Goal: Task Accomplishment & Management: Manage account settings

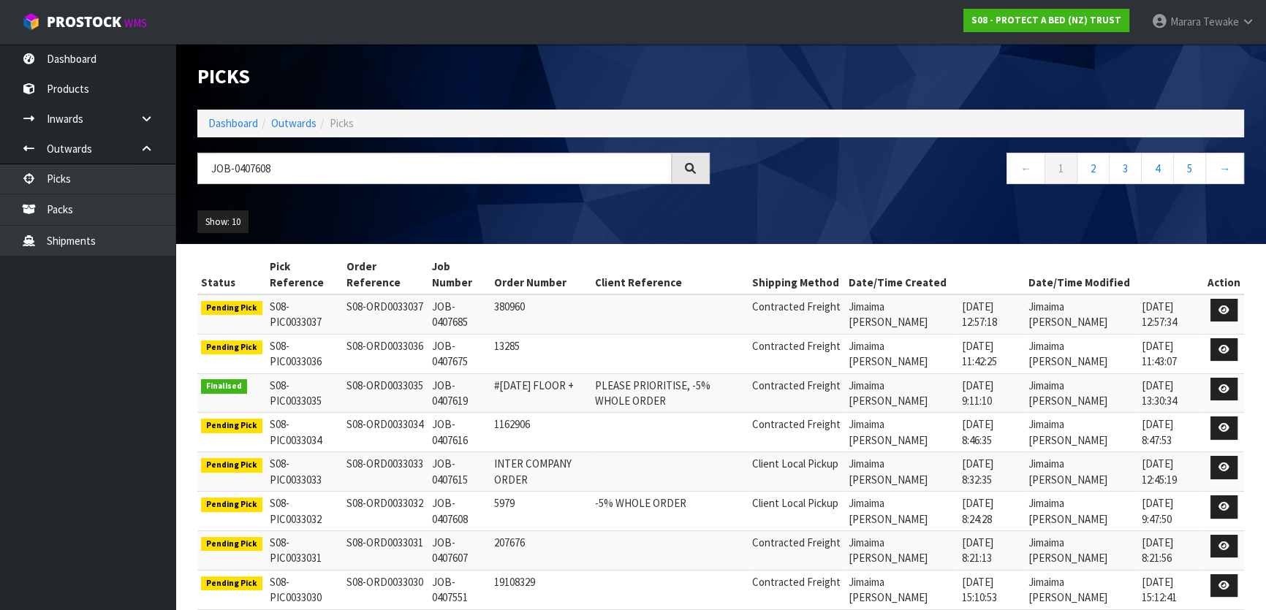
type input "JOB-0407608"
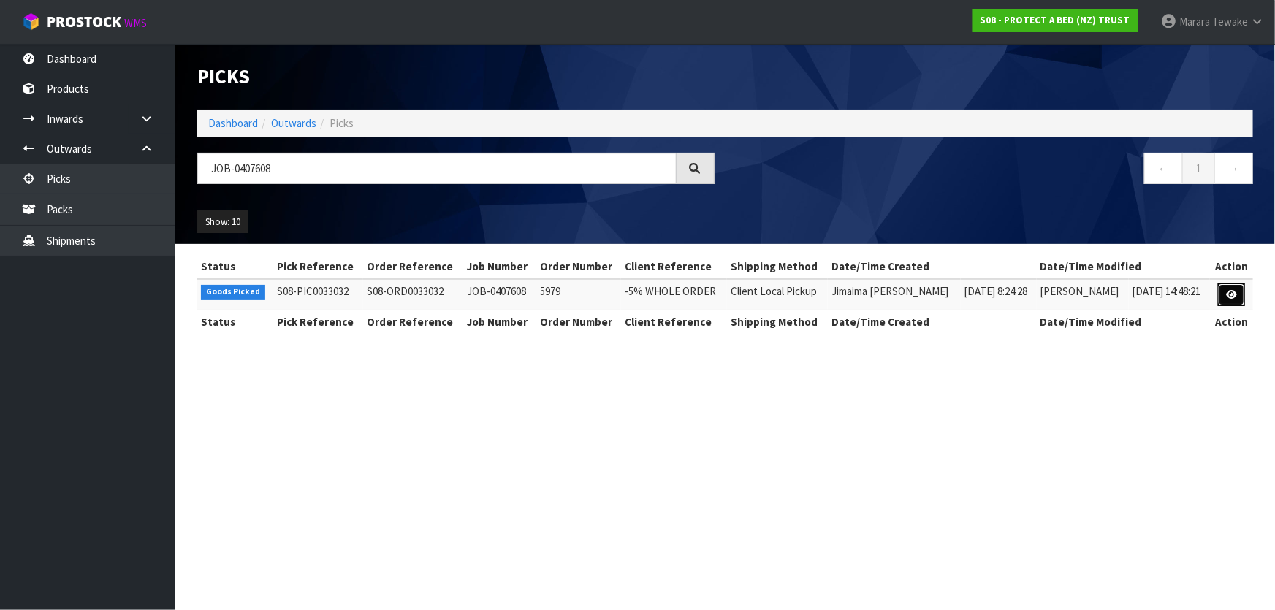
click at [1229, 297] on icon at bounding box center [1231, 295] width 11 height 10
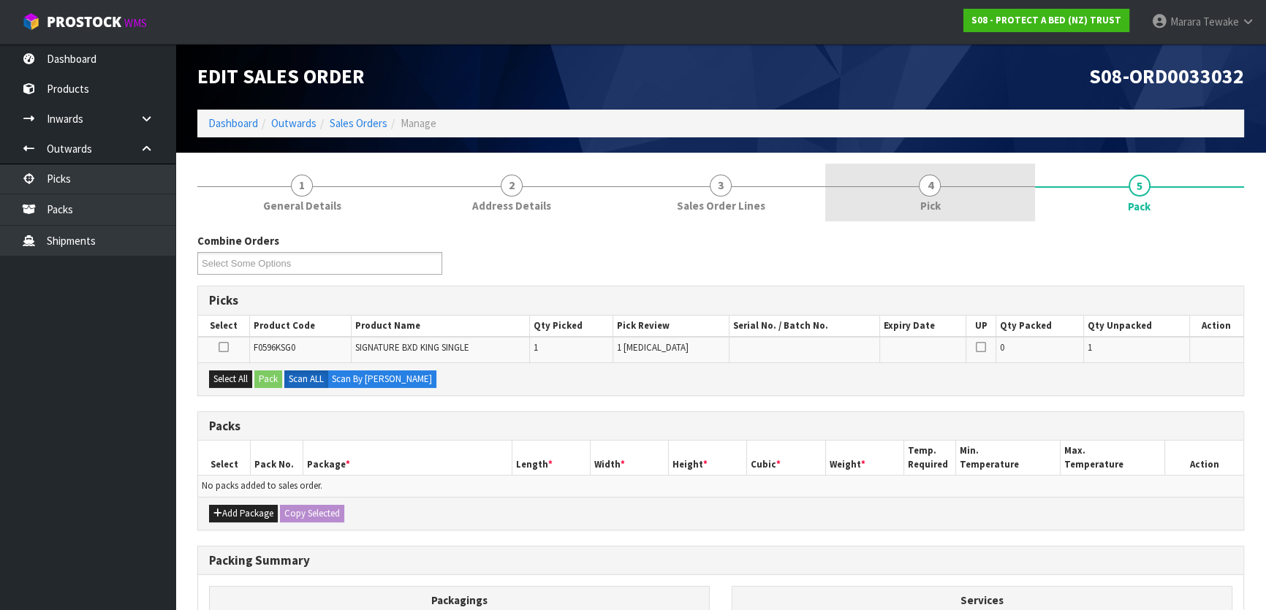
click at [961, 182] on link "4 Pick" at bounding box center [929, 193] width 209 height 58
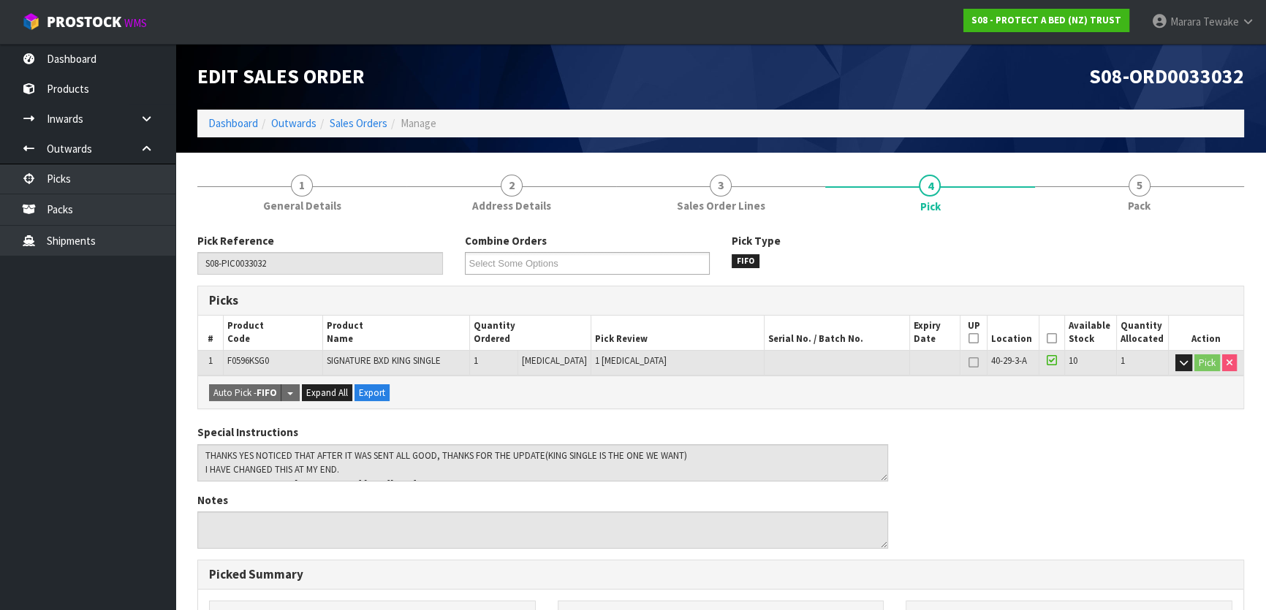
click at [1047, 338] on icon at bounding box center [1052, 338] width 10 height 1
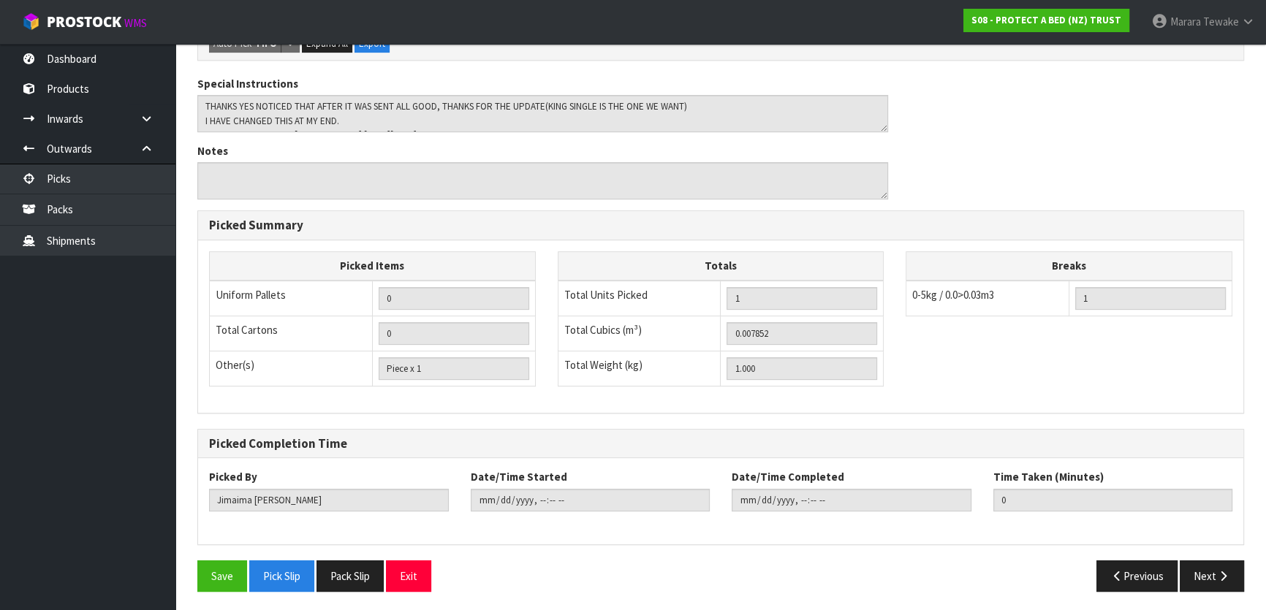
scroll to position [402, 0]
click at [216, 570] on button "Save" at bounding box center [222, 576] width 50 height 31
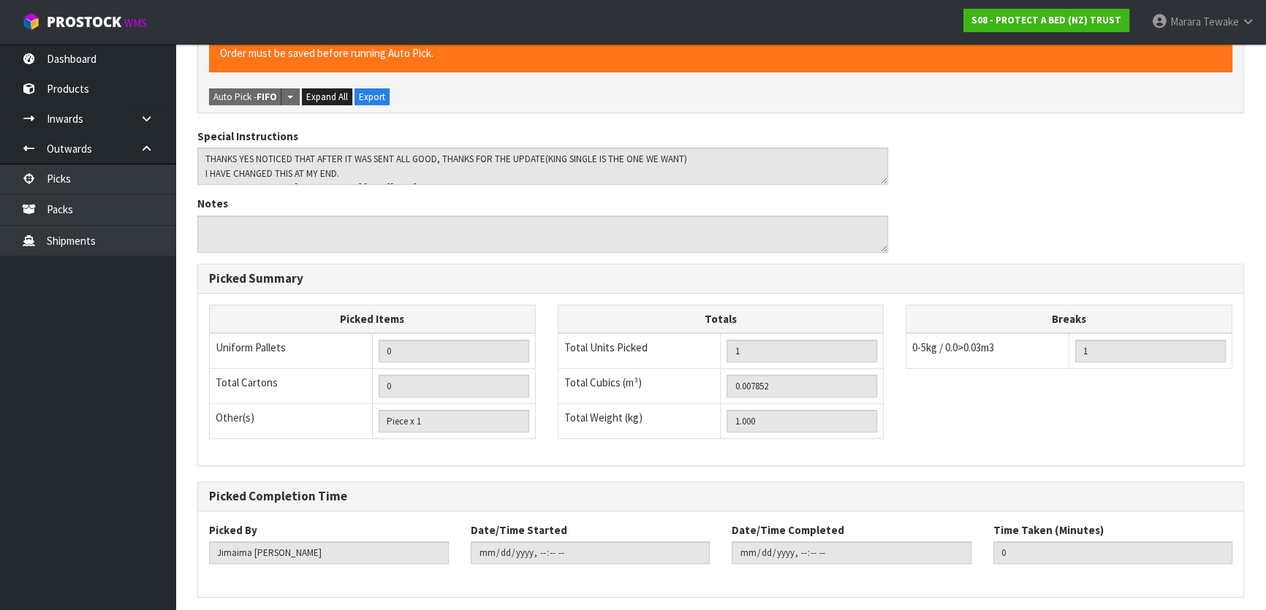
scroll to position [0, 0]
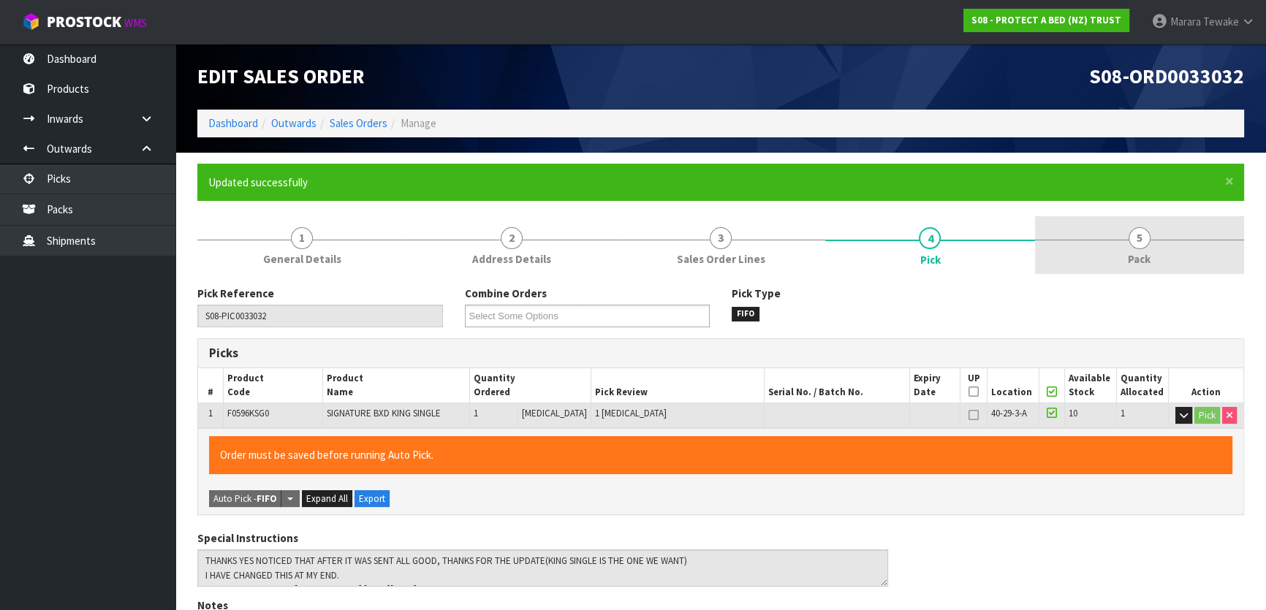
type input "Marara Tewake"
type input "2025-08-14T15:13:14"
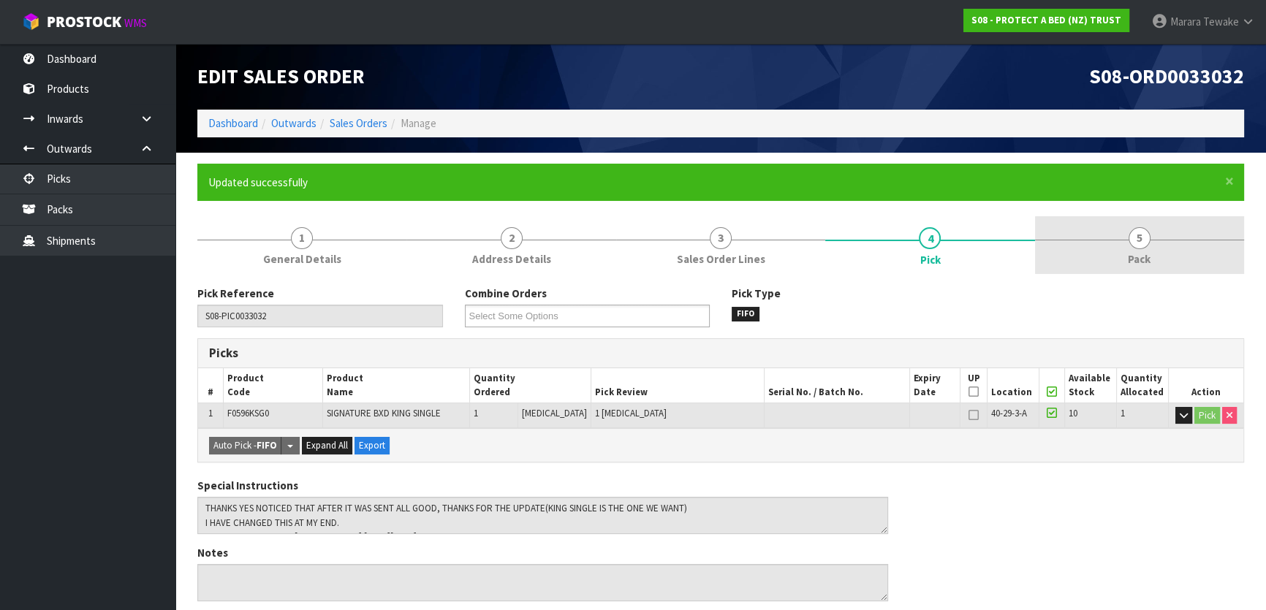
click at [1118, 225] on link "5 Pack" at bounding box center [1139, 245] width 209 height 58
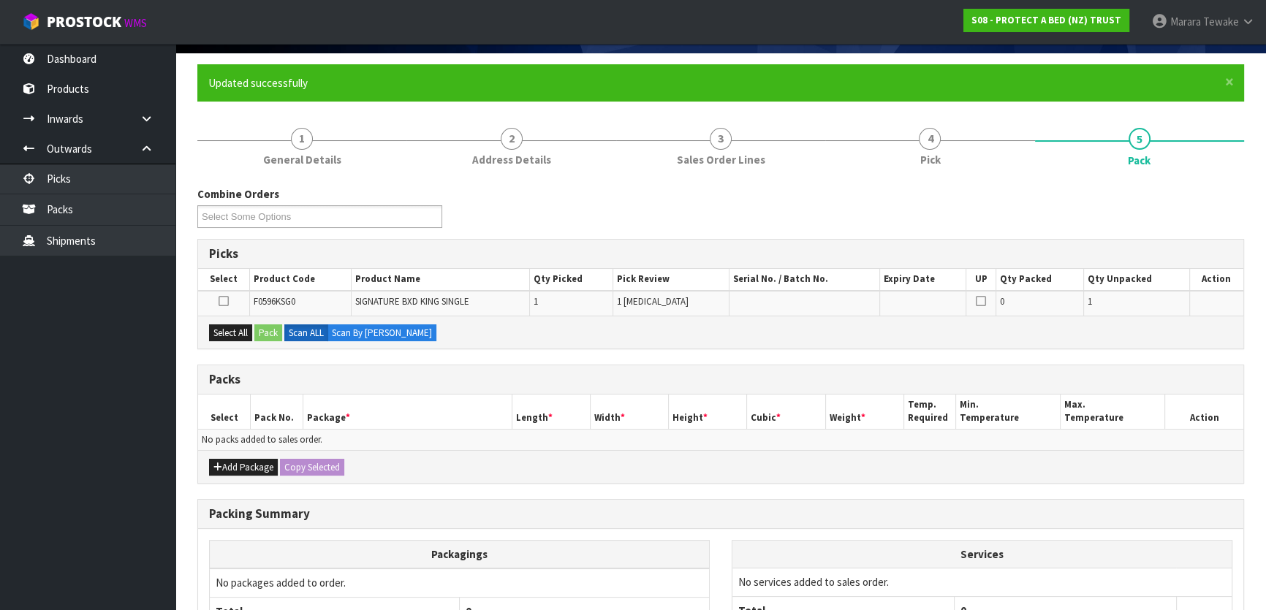
scroll to position [199, 0]
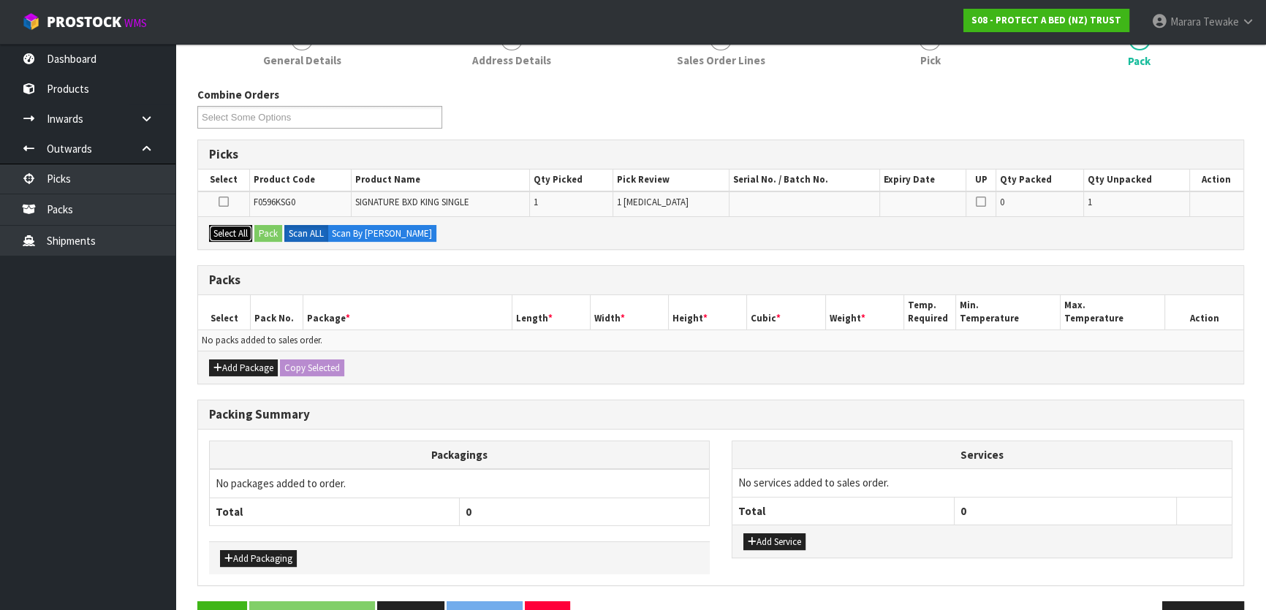
drag, startPoint x: 232, startPoint y: 224, endPoint x: 239, endPoint y: 224, distance: 7.3
click at [236, 225] on button "Select All" at bounding box center [230, 234] width 43 height 18
click at [209, 225] on button "Select All" at bounding box center [230, 234] width 43 height 18
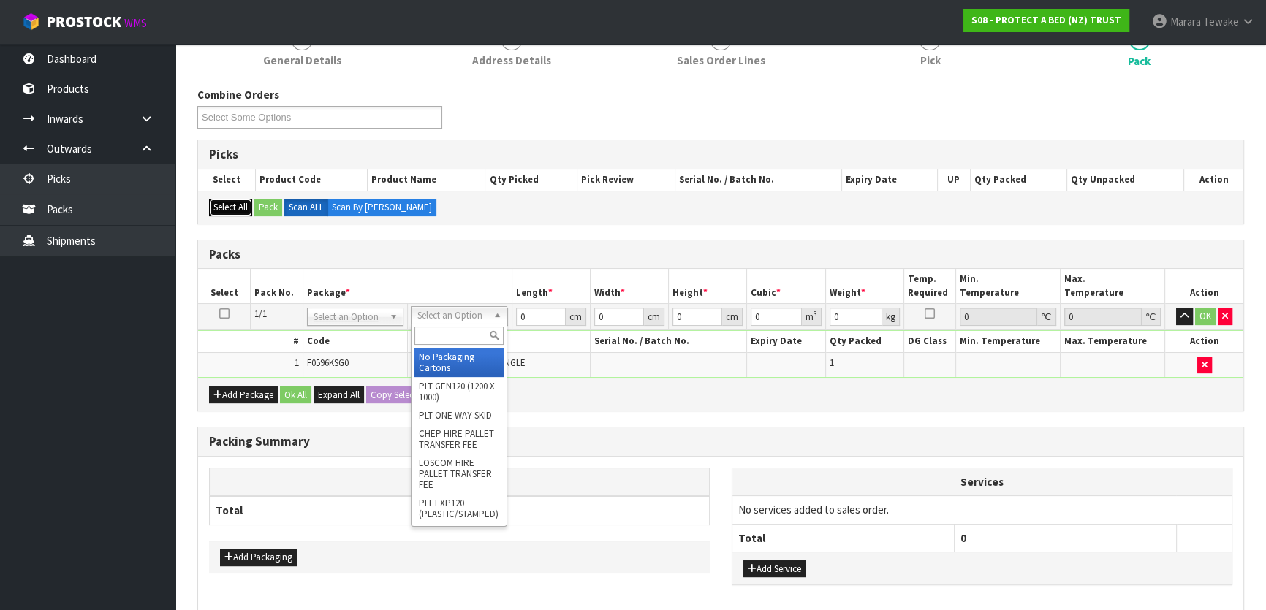
drag, startPoint x: 485, startPoint y: 308, endPoint x: 485, endPoint y: 328, distance: 20.5
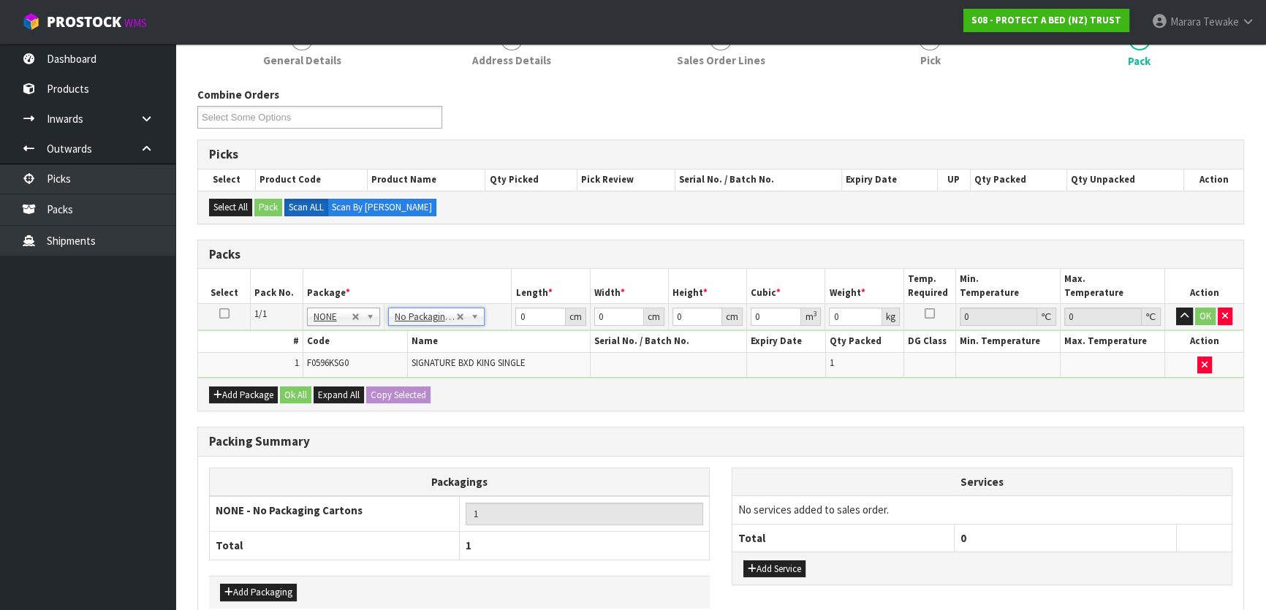
drag, startPoint x: 409, startPoint y: 316, endPoint x: 411, endPoint y: 332, distance: 15.5
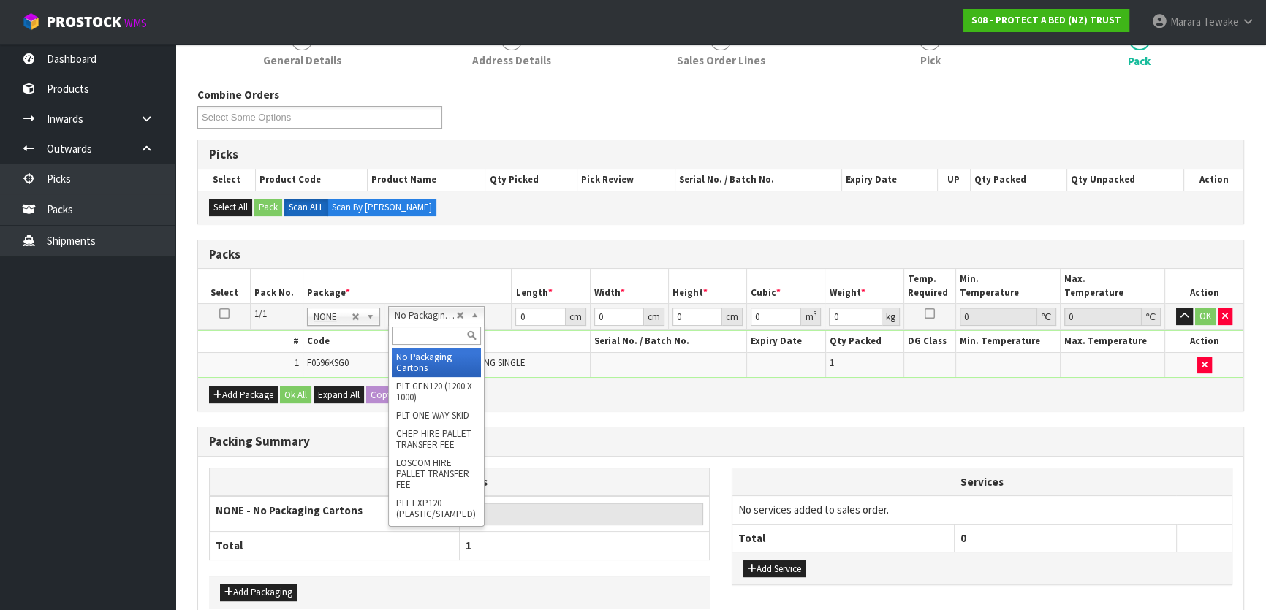
click at [414, 341] on input "text" at bounding box center [436, 336] width 89 height 18
type input "oc"
type input "1"
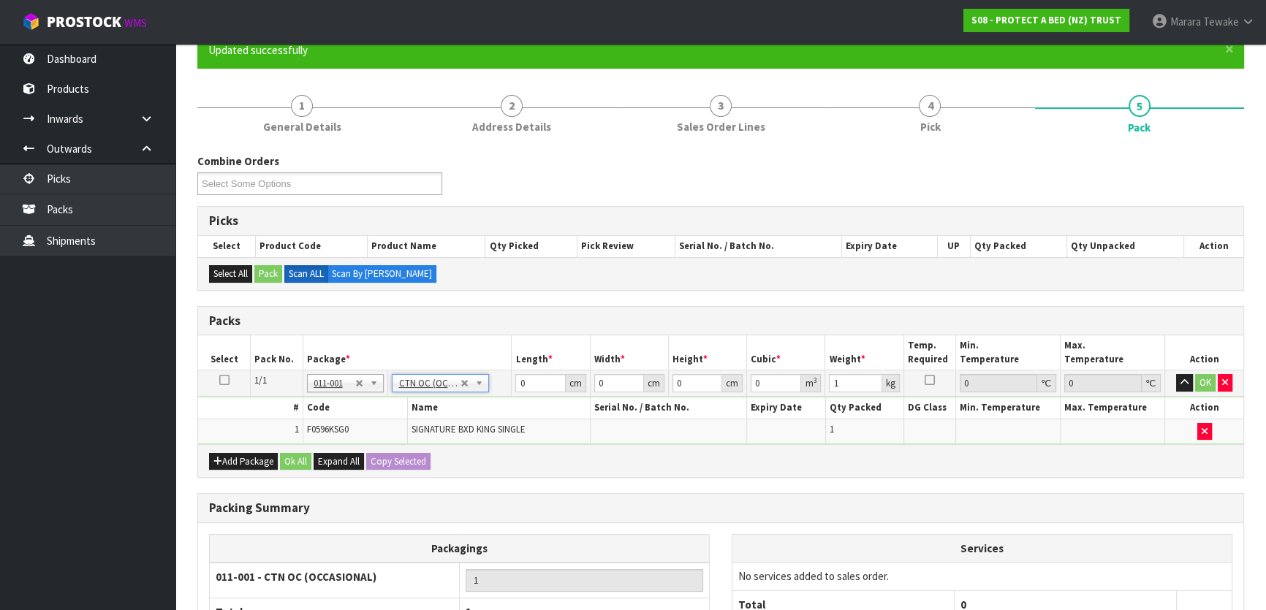
scroll to position [0, 0]
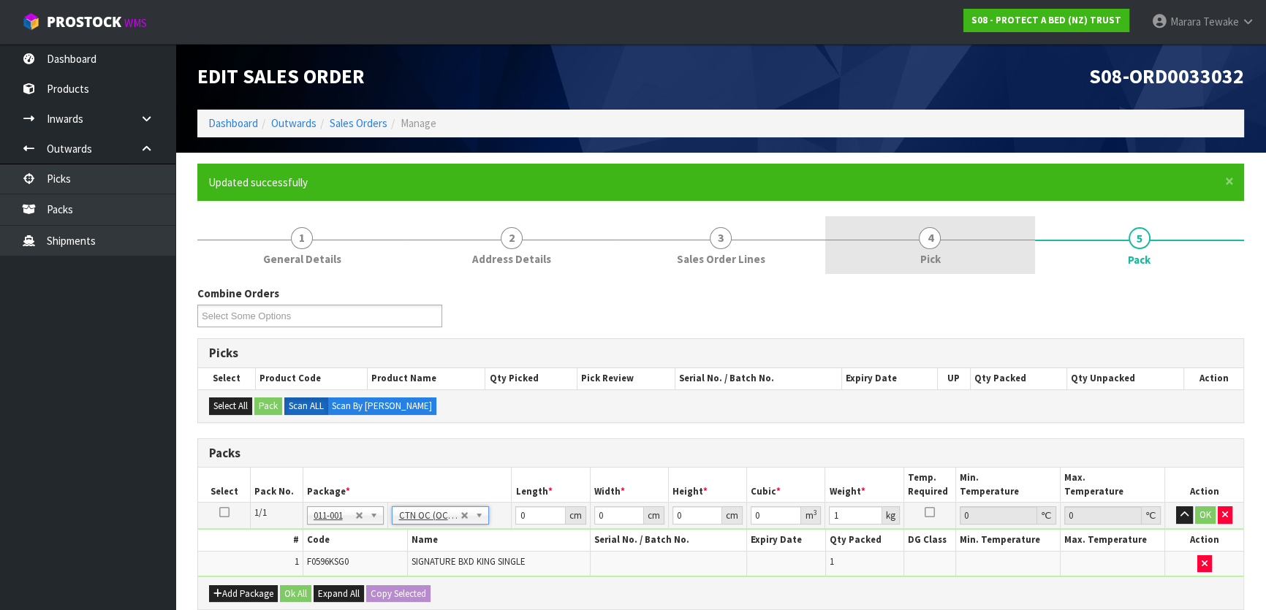
click at [906, 244] on link "4 Pick" at bounding box center [929, 245] width 209 height 58
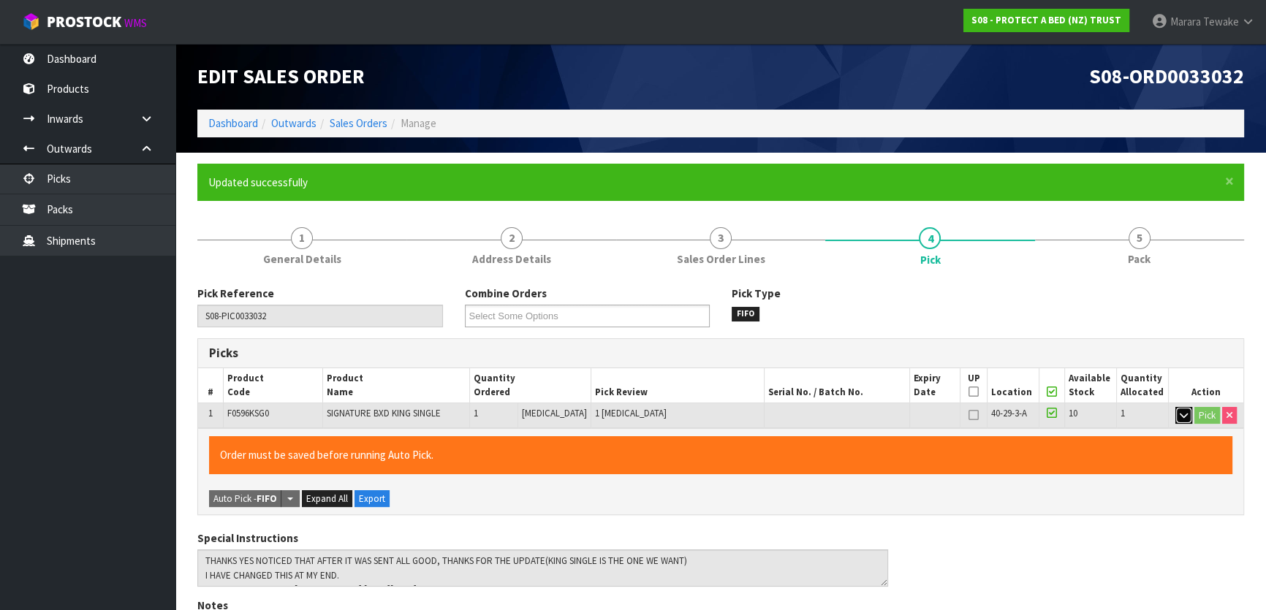
click at [1181, 414] on icon "button" at bounding box center [1184, 416] width 8 height 10
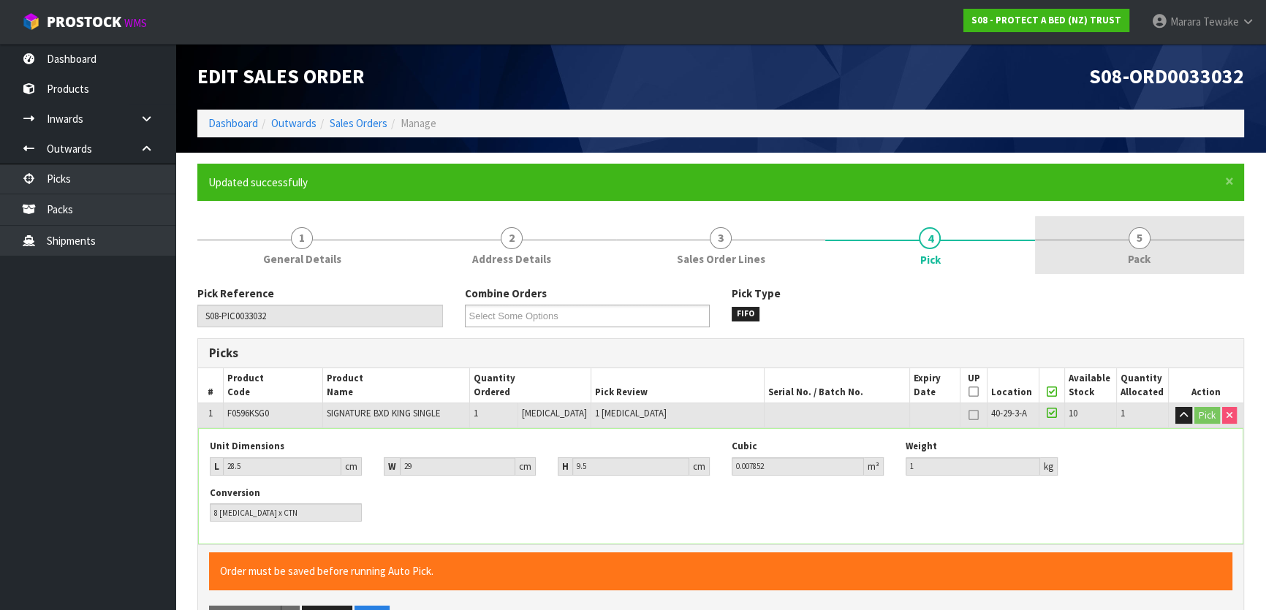
click at [1139, 249] on span "5" at bounding box center [1139, 238] width 22 height 22
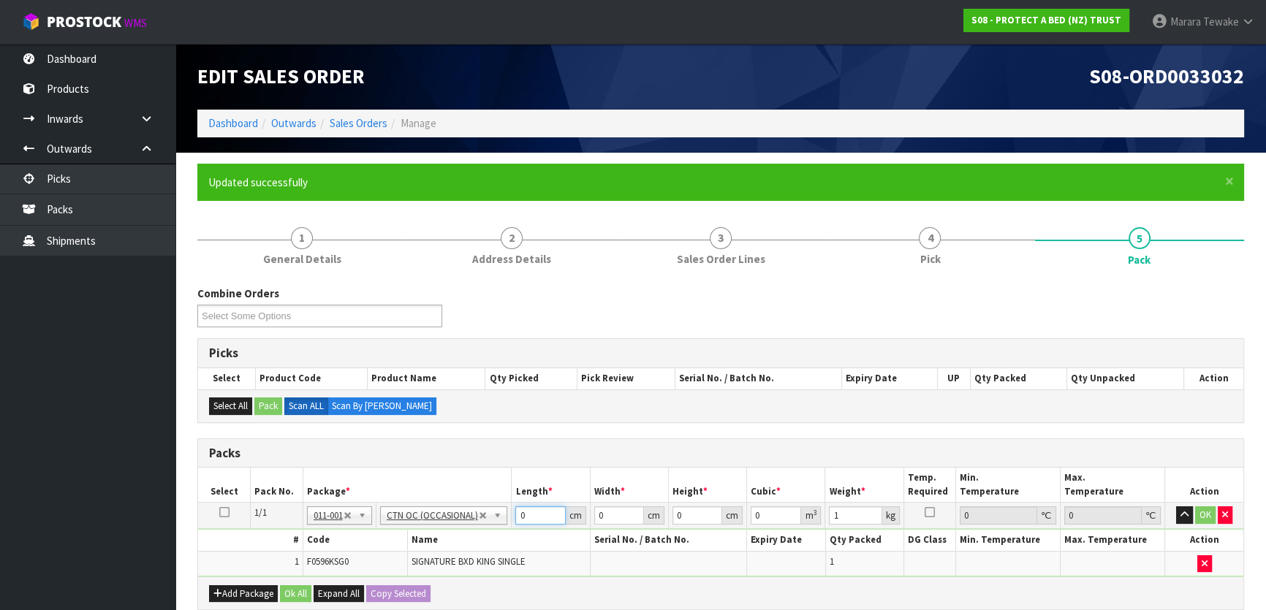
drag, startPoint x: 531, startPoint y: 516, endPoint x: 453, endPoint y: 468, distance: 91.5
click at [465, 479] on table "Select Pack No. Package * Length * Width * Height * Cubic * Weight * Temp. Requ…" at bounding box center [720, 522] width 1045 height 109
type input "29"
type input "1"
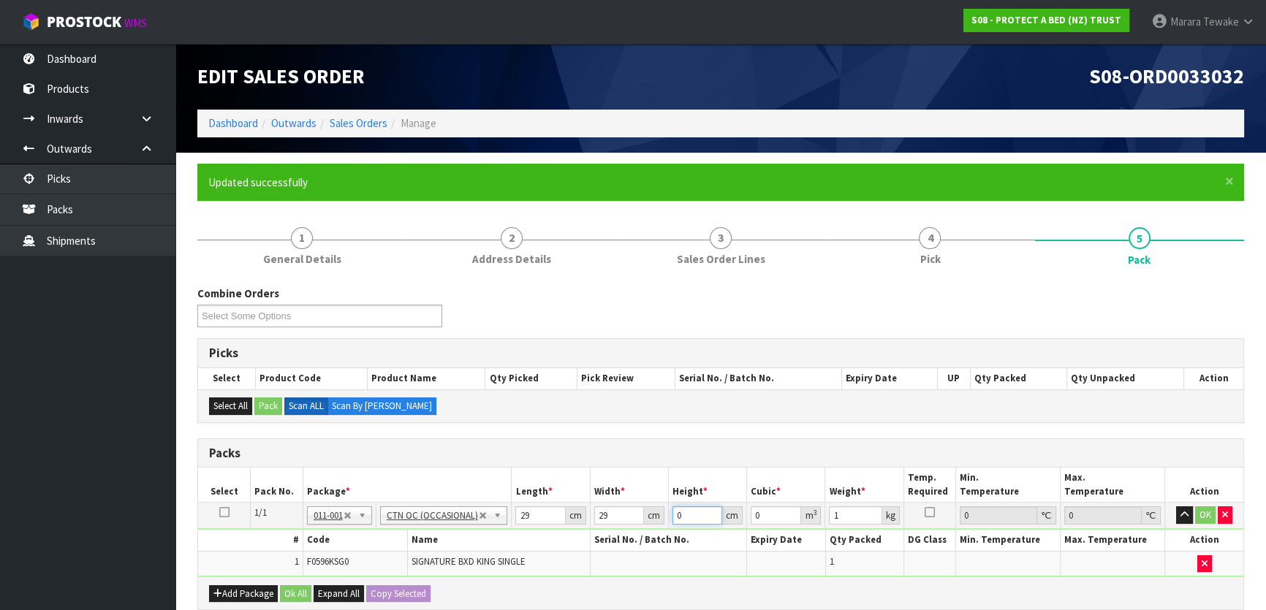
type input "0.000841"
type input "10"
type input "0.00841"
type input "10"
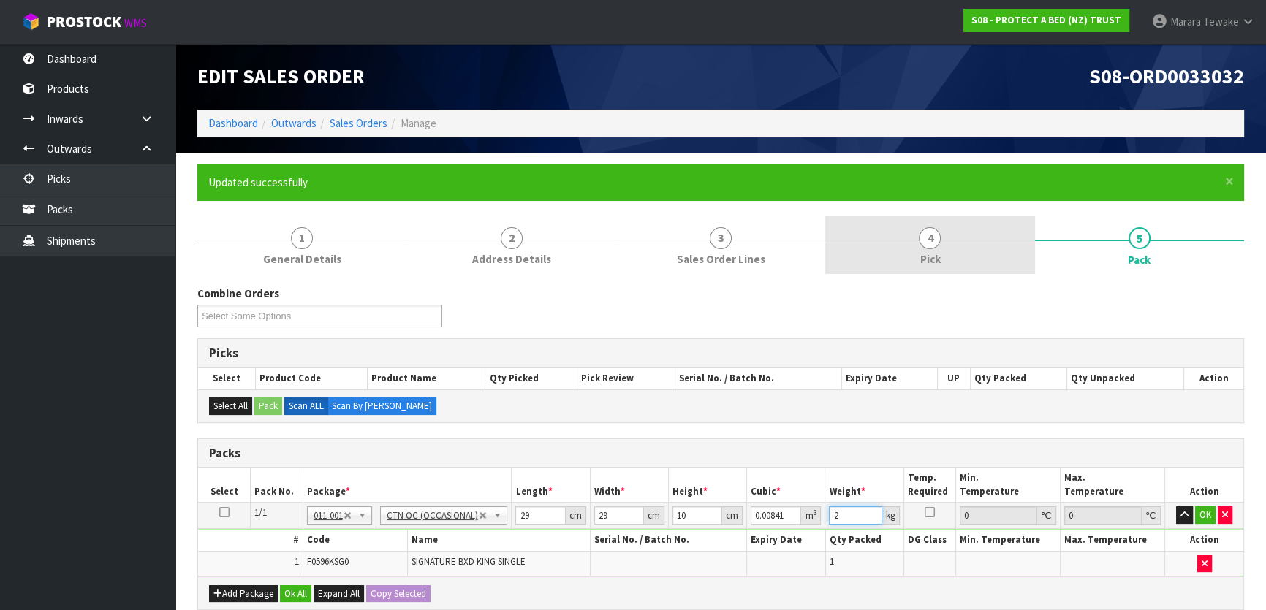
type input "2"
click at [933, 254] on span "Pick" at bounding box center [929, 258] width 20 height 15
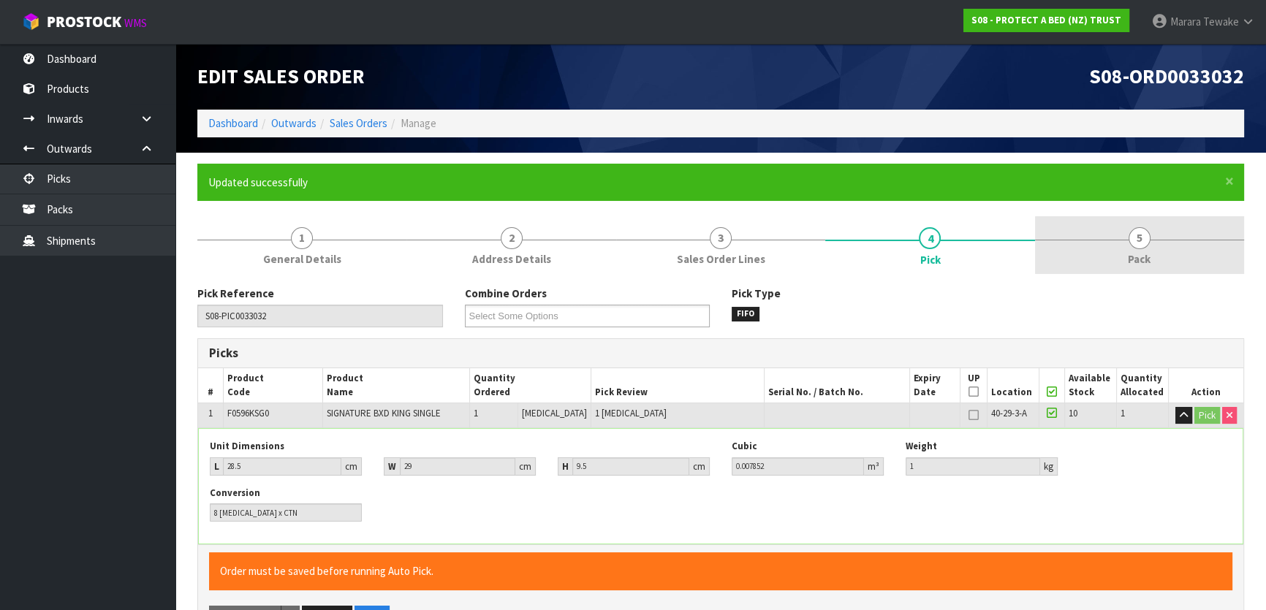
click at [1134, 236] on span "5" at bounding box center [1139, 238] width 22 height 22
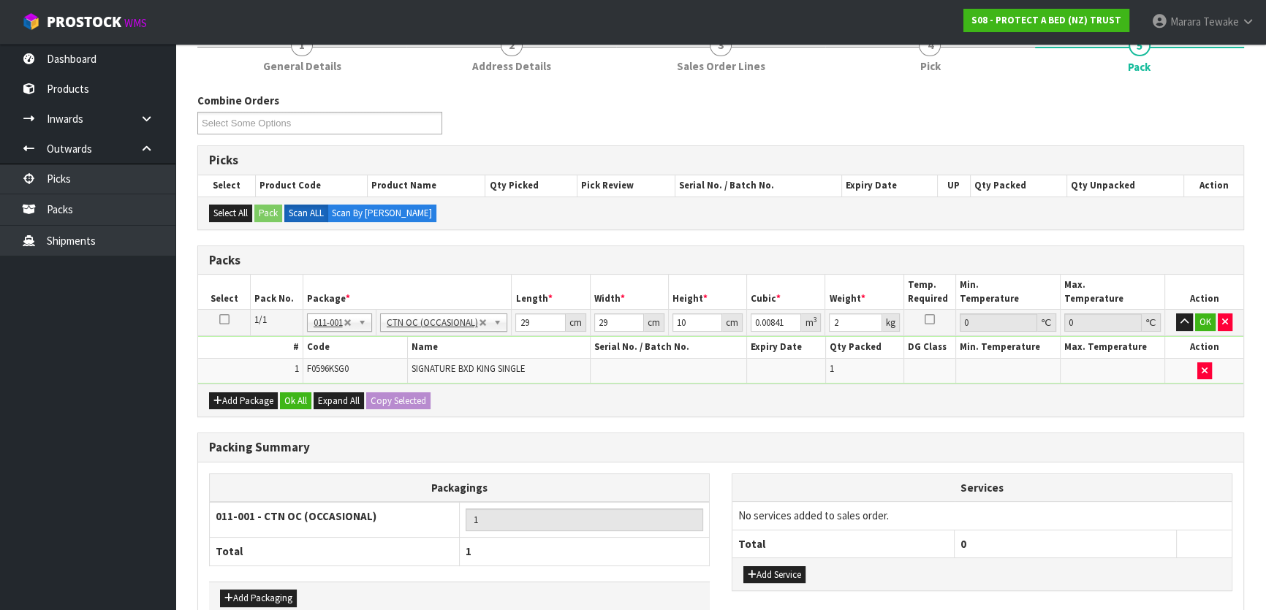
scroll to position [199, 0]
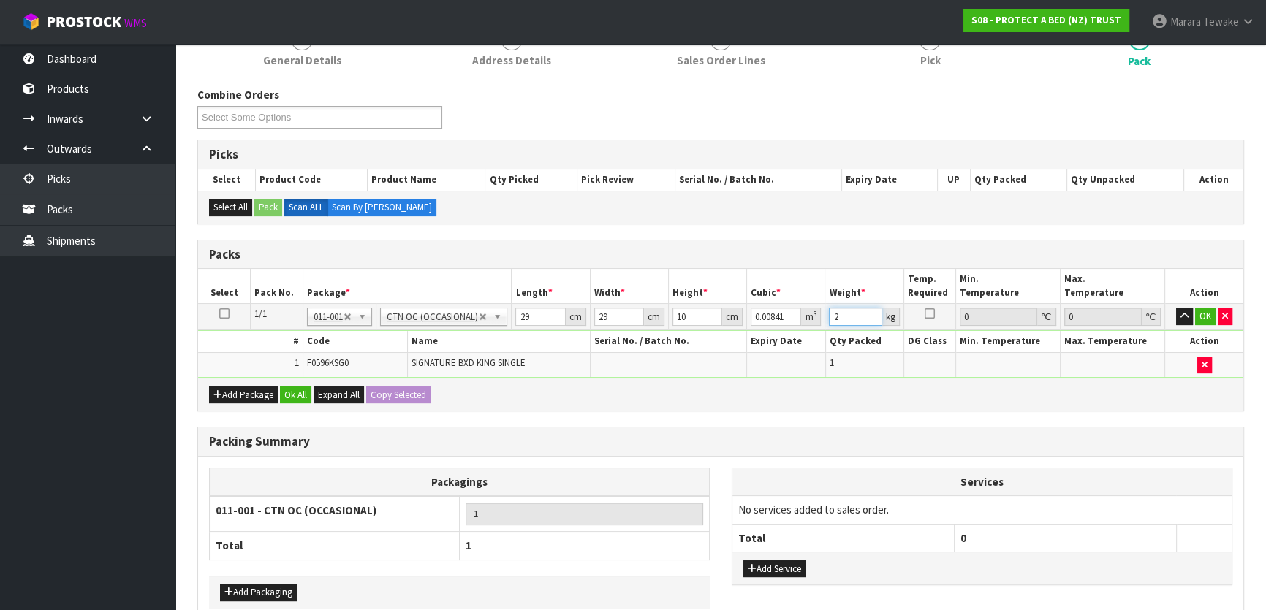
drag, startPoint x: 841, startPoint y: 320, endPoint x: 833, endPoint y: 314, distance: 10.4
click at [829, 314] on input "2" at bounding box center [855, 317] width 53 height 18
type input "1"
click at [1207, 314] on button "OK" at bounding box center [1205, 317] width 20 height 18
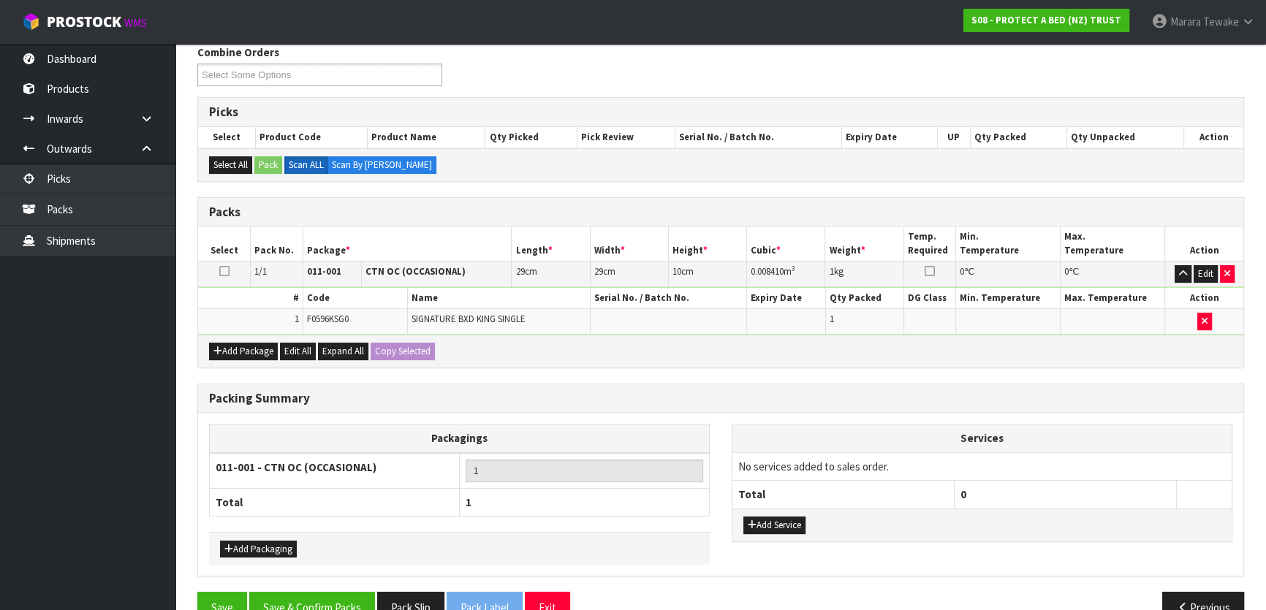
scroll to position [273, 0]
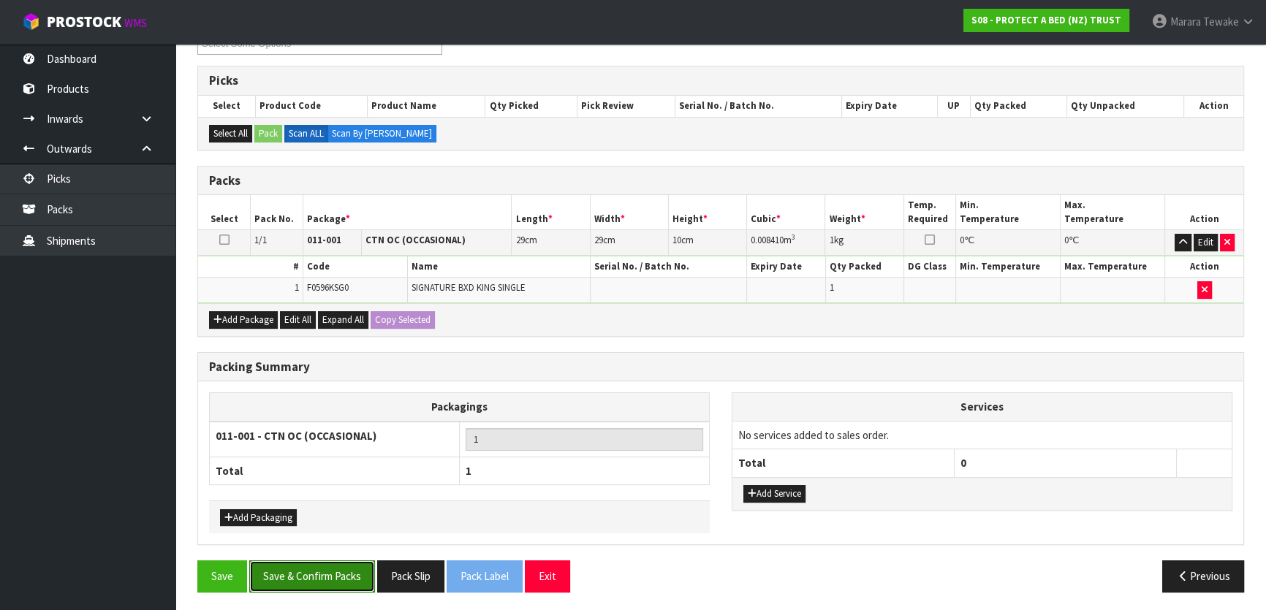
drag, startPoint x: 316, startPoint y: 577, endPoint x: 345, endPoint y: 579, distance: 29.3
click at [316, 577] on button "Save & Confirm Packs" at bounding box center [312, 576] width 126 height 31
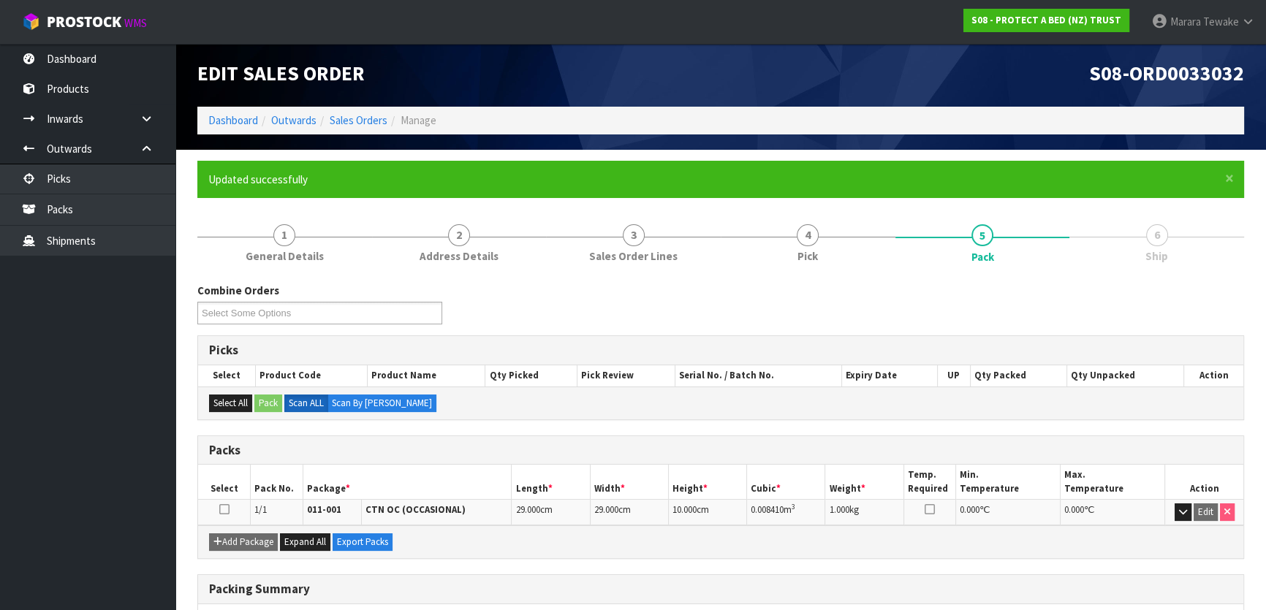
scroll to position [0, 0]
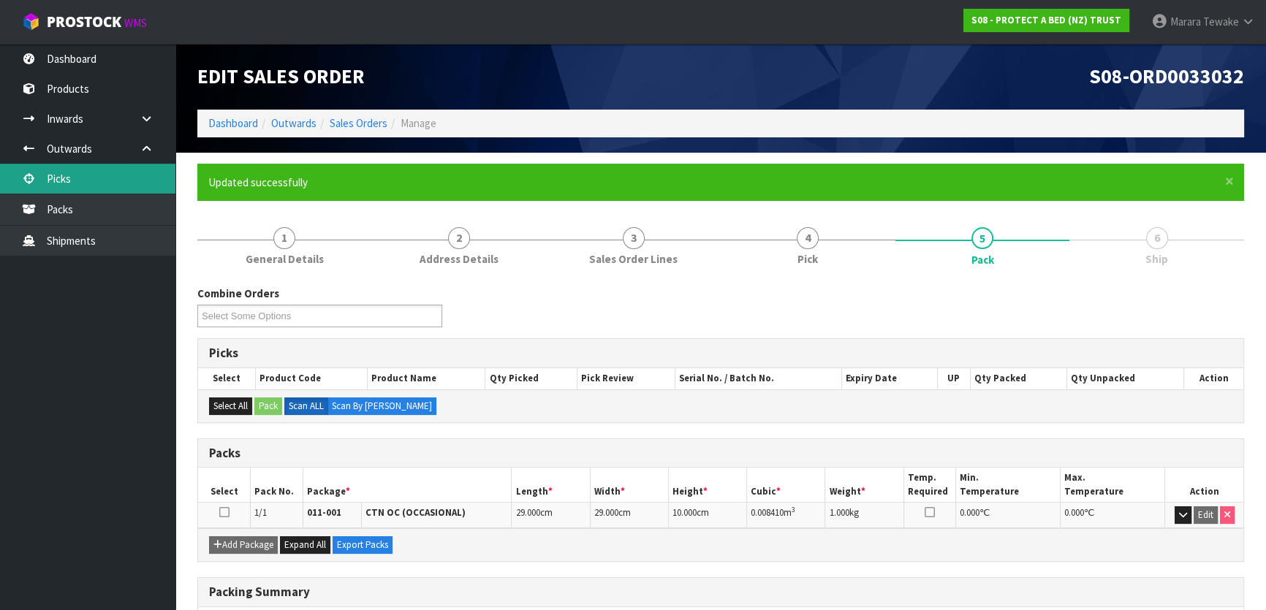
click at [91, 175] on link "Picks" at bounding box center [87, 179] width 175 height 30
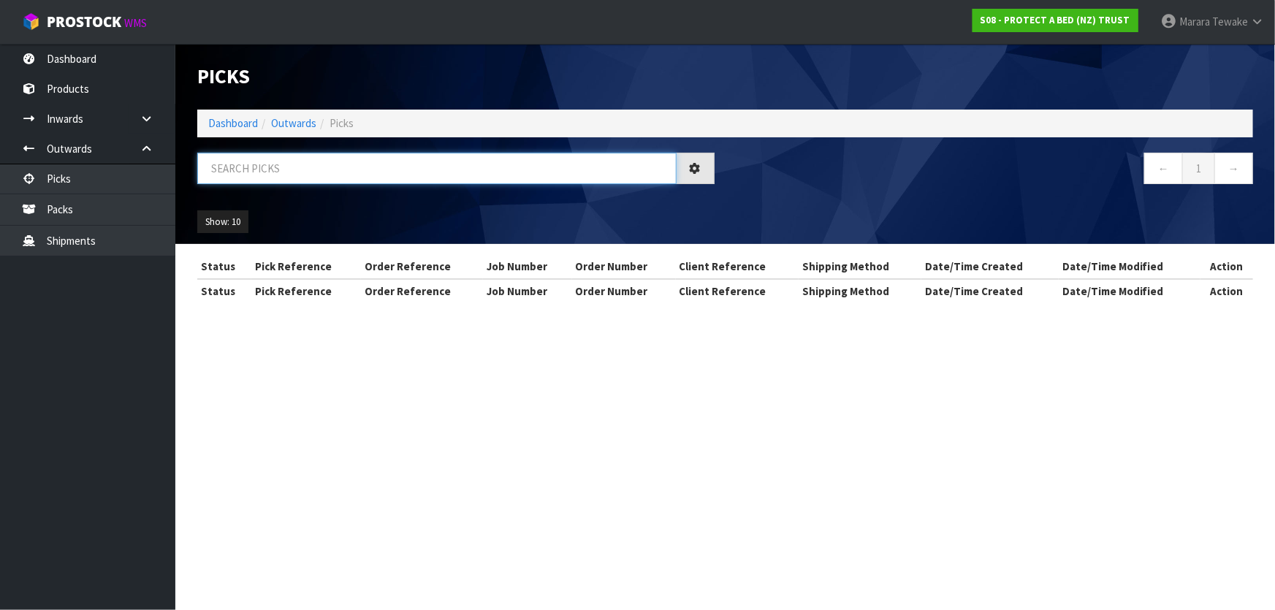
click at [221, 175] on input "text" at bounding box center [436, 168] width 479 height 31
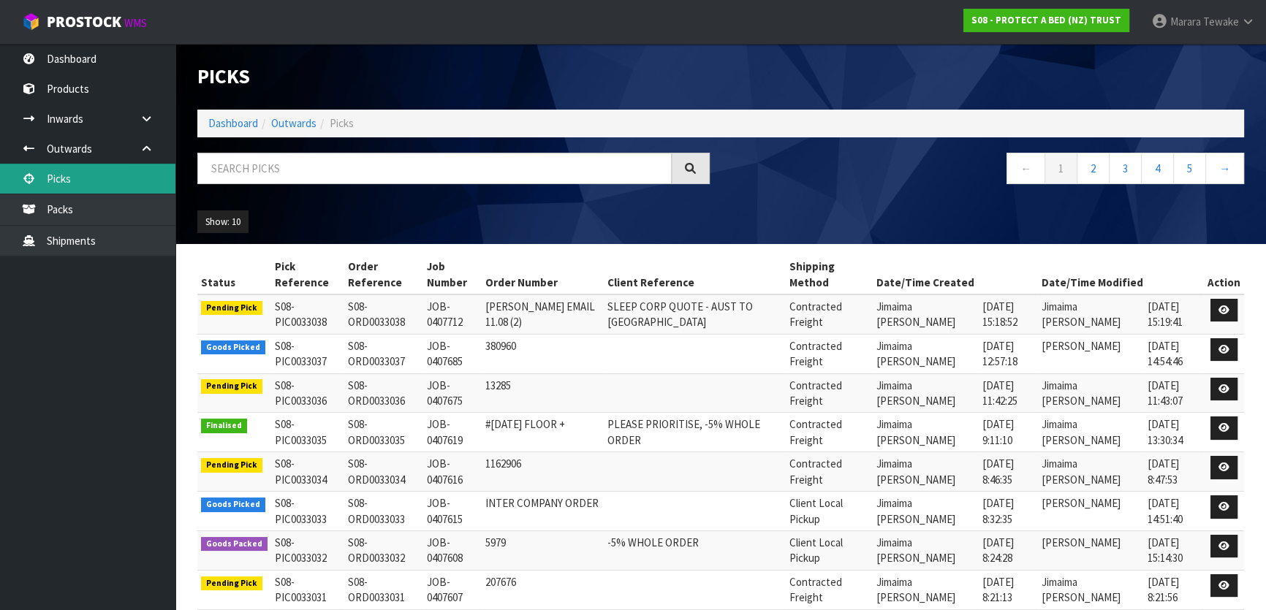
click at [97, 166] on link "Picks" at bounding box center [87, 179] width 175 height 30
click at [99, 180] on link "Picks" at bounding box center [87, 179] width 175 height 30
click at [240, 162] on input "text" at bounding box center [434, 168] width 474 height 31
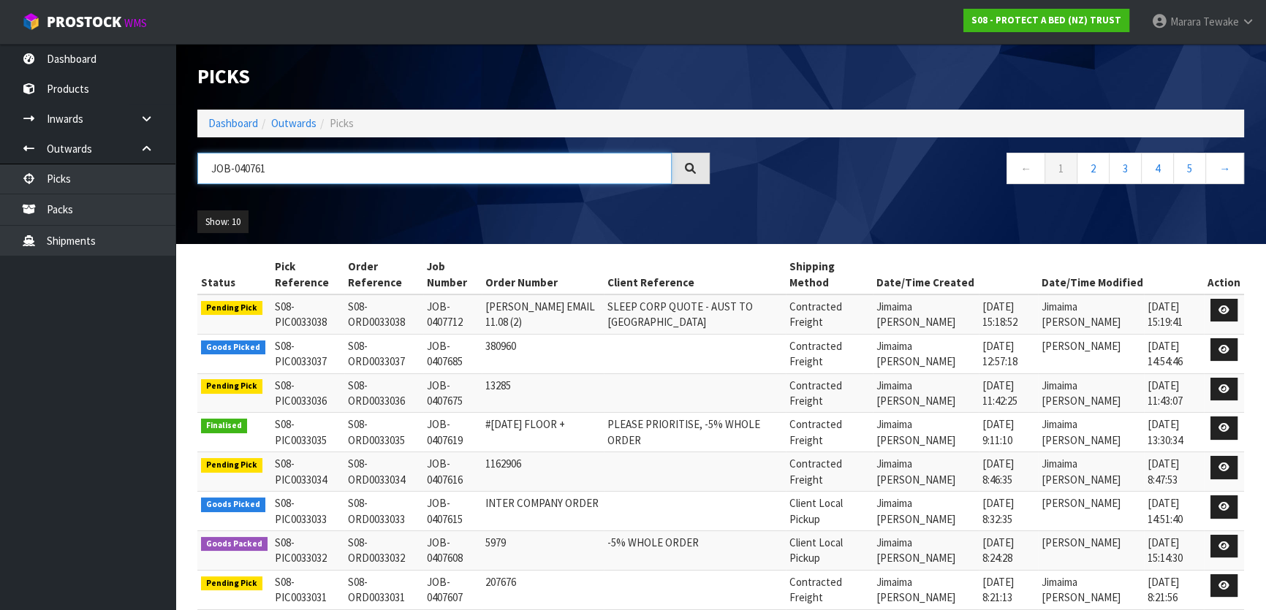
type input "JOB-0407615"
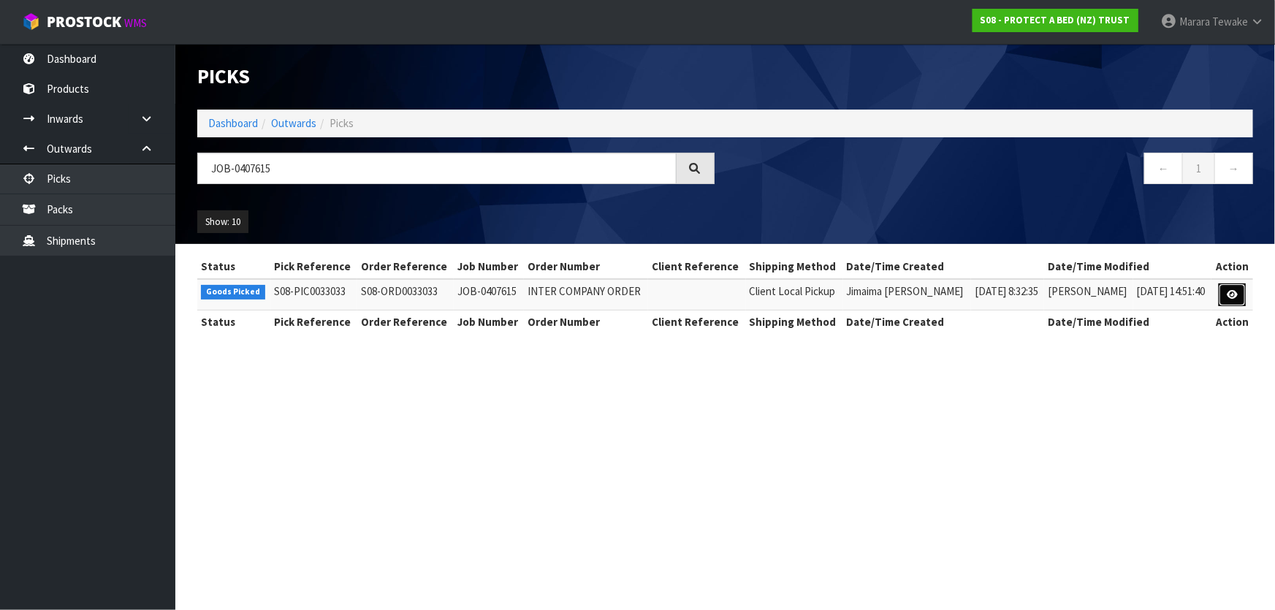
click at [1245, 292] on link at bounding box center [1232, 295] width 27 height 23
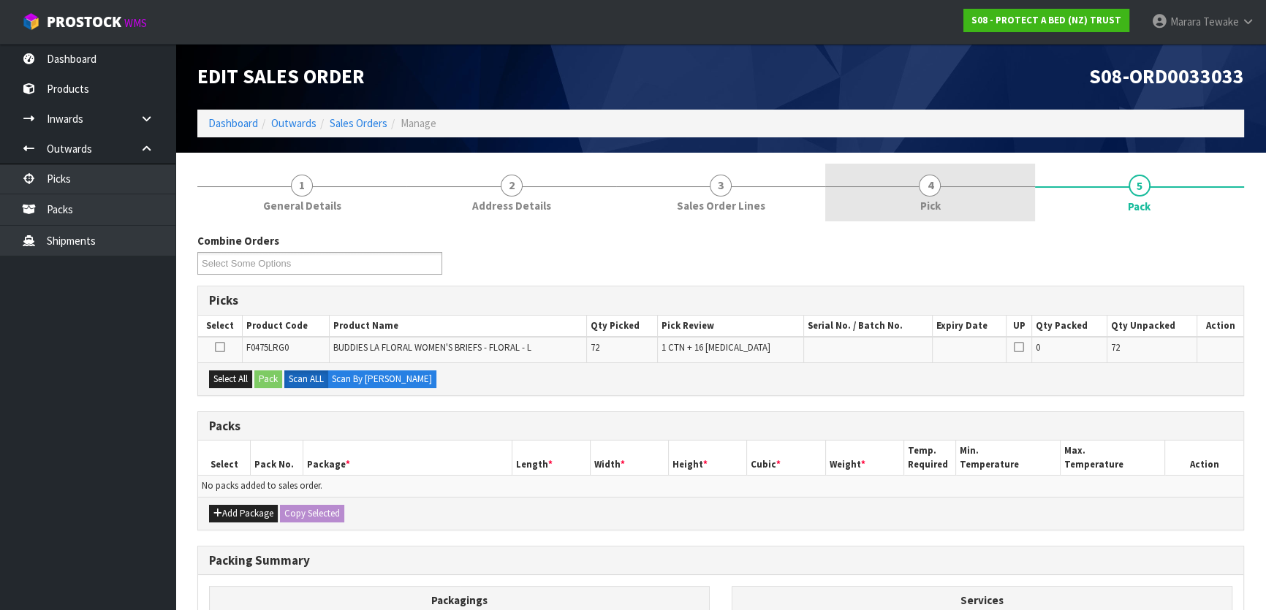
click at [952, 199] on link "4 Pick" at bounding box center [929, 193] width 209 height 58
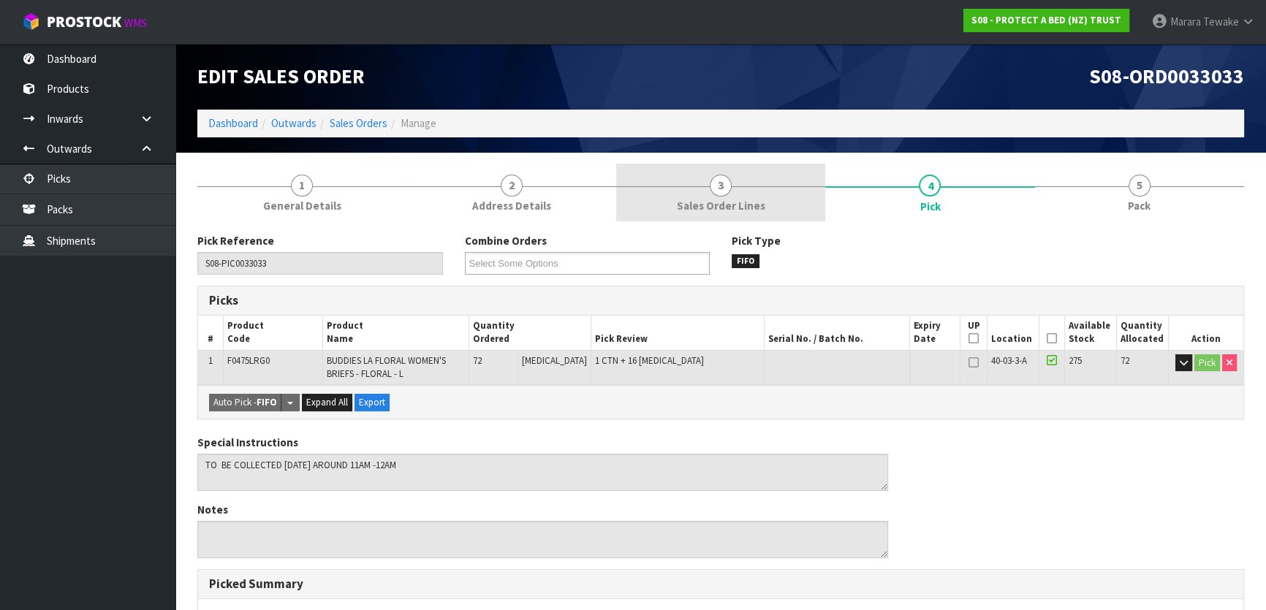
click at [736, 193] on link "3 Sales Order Lines" at bounding box center [720, 193] width 209 height 58
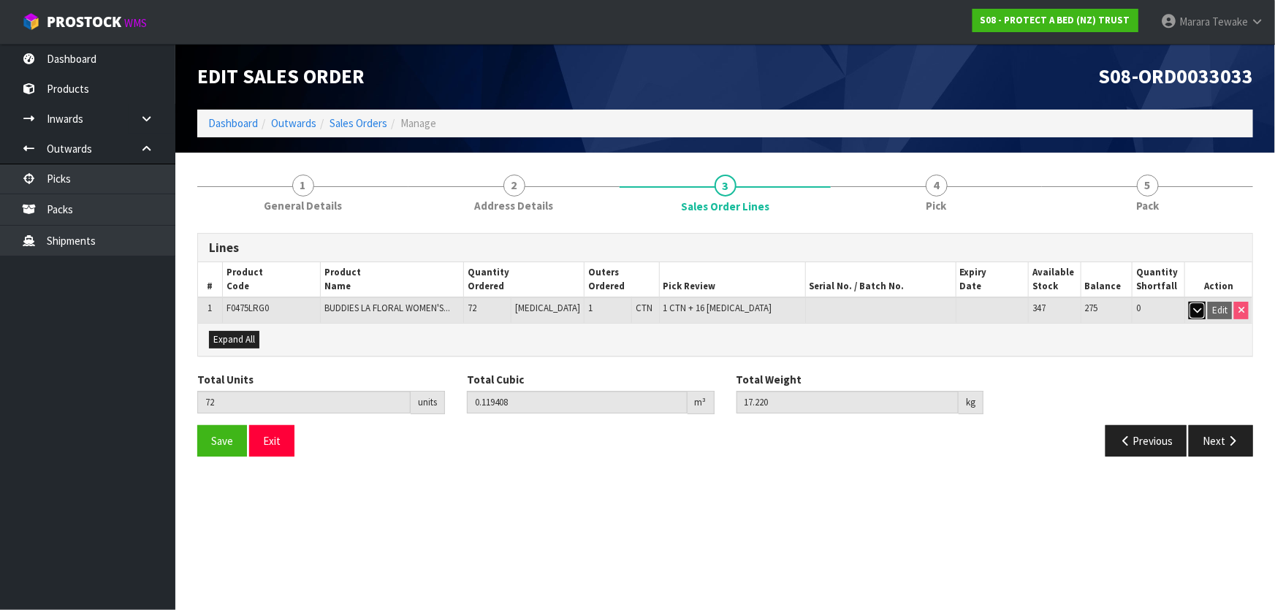
click at [1199, 311] on icon "button" at bounding box center [1198, 311] width 8 height 10
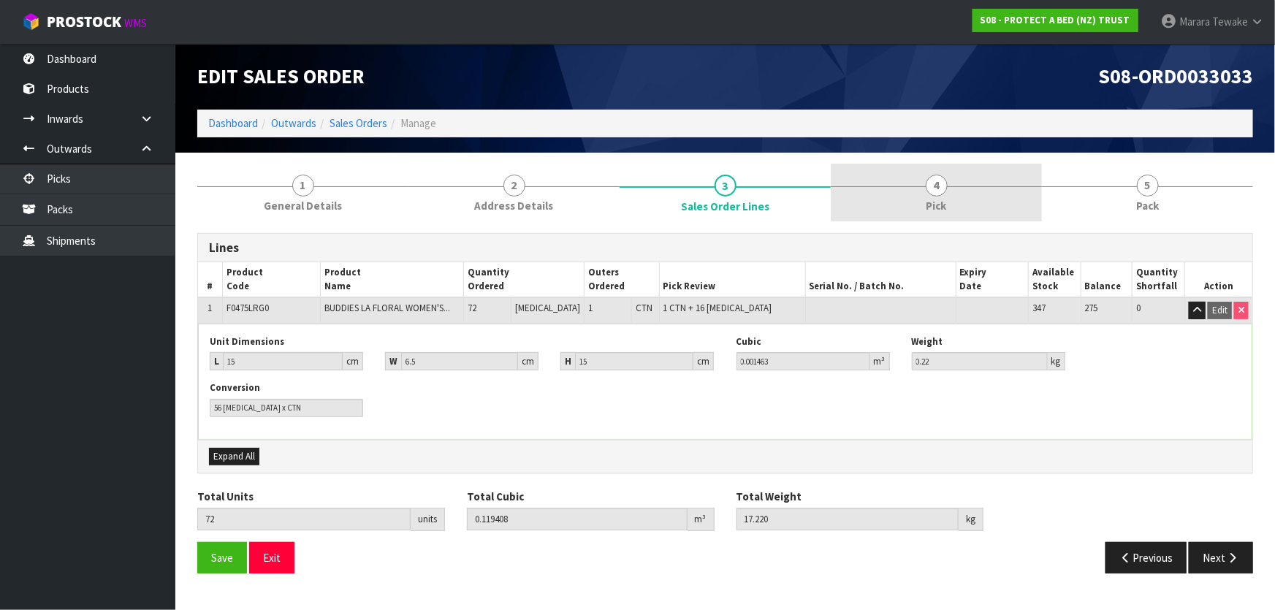
click at [938, 195] on link "4 Pick" at bounding box center [936, 193] width 211 height 58
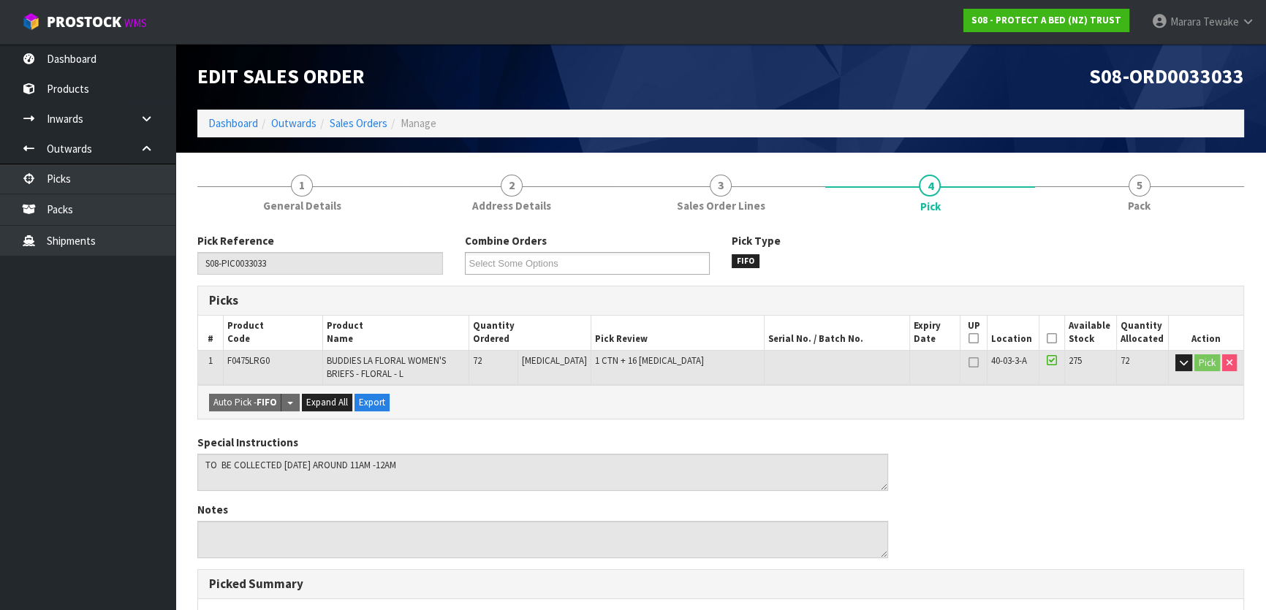
click at [1047, 338] on icon at bounding box center [1052, 338] width 10 height 1
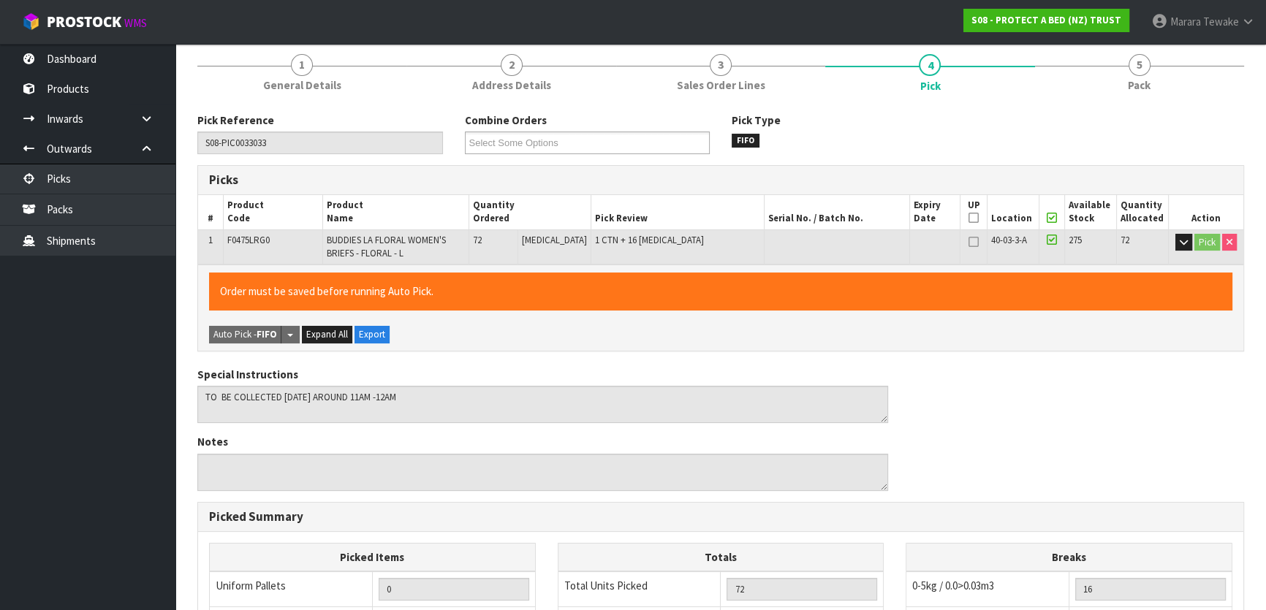
scroll to position [412, 0]
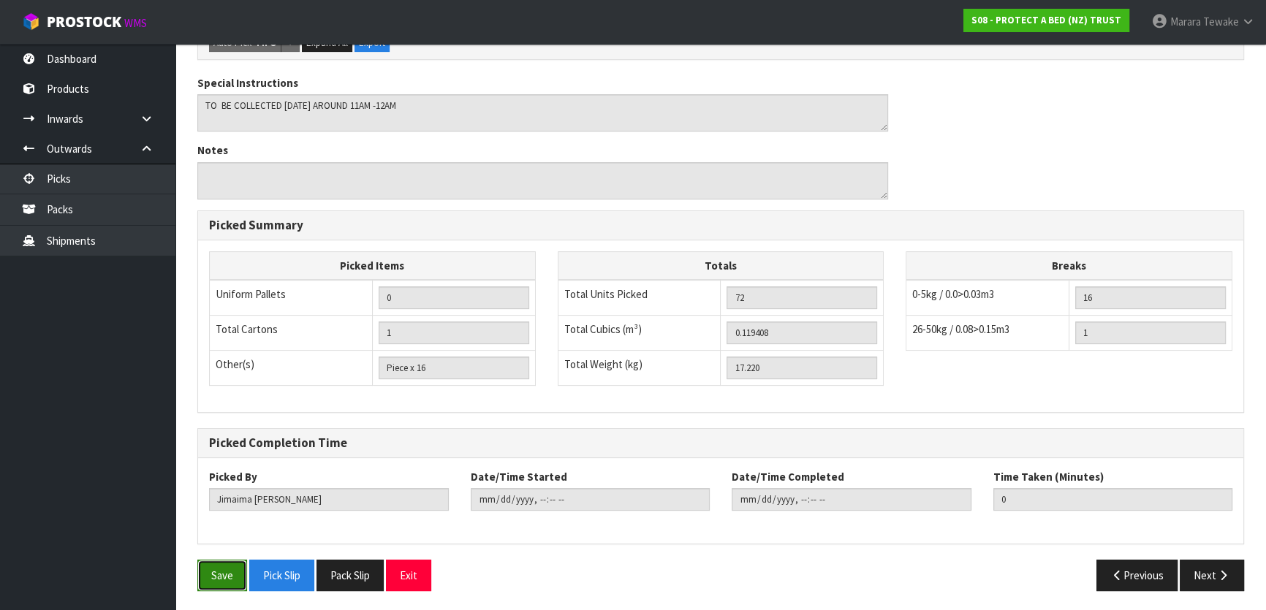
click at [217, 571] on button "Save" at bounding box center [222, 575] width 50 height 31
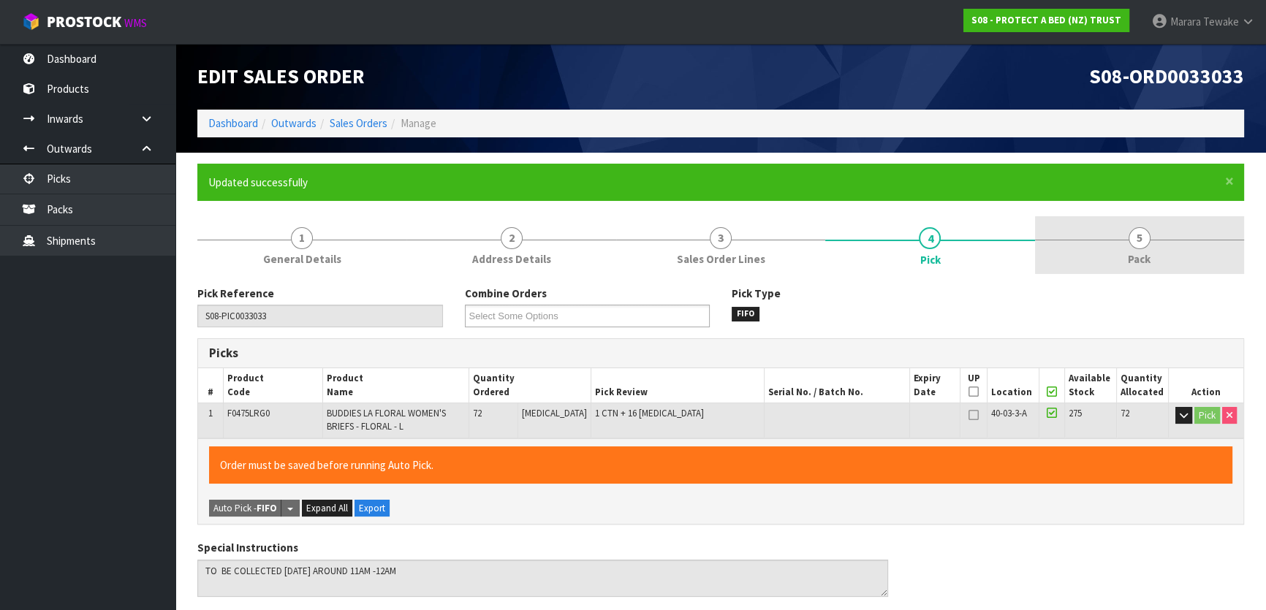
type input "Marara Tewake"
type input "2025-08-14T15:31:02"
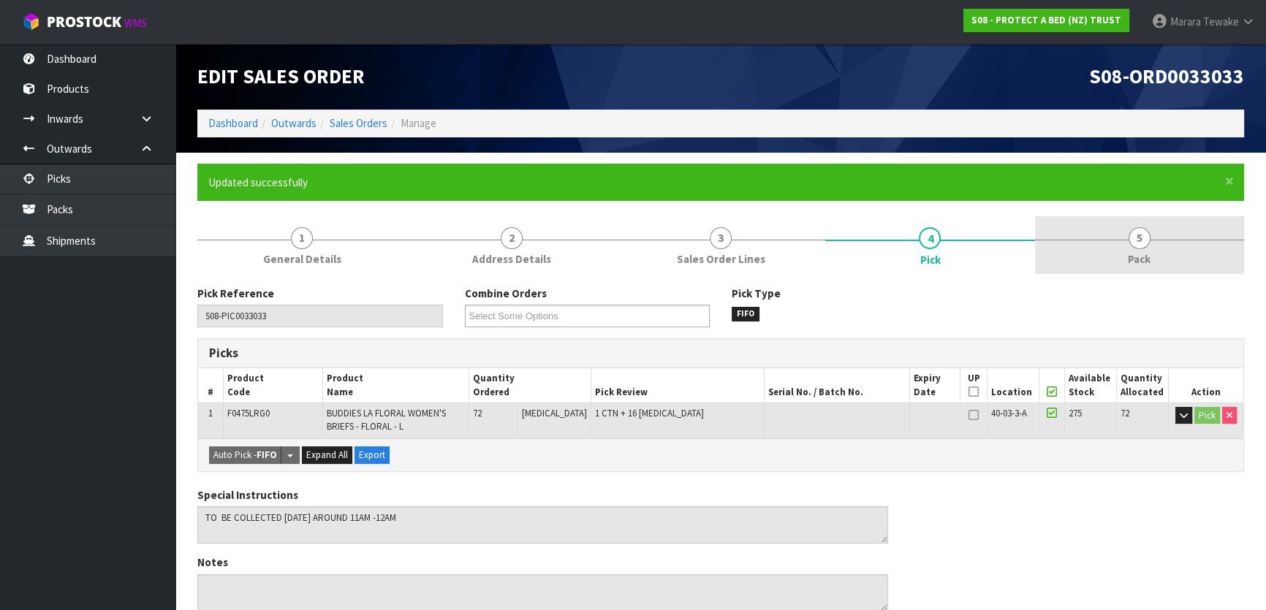
click at [1147, 251] on span "Pack" at bounding box center [1139, 258] width 23 height 15
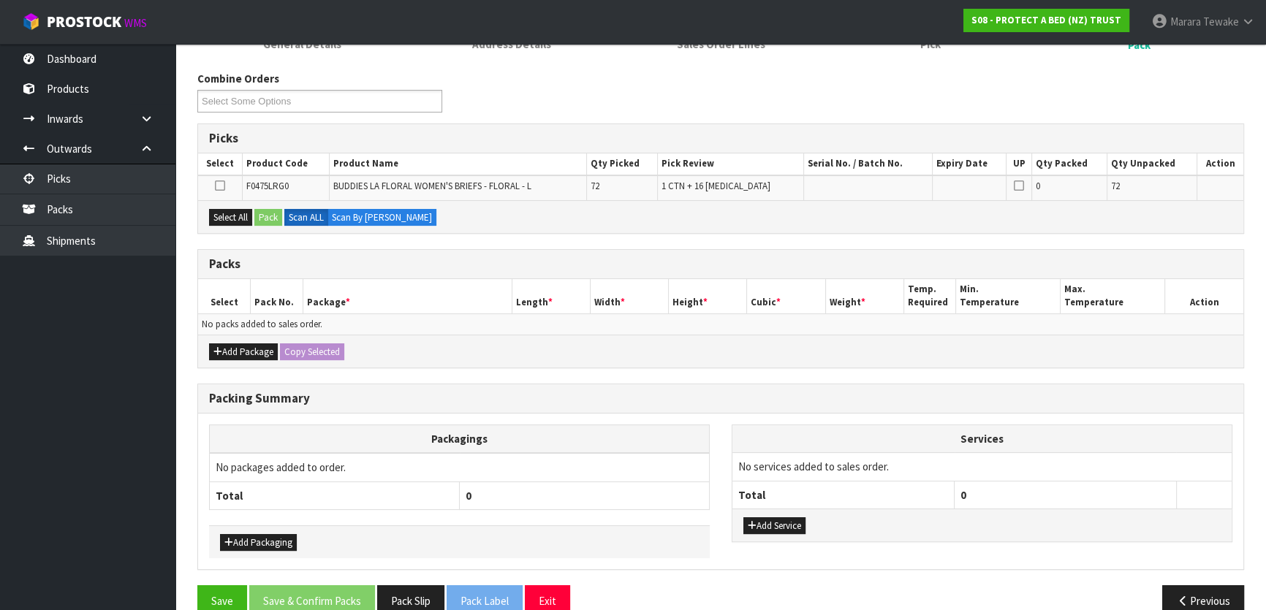
scroll to position [240, 0]
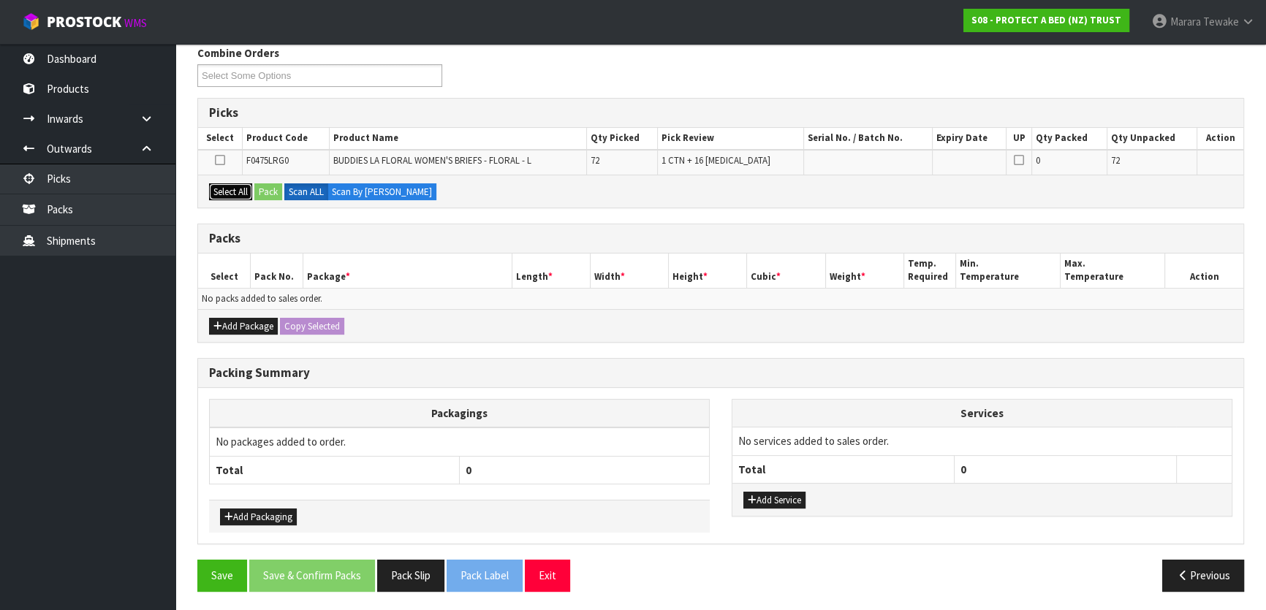
drag, startPoint x: 215, startPoint y: 190, endPoint x: 251, endPoint y: 193, distance: 35.9
click at [216, 190] on button "Select All" at bounding box center [230, 192] width 43 height 18
click at [272, 185] on button "Pack" at bounding box center [268, 192] width 28 height 18
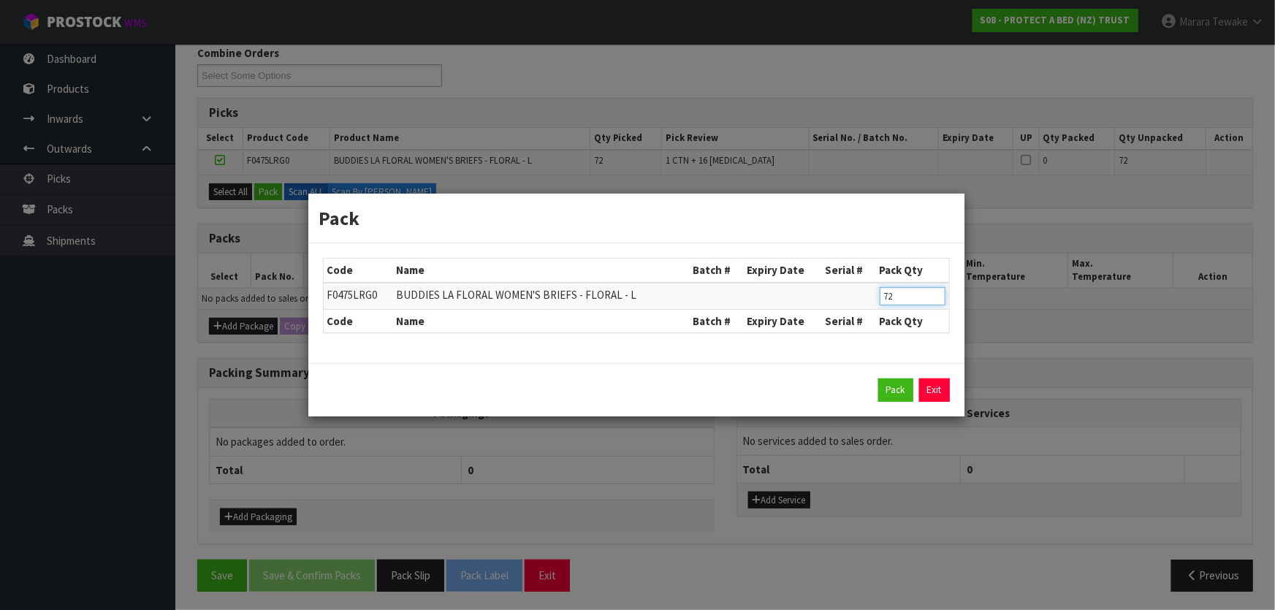
drag, startPoint x: 899, startPoint y: 301, endPoint x: 866, endPoint y: 297, distance: 33.1
click at [868, 300] on tr "F0475LRG0 BUDDIES LA FLORAL WOMEN'S BRIEFS - FLORAL - L 72" at bounding box center [637, 296] width 626 height 27
type input "56"
click button "Pack" at bounding box center [896, 390] width 35 height 23
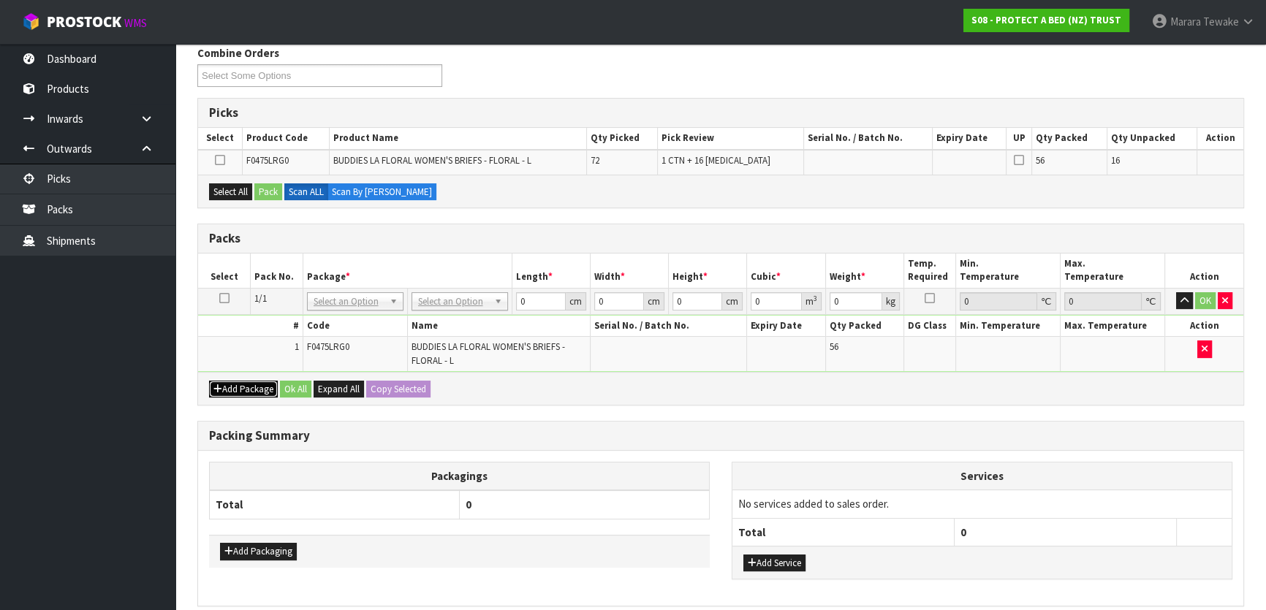
click at [241, 384] on button "Add Package" at bounding box center [243, 390] width 69 height 18
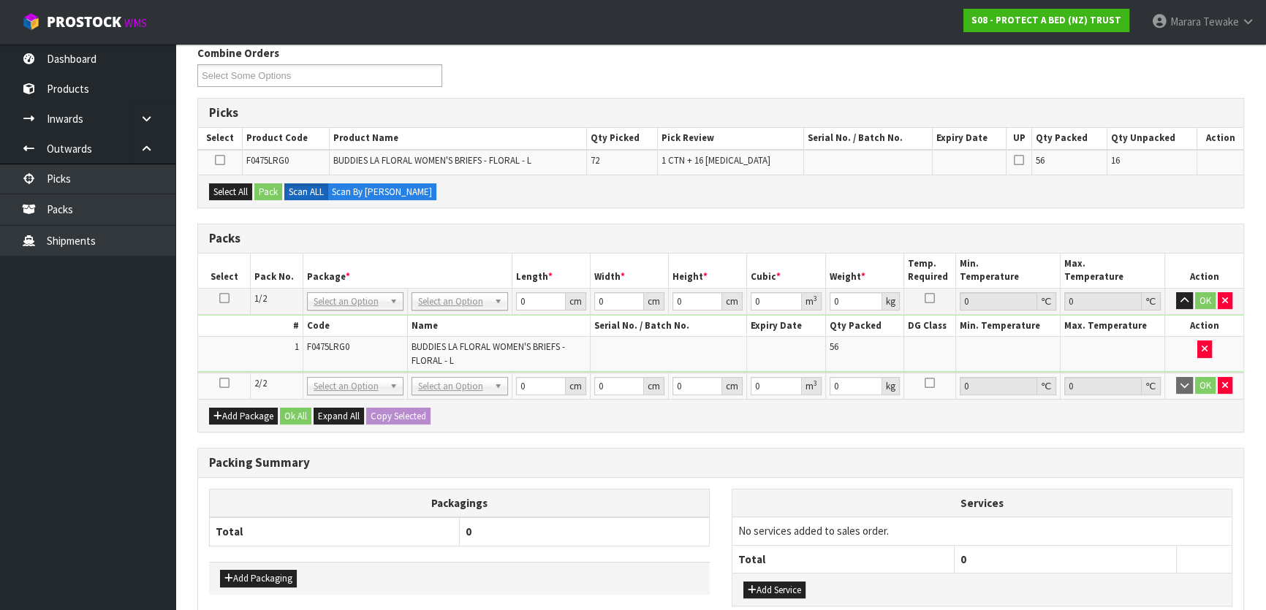
drag, startPoint x: 223, startPoint y: 382, endPoint x: 240, endPoint y: 337, distance: 47.9
click at [222, 383] on icon at bounding box center [224, 383] width 10 height 1
click at [232, 174] on div "Picks Select Product Code Product Name Qty Picked Pick Review Serial No. / Batc…" at bounding box center [720, 153] width 1047 height 110
click at [240, 188] on button "Select All" at bounding box center [230, 192] width 43 height 18
click at [260, 187] on button "Pack" at bounding box center [268, 192] width 28 height 18
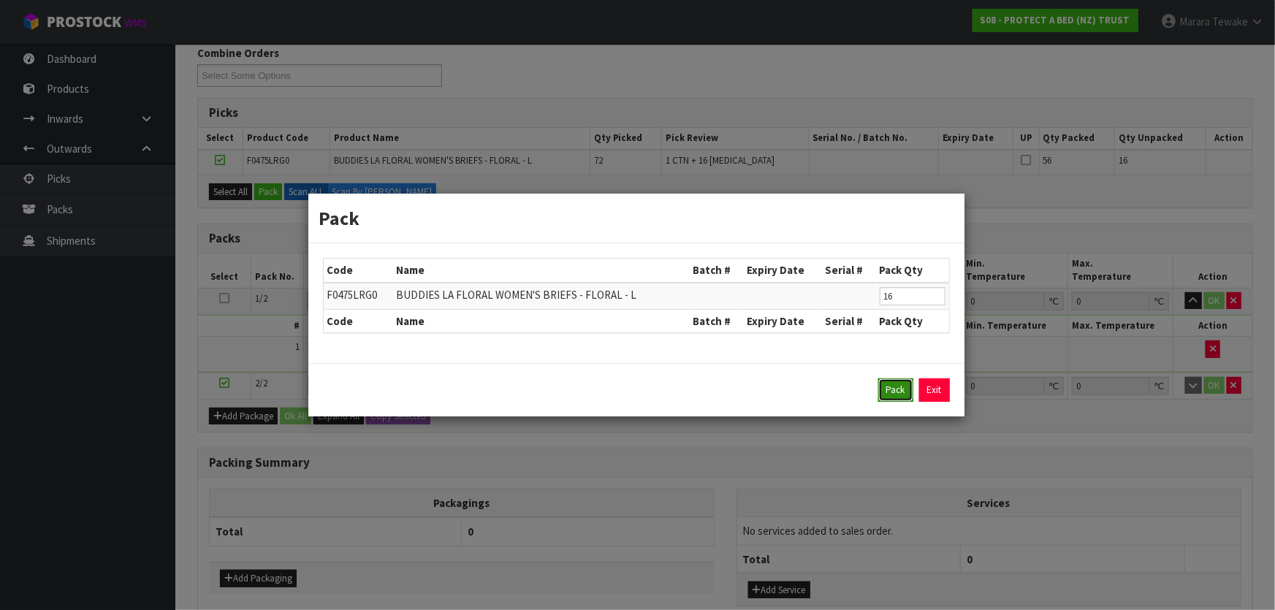
click at [892, 390] on button "Pack" at bounding box center [896, 390] width 35 height 23
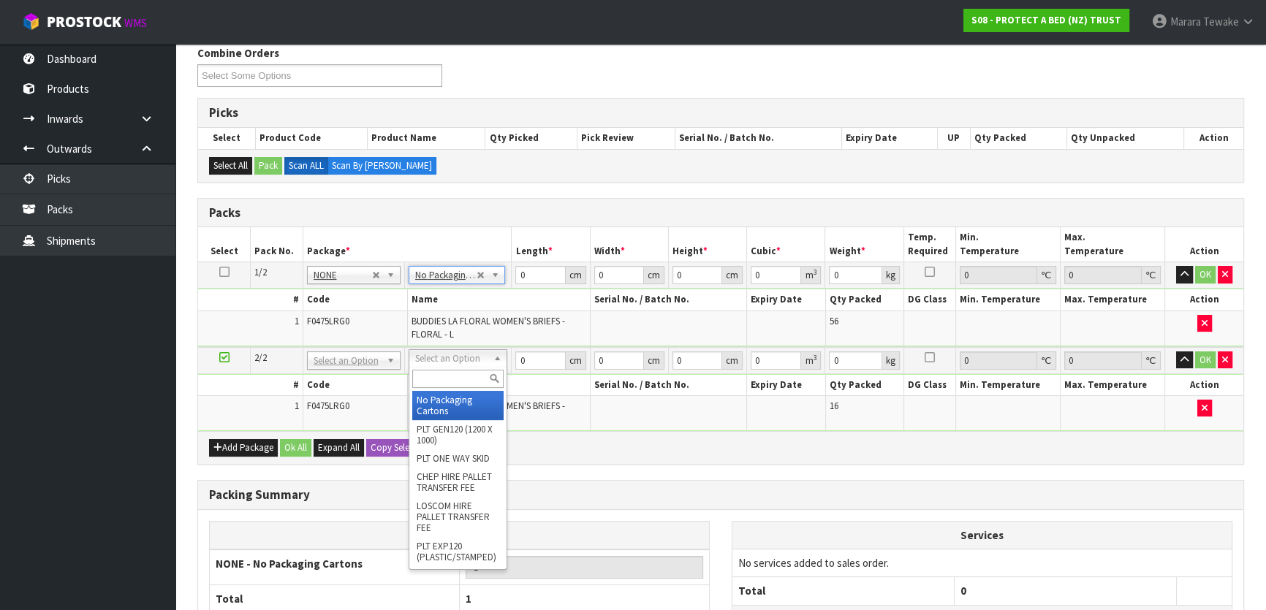
type input "2"
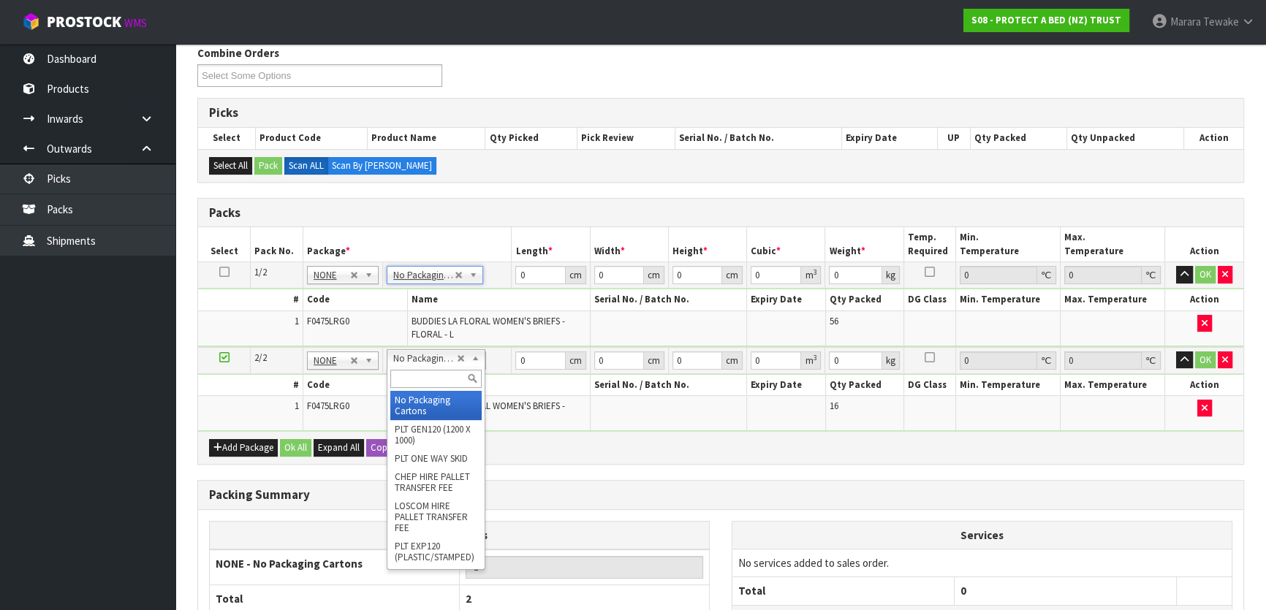
click at [433, 388] on div at bounding box center [435, 379] width 97 height 24
click at [436, 376] on input "text" at bounding box center [435, 379] width 91 height 18
type input "oc"
type input "1"
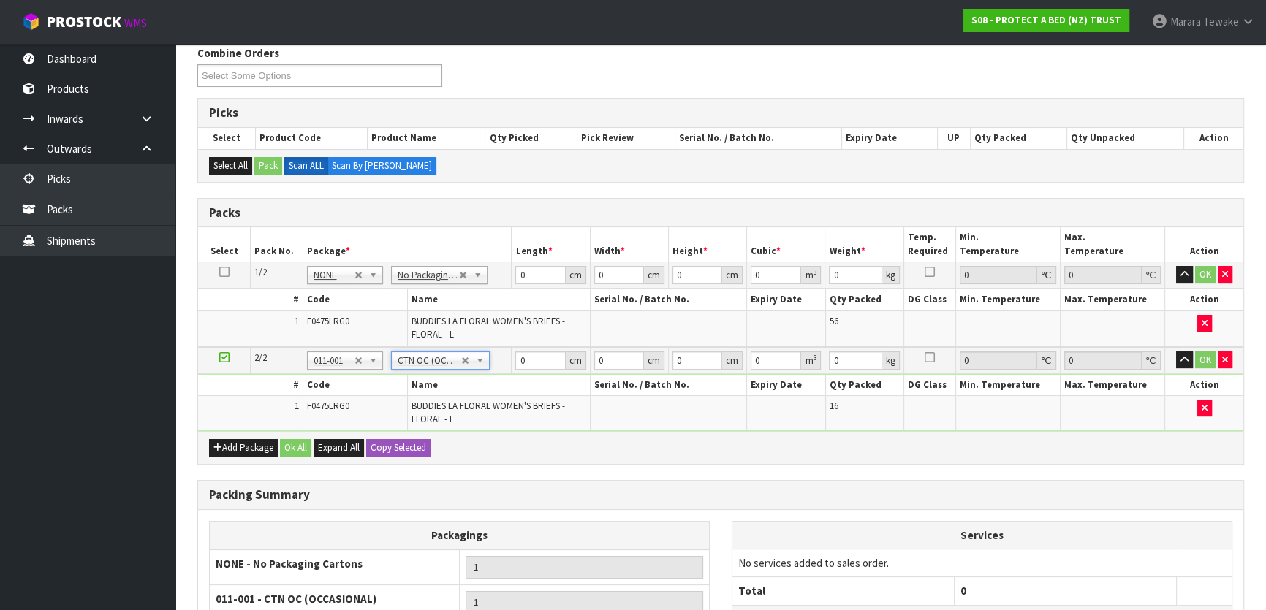
type input "3.52"
drag, startPoint x: 536, startPoint y: 276, endPoint x: 497, endPoint y: 273, distance: 39.6
click at [498, 274] on tr "1/2 NONE 007-001 007-002 007-004 007-009 007-013 007-014 007-015 007-017 007-01…" at bounding box center [720, 275] width 1045 height 26
type input "1"
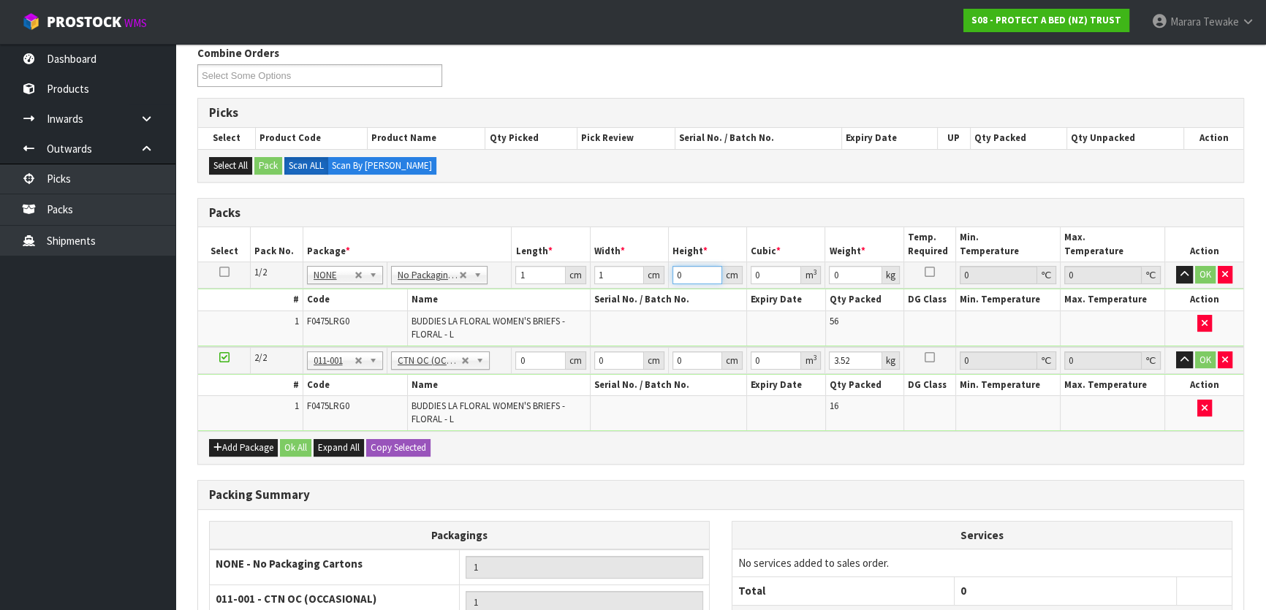
type input "1"
type input "0.000001"
type input "1"
click at [1176, 266] on button "button" at bounding box center [1184, 275] width 17 height 18
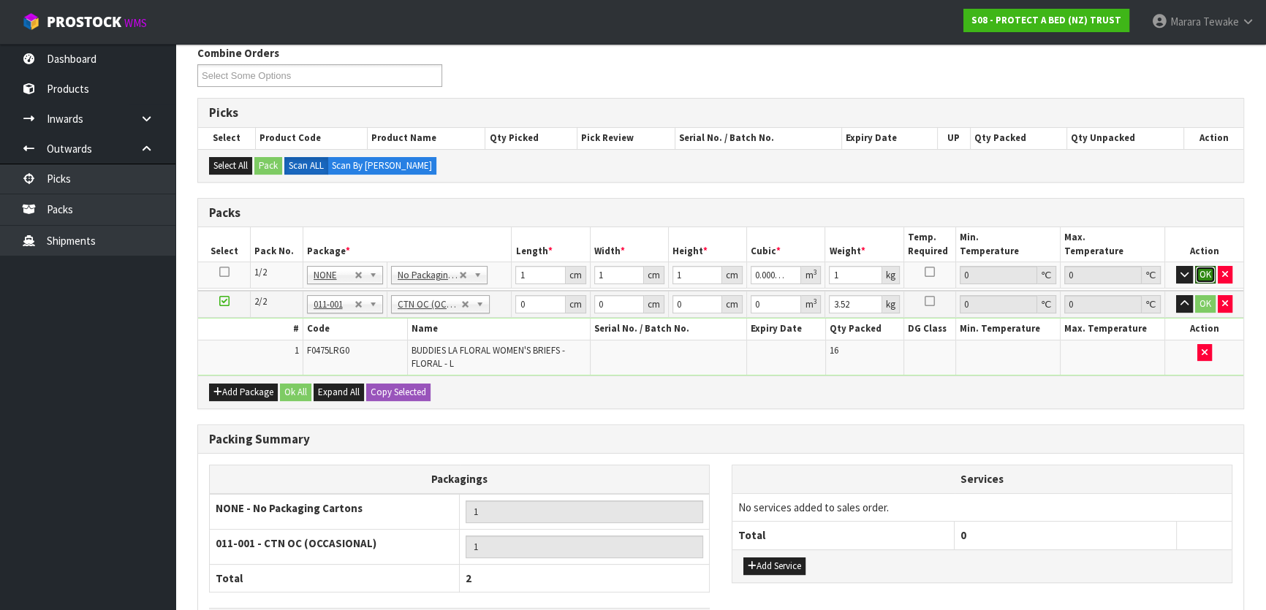
click button "OK" at bounding box center [1205, 275] width 20 height 18
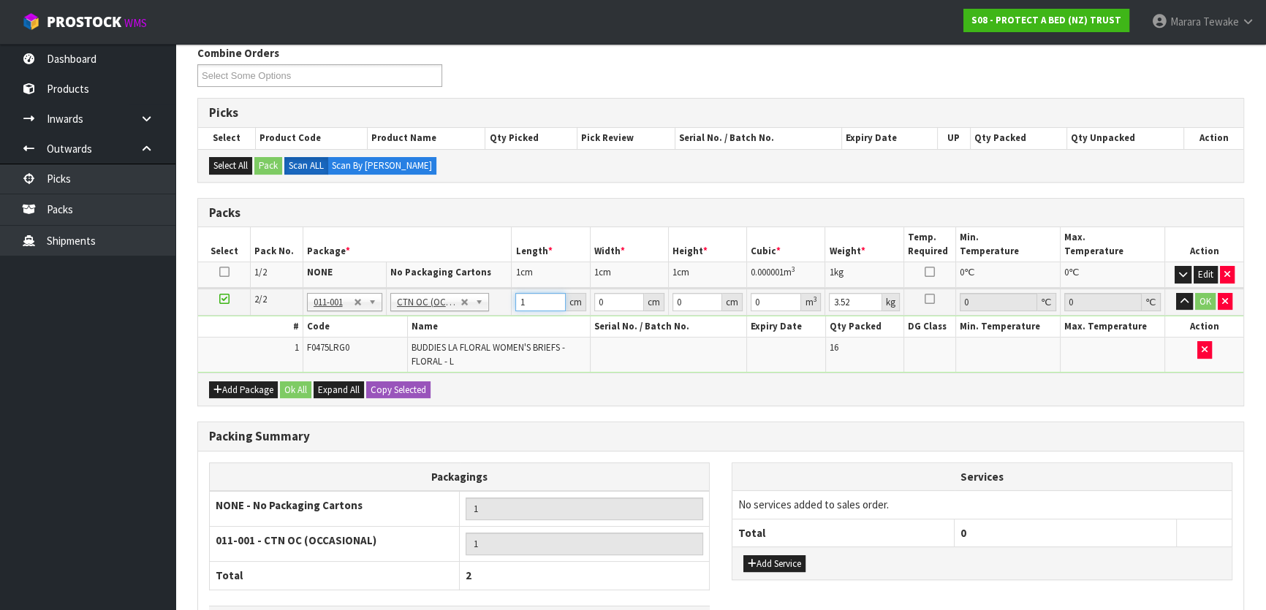
type input "1"
type input "0.000001"
type input "1"
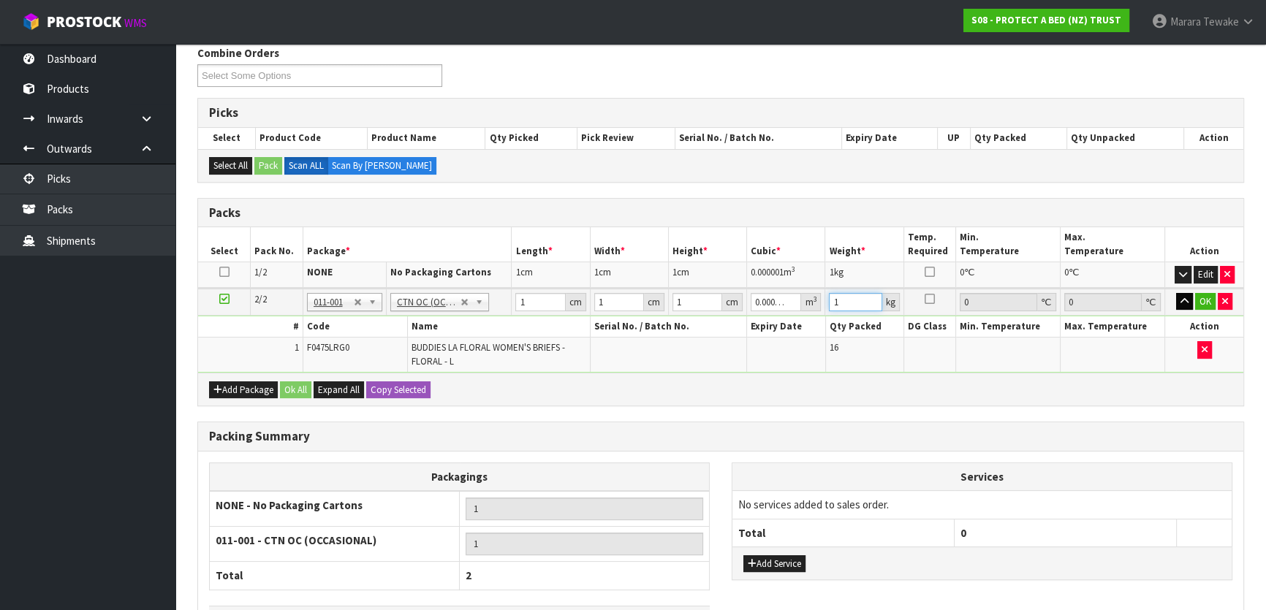
type input "1"
click at [1191, 301] on button "button" at bounding box center [1184, 302] width 17 height 18
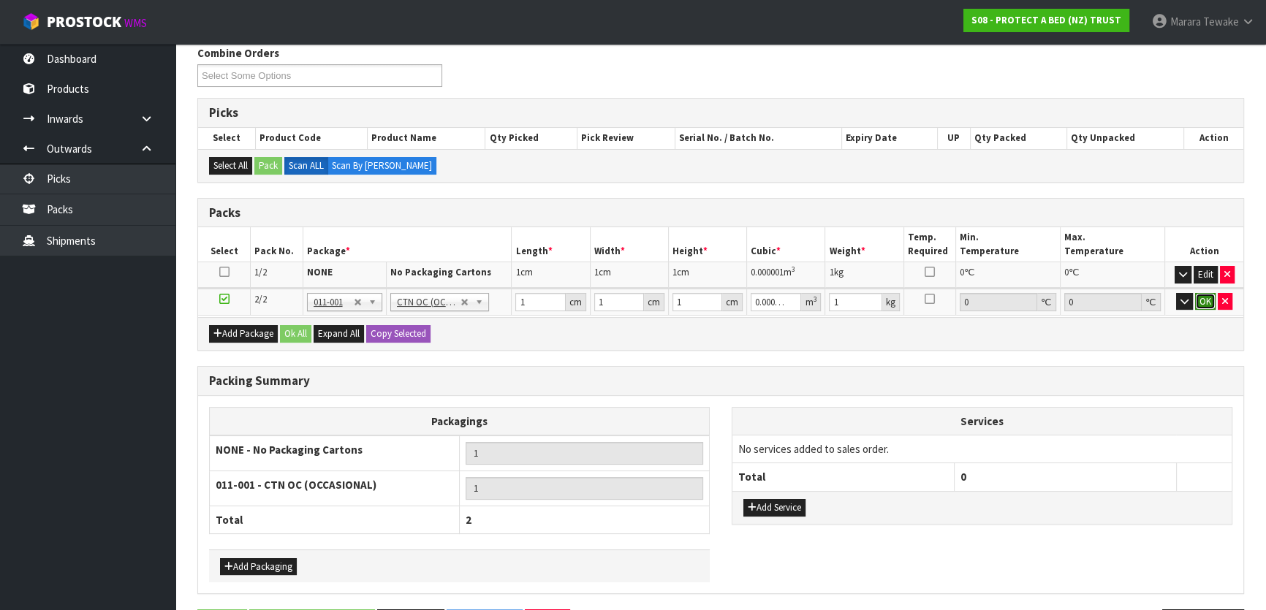
click at [1213, 301] on button "OK" at bounding box center [1205, 302] width 20 height 18
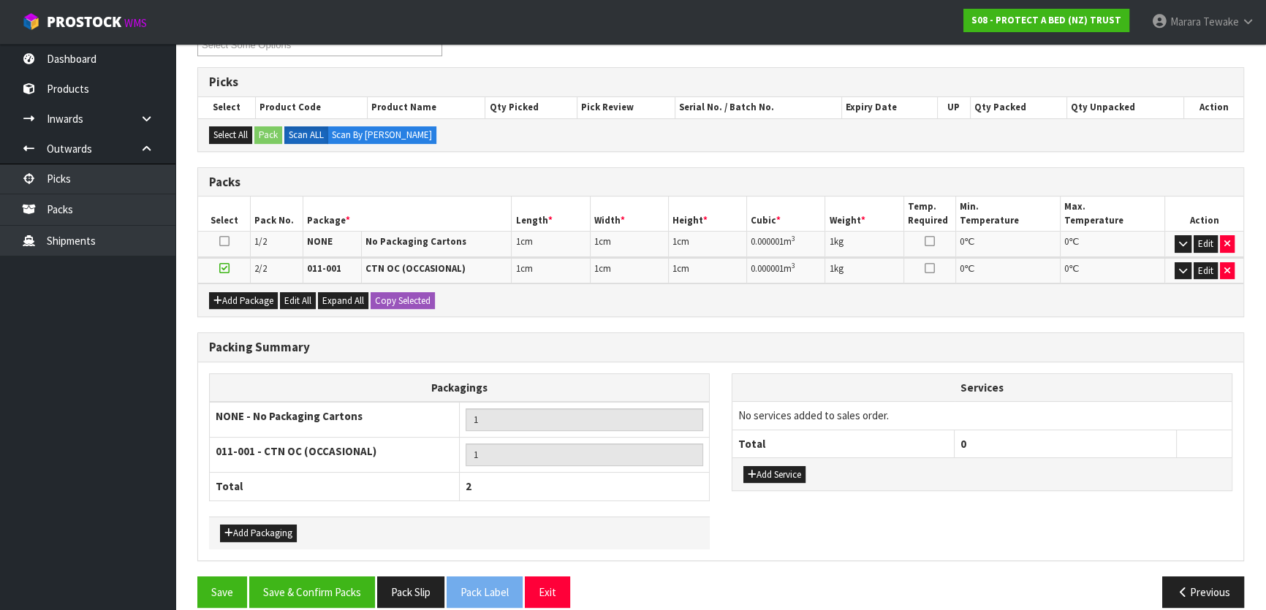
scroll to position [287, 0]
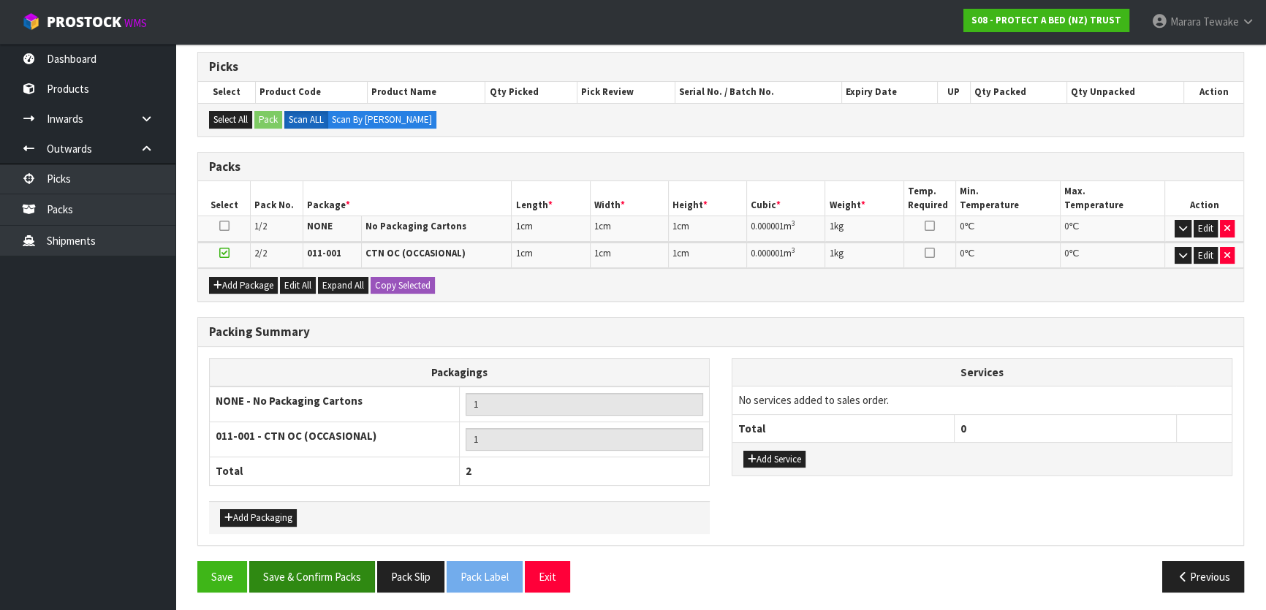
drag, startPoint x: 322, startPoint y: 590, endPoint x: 337, endPoint y: 583, distance: 17.0
click at [325, 589] on div "Save Save & Confirm Packs Pack Slip Pack Label Exit Previous" at bounding box center [720, 582] width 1069 height 42
click at [346, 573] on button "Save & Confirm Packs" at bounding box center [312, 576] width 126 height 31
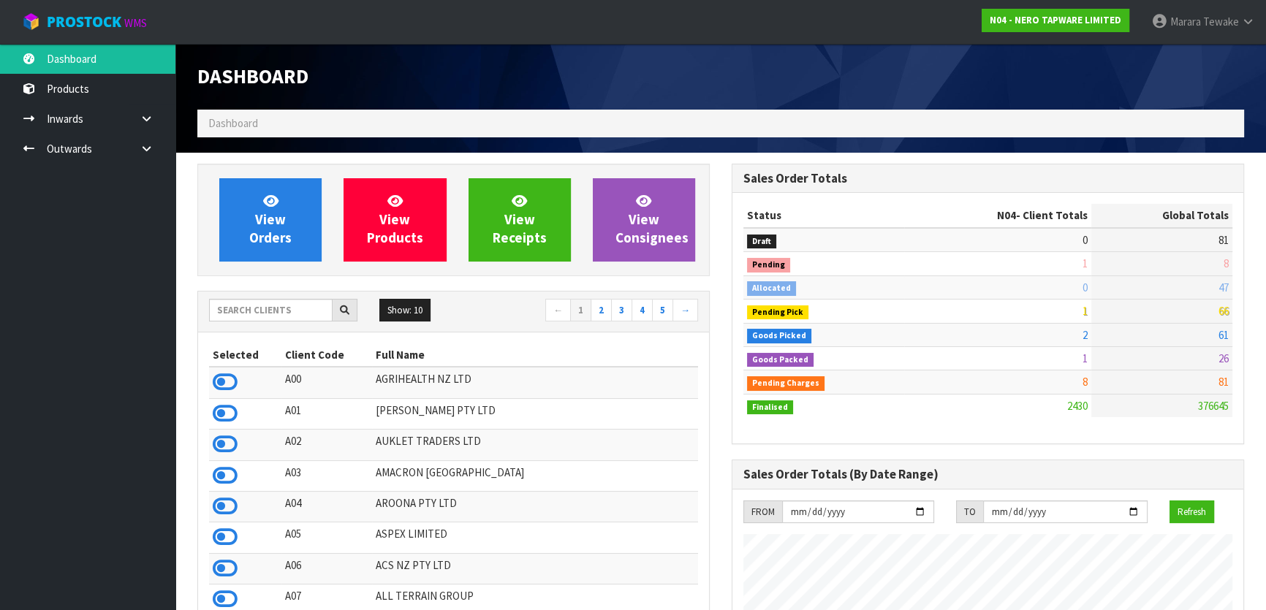
scroll to position [1152, 534]
click at [291, 293] on div "Show: 10 5 10 25 50 ← 1 2 3 4 5 →" at bounding box center [453, 312] width 511 height 41
click at [272, 315] on input "text" at bounding box center [271, 310] width 124 height 23
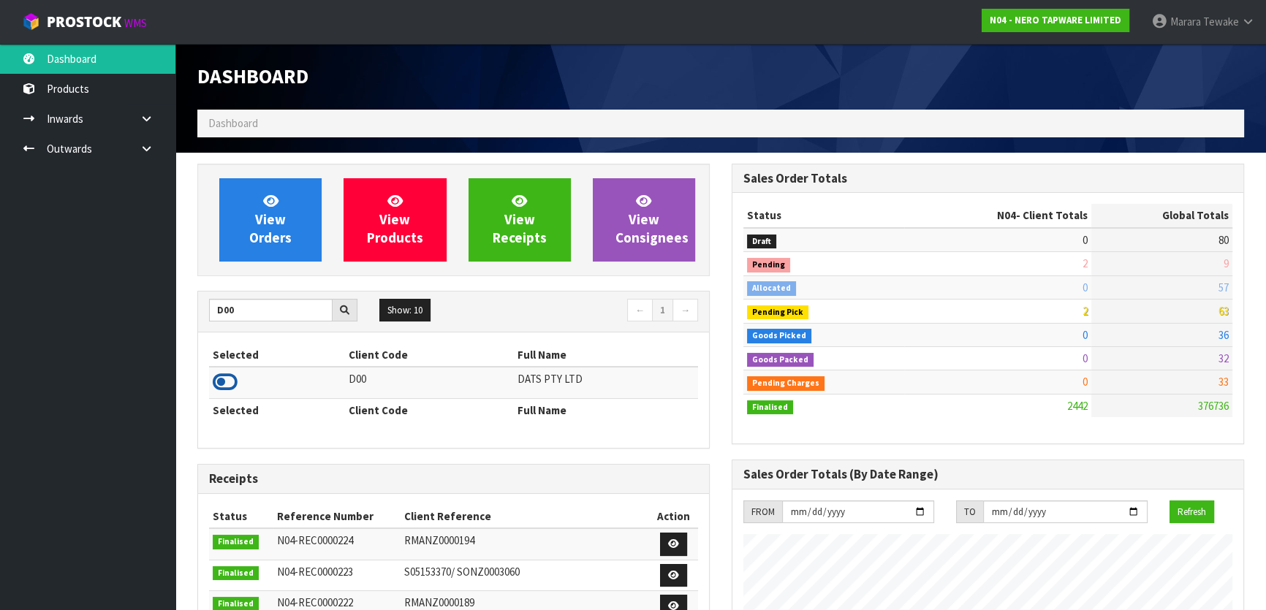
click at [219, 382] on icon at bounding box center [225, 382] width 25 height 22
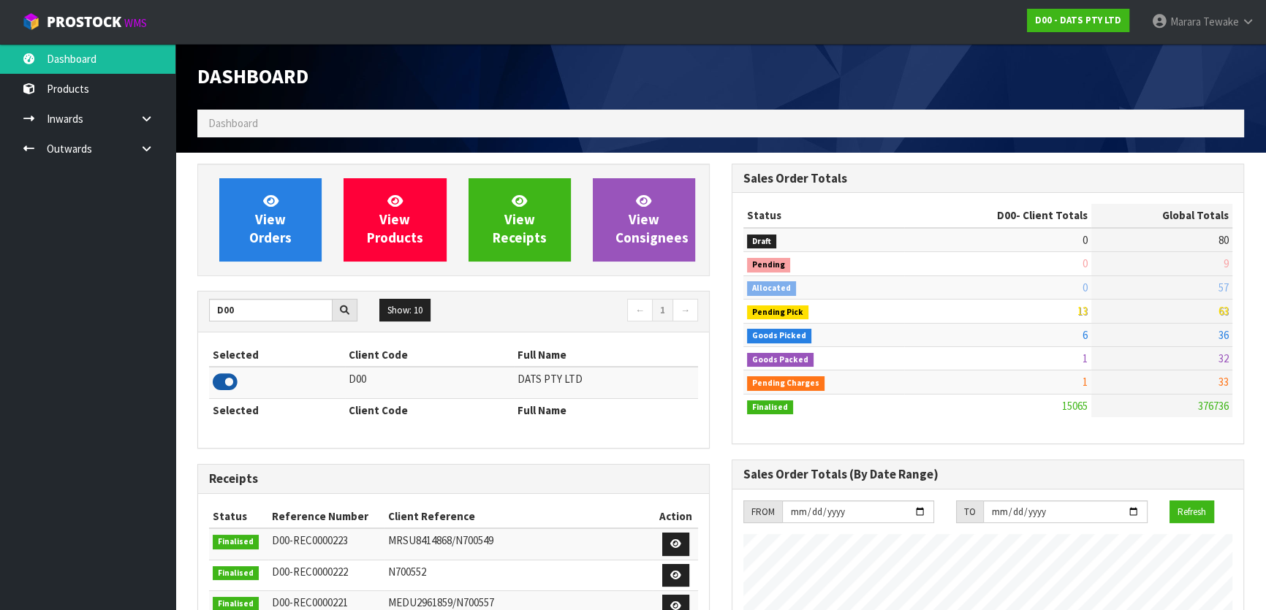
scroll to position [1105, 534]
drag, startPoint x: 241, startPoint y: 318, endPoint x: 127, endPoint y: 311, distance: 114.2
click at [127, 311] on body "Toggle navigation ProStock WMS D00 - DATS PTY LTD Marara Tewake Logout Dashboar…" at bounding box center [633, 305] width 1266 height 610
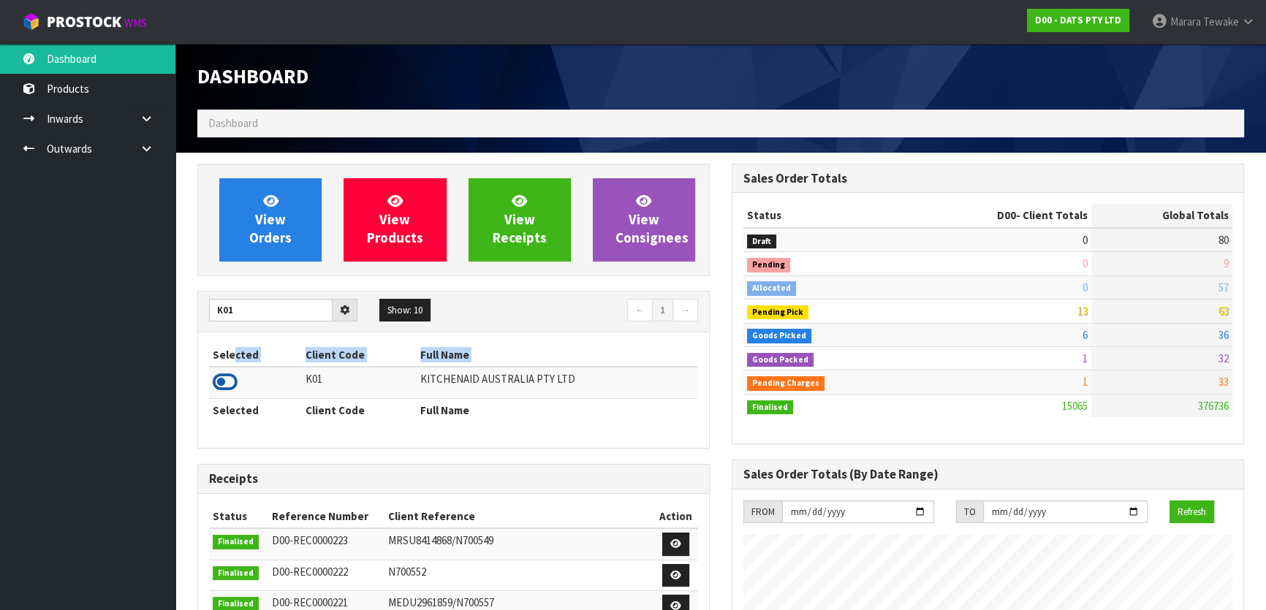
drag, startPoint x: 232, startPoint y: 366, endPoint x: 229, endPoint y: 377, distance: 11.3
click at [230, 376] on table "Selected Client Code Full Name K01 KITCHENAID AUSTRALIA PTY LTD Selected Client…" at bounding box center [453, 383] width 489 height 78
click at [229, 377] on icon at bounding box center [225, 382] width 25 height 22
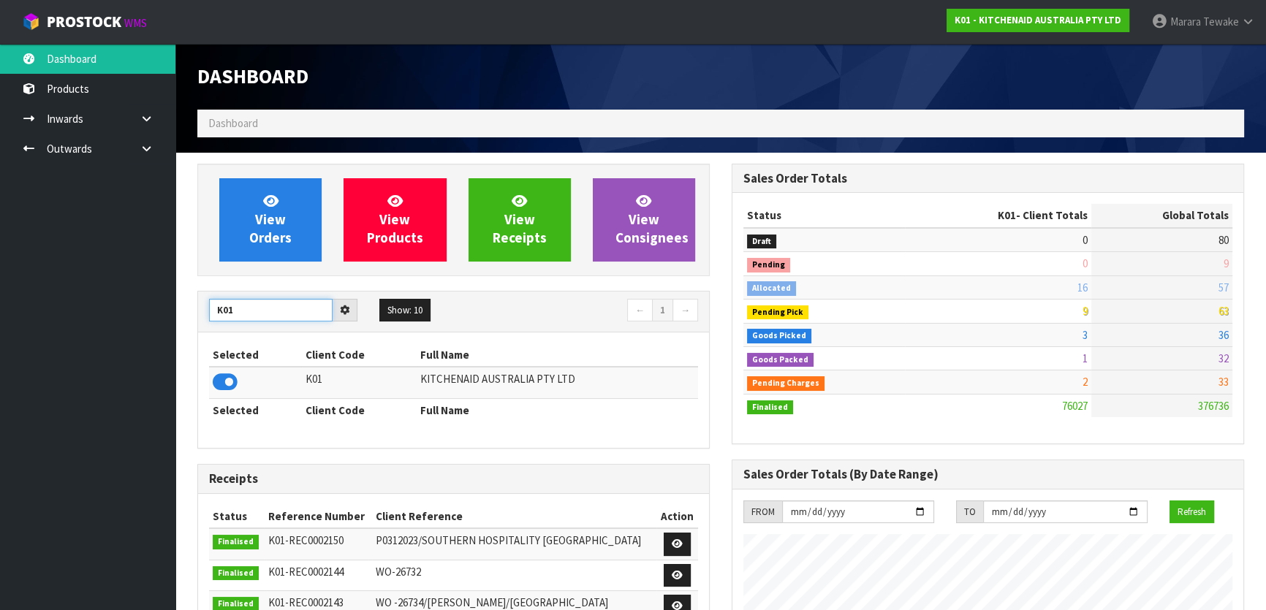
drag, startPoint x: 313, startPoint y: 309, endPoint x: 110, endPoint y: 333, distance: 204.5
click at [110, 333] on body "Toggle navigation ProStock WMS K01 - KITCHENAID AUSTRALIA PTY LTD Marara Tewake…" at bounding box center [633, 305] width 1266 height 610
click at [238, 379] on td at bounding box center [258, 382] width 99 height 31
click at [225, 380] on icon at bounding box center [225, 382] width 25 height 22
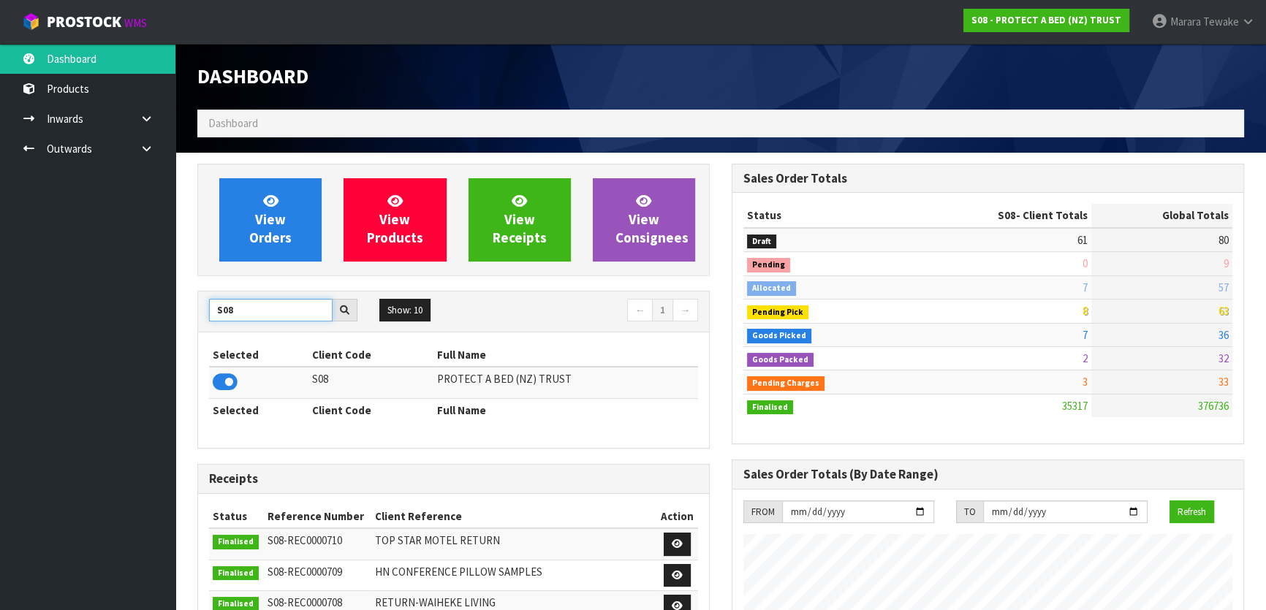
drag, startPoint x: 238, startPoint y: 308, endPoint x: 131, endPoint y: 302, distance: 107.6
click at [131, 302] on body "Toggle navigation ProStock WMS S08 - PROTECT A BED (NZ) TRUST Marara Tewake Log…" at bounding box center [633, 305] width 1266 height 610
click at [221, 382] on icon at bounding box center [225, 382] width 25 height 22
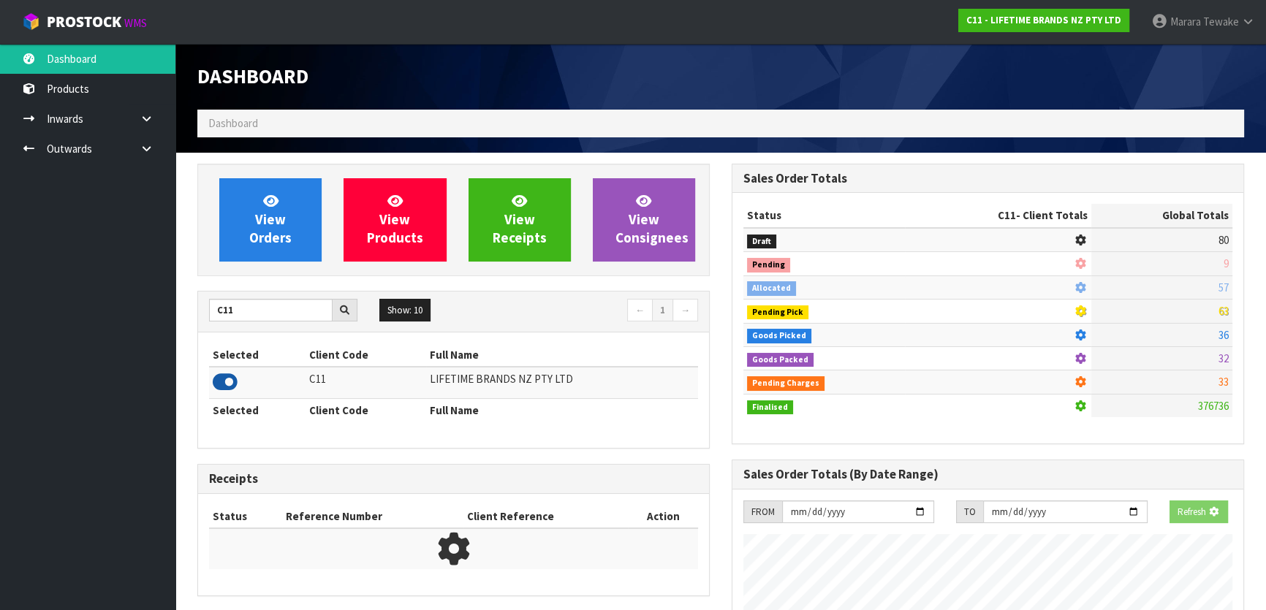
scroll to position [910, 534]
click at [221, 382] on icon at bounding box center [225, 382] width 25 height 22
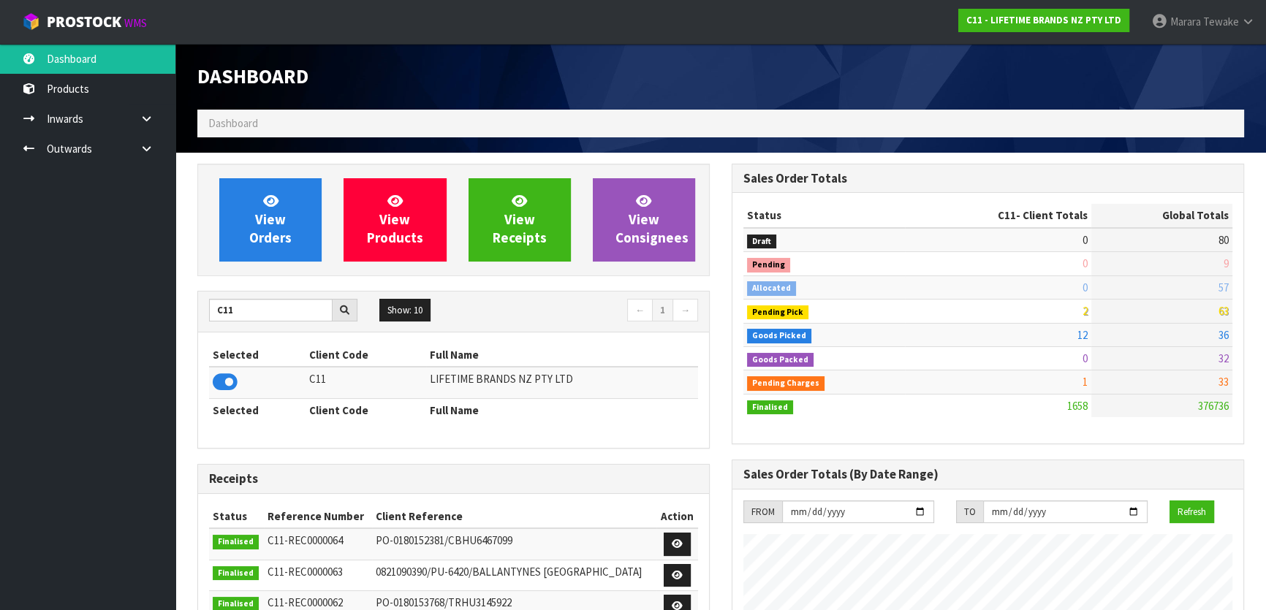
click at [265, 336] on div "Selected Client Code Full Name C11 LIFETIME BRANDS NZ PTY LTD Selected Client C…" at bounding box center [453, 390] width 511 height 115
drag, startPoint x: 253, startPoint y: 314, endPoint x: 159, endPoint y: 311, distance: 93.6
click at [159, 311] on body "Toggle navigation ProStock WMS C11 - LIFETIME BRANDS NZ PTY LTD Marara Tewake L…" at bounding box center [633, 305] width 1266 height 610
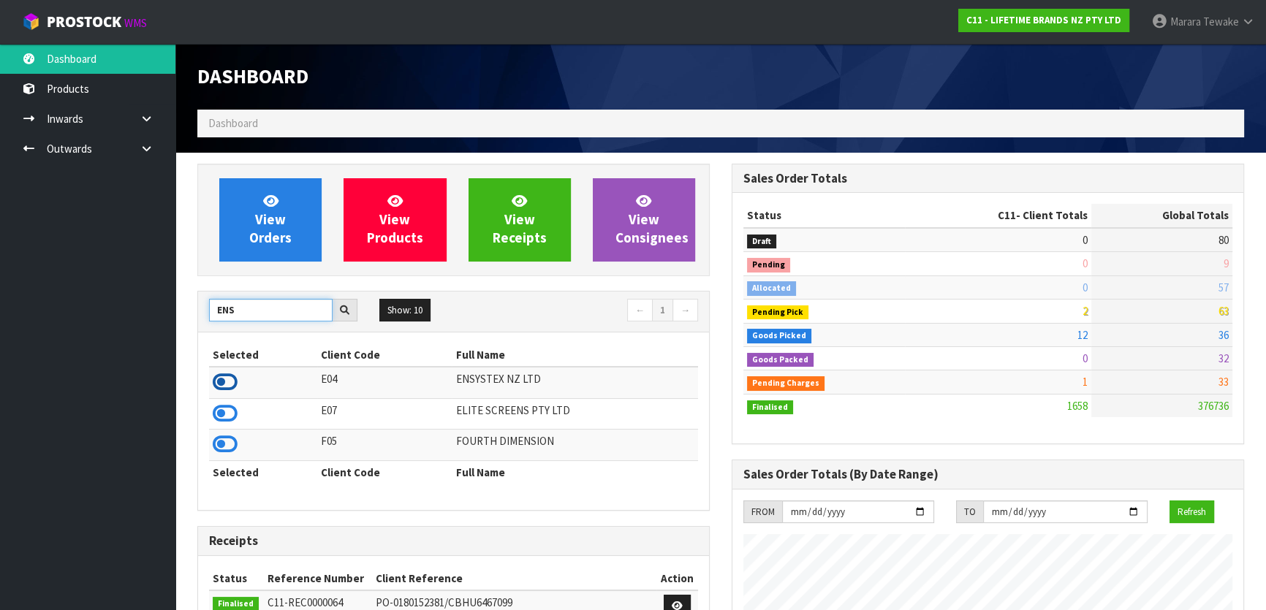
type input "ENS"
click at [219, 382] on icon at bounding box center [225, 382] width 25 height 22
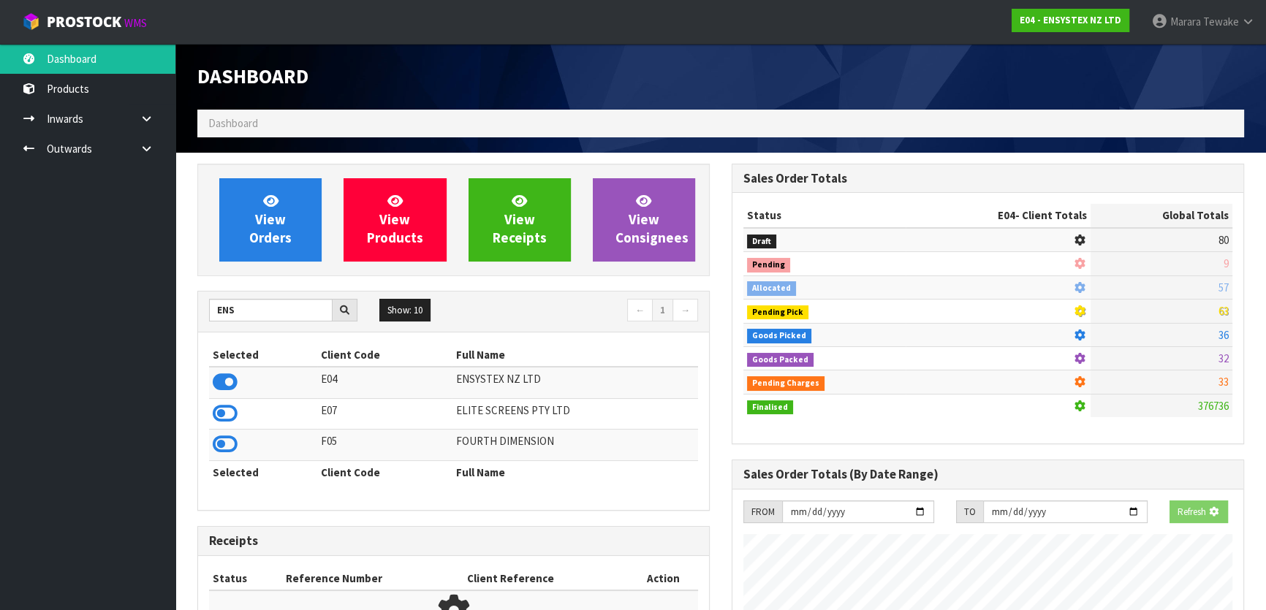
scroll to position [1137, 534]
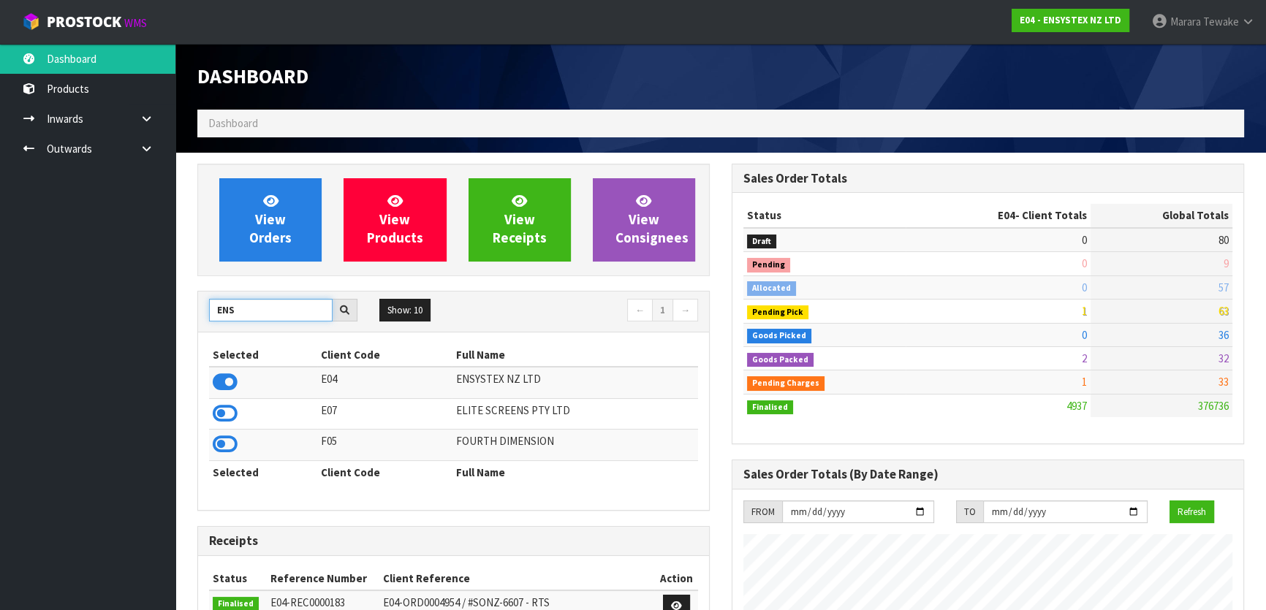
drag, startPoint x: 258, startPoint y: 314, endPoint x: 182, endPoint y: 320, distance: 76.3
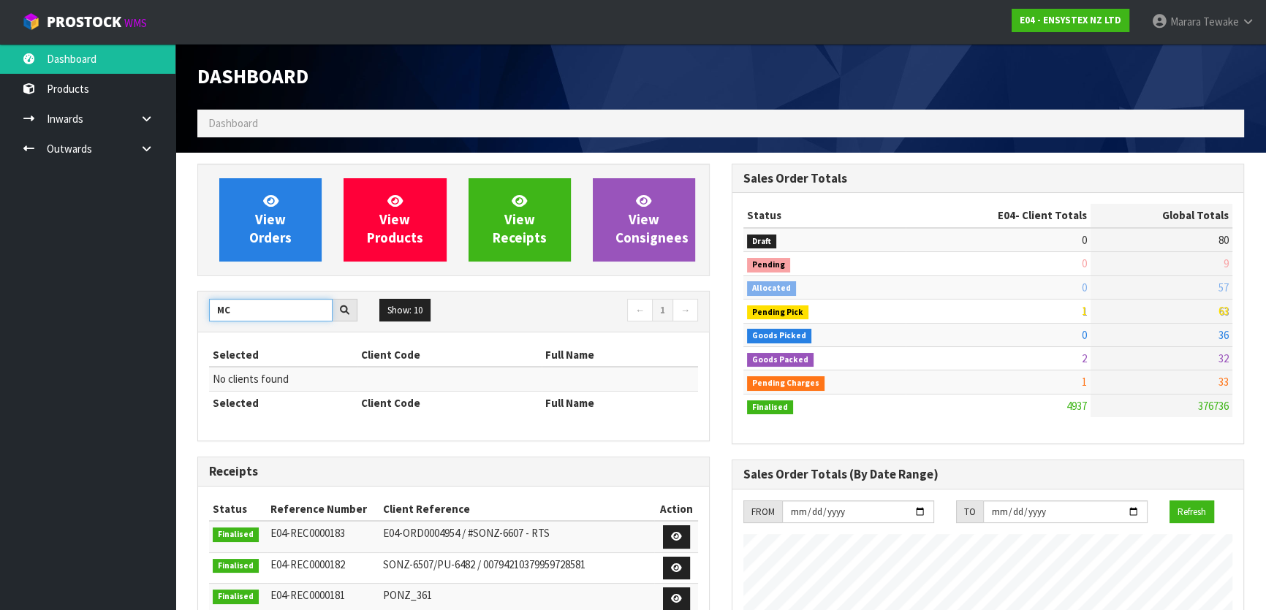
type input "M"
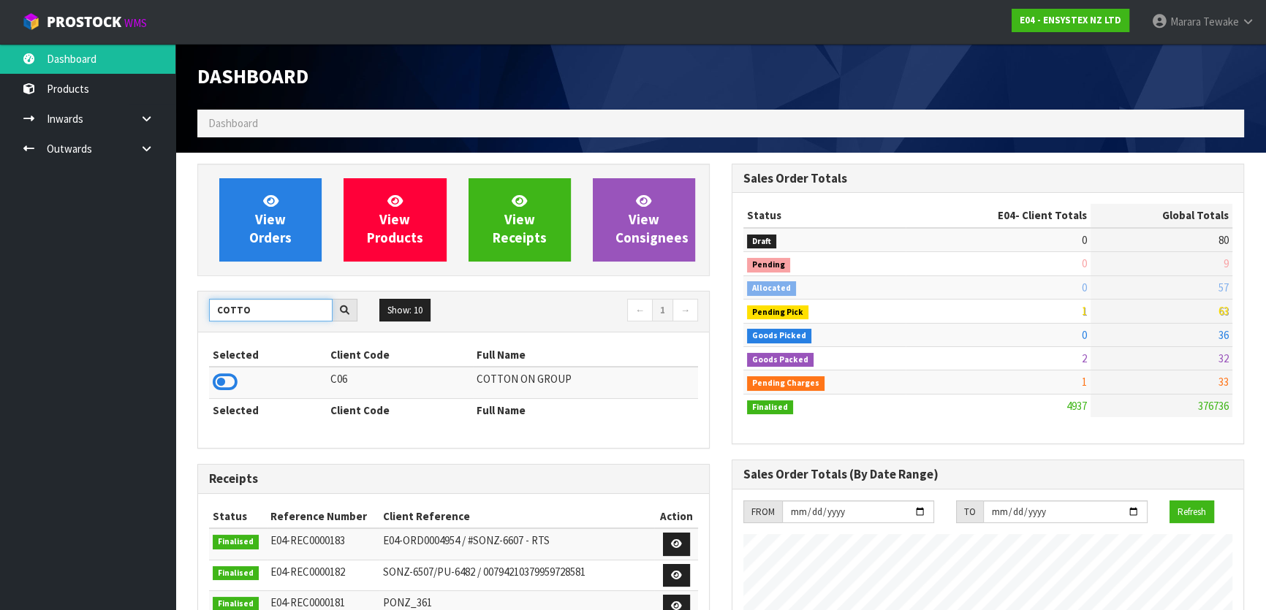
type input "COTTO"
click at [219, 370] on td at bounding box center [268, 382] width 118 height 31
click at [220, 380] on icon at bounding box center [225, 382] width 25 height 22
drag, startPoint x: 273, startPoint y: 308, endPoint x: 91, endPoint y: 294, distance: 182.6
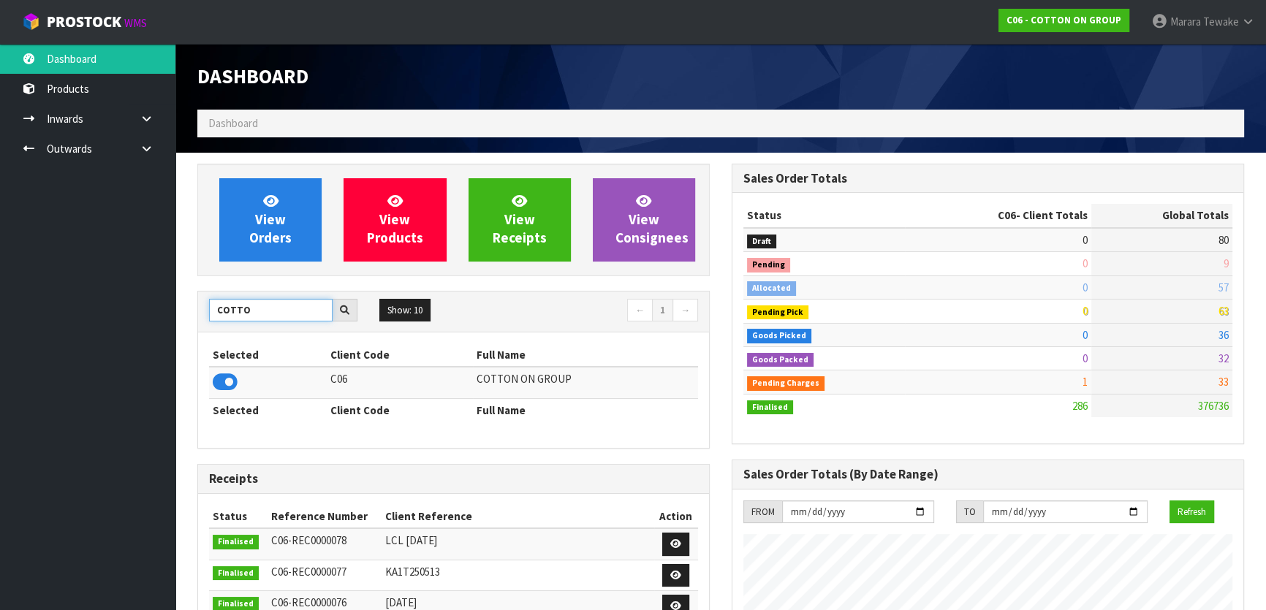
click at [91, 294] on body "Toggle navigation ProStock WMS C06 - COTTON ON GROUP Marara Tewake Logout Dashb…" at bounding box center [633, 305] width 1266 height 610
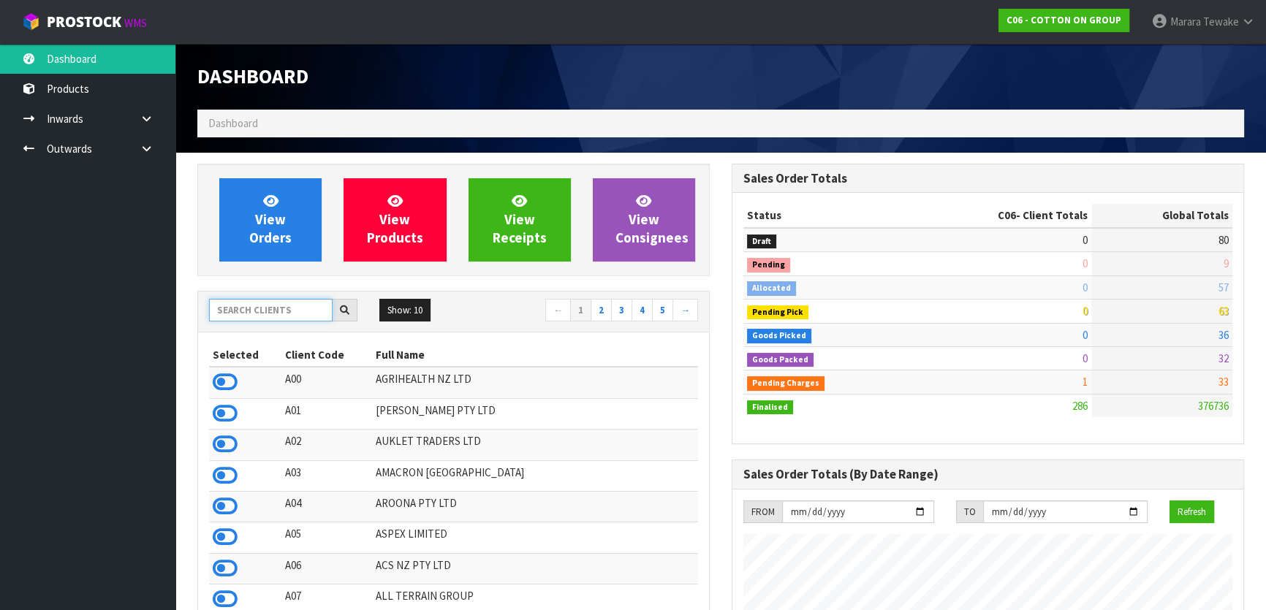
click at [251, 314] on input "text" at bounding box center [271, 310] width 124 height 23
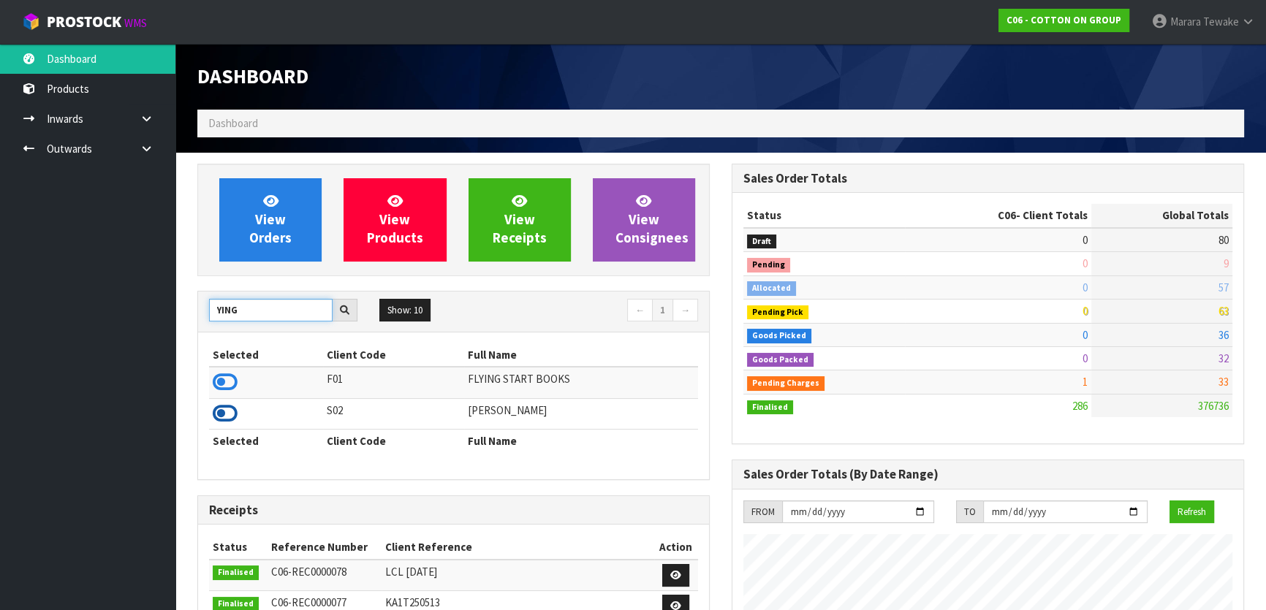
type input "YING"
click at [224, 413] on icon at bounding box center [225, 414] width 25 height 22
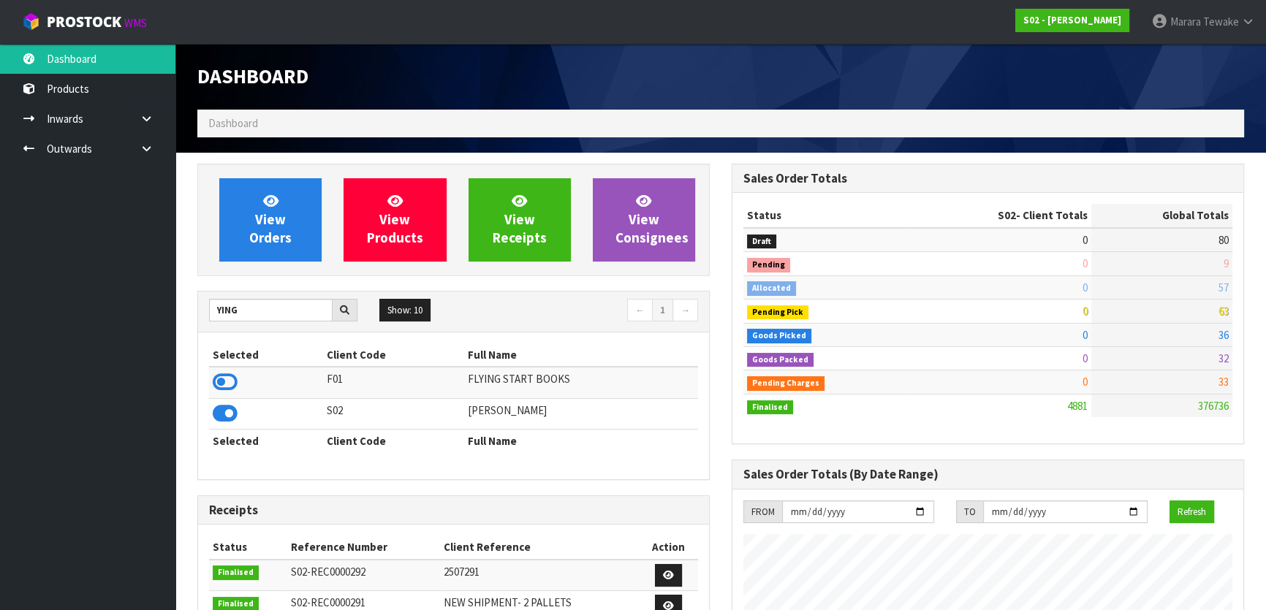
scroll to position [1105, 534]
drag, startPoint x: 301, startPoint y: 316, endPoint x: 197, endPoint y: 307, distance: 104.9
click at [197, 307] on div "YING Show: 10 5 10 25 50 ← 1 → Selected Client Code Full Name F01 FLYING START …" at bounding box center [453, 385] width 512 height 189
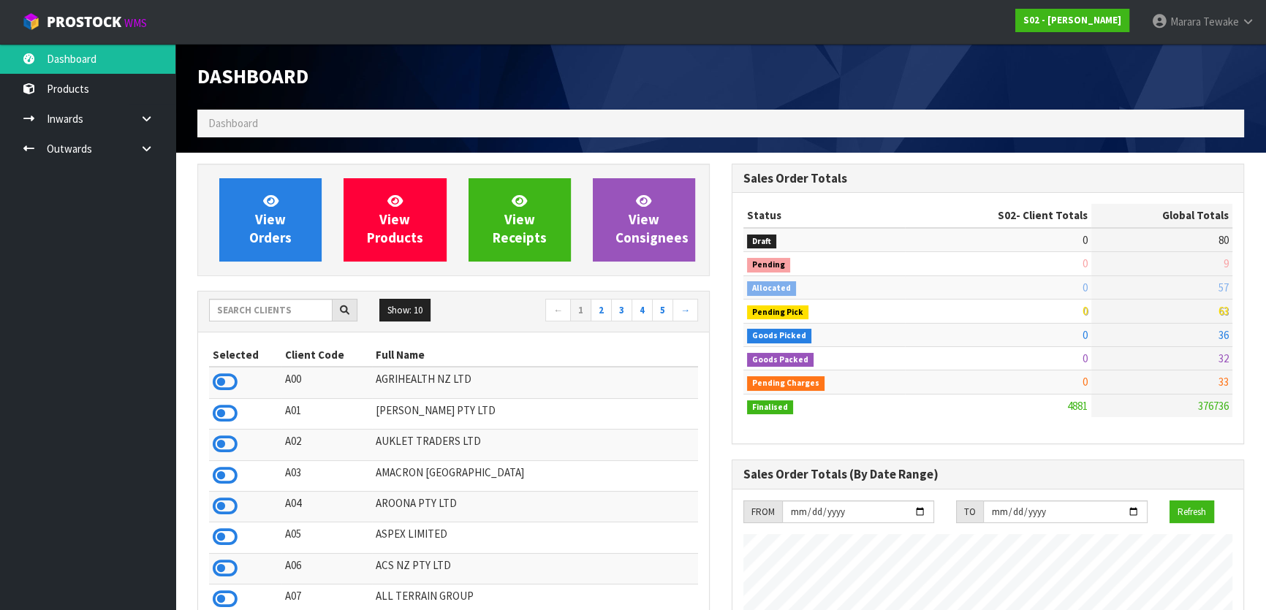
click at [243, 346] on th "Selected" at bounding box center [245, 355] width 72 height 23
click at [246, 314] on input "text" at bounding box center [271, 310] width 124 height 23
type input "JGB"
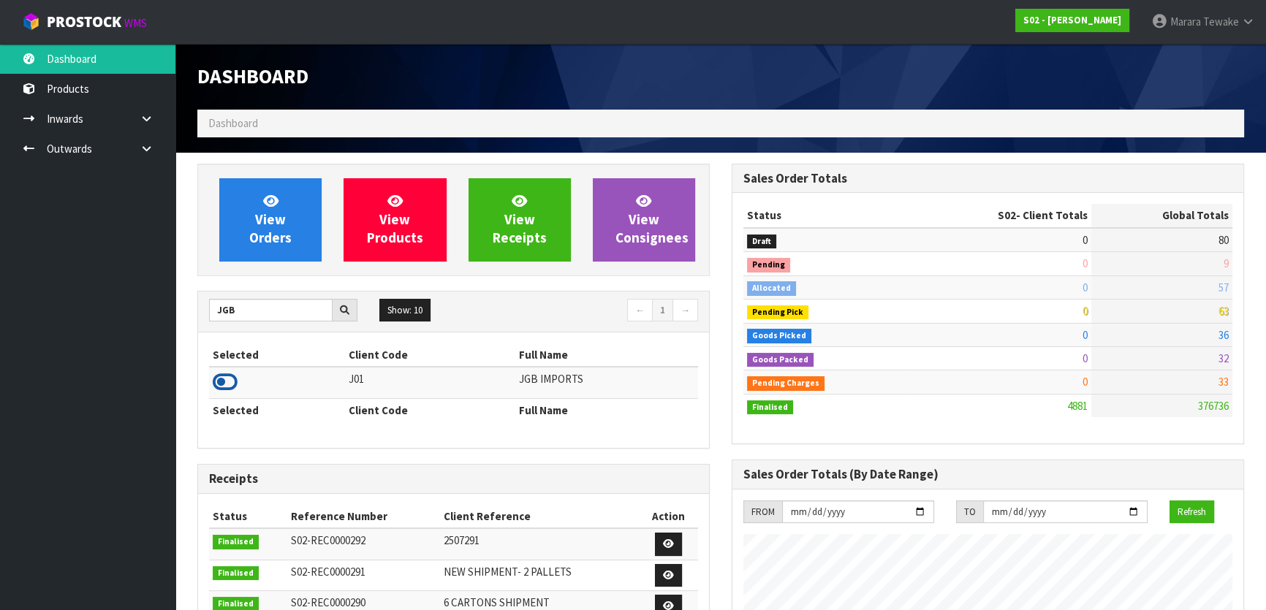
click at [215, 382] on icon at bounding box center [225, 382] width 25 height 22
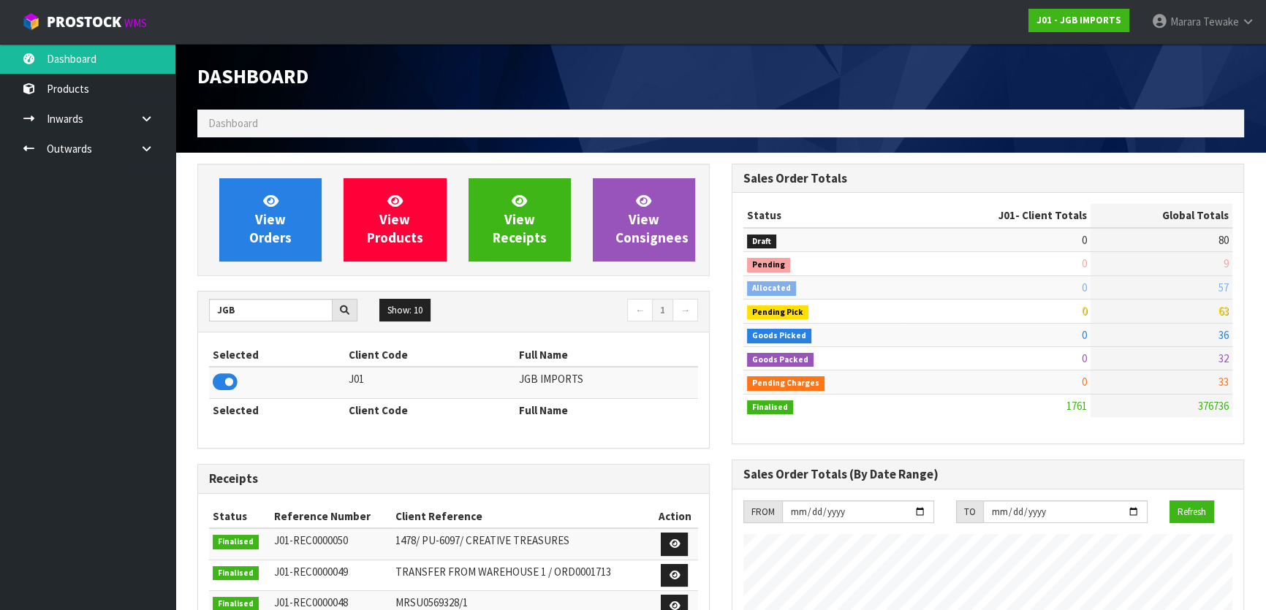
scroll to position [892, 534]
drag, startPoint x: 301, startPoint y: 309, endPoint x: 137, endPoint y: 308, distance: 164.5
click at [137, 308] on body "Toggle navigation ProStock WMS J01 - JGB IMPORTS Marara Tewake Logout Dashboard…" at bounding box center [633, 305] width 1266 height 610
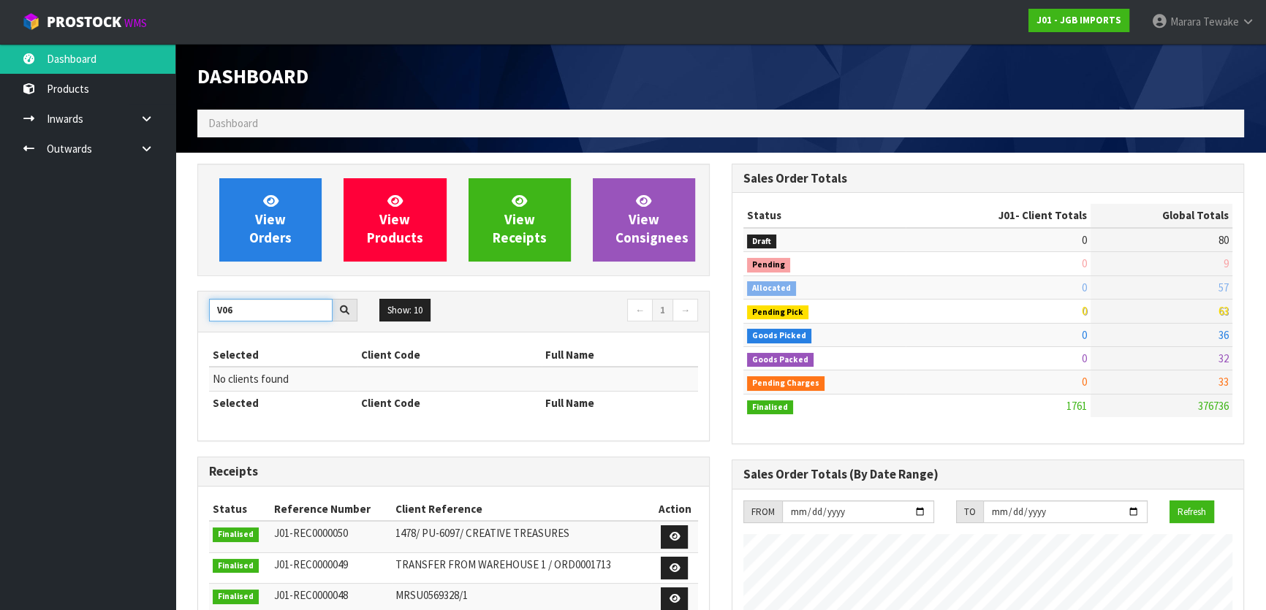
drag, startPoint x: 243, startPoint y: 303, endPoint x: 159, endPoint y: 300, distance: 84.8
click at [159, 300] on body "Toggle navigation ProStock WMS J01 - JGB IMPORTS Marara Tewake Logout Dashboard…" at bounding box center [633, 305] width 1266 height 610
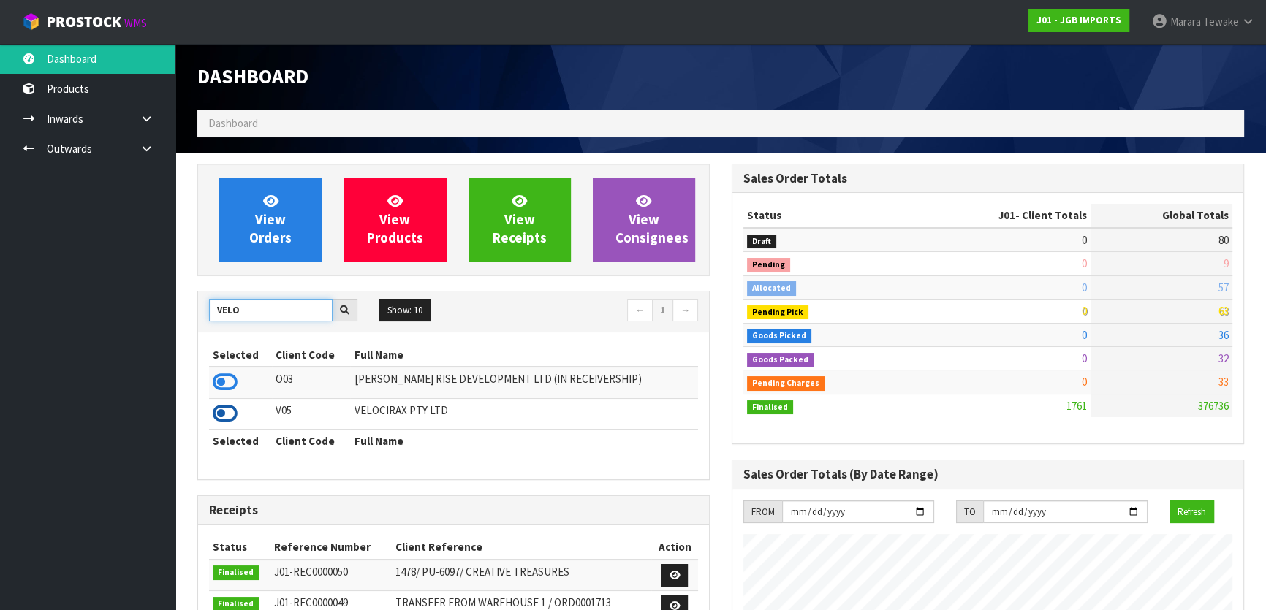
type input "VELO"
click at [230, 409] on icon at bounding box center [225, 414] width 25 height 22
drag, startPoint x: 287, startPoint y: 315, endPoint x: 71, endPoint y: 301, distance: 216.1
click at [71, 301] on body "Toggle navigation ProStock WMS V05 - VELOCIRAX PTY LTD Marara Tewake Logout Das…" at bounding box center [633, 305] width 1266 height 610
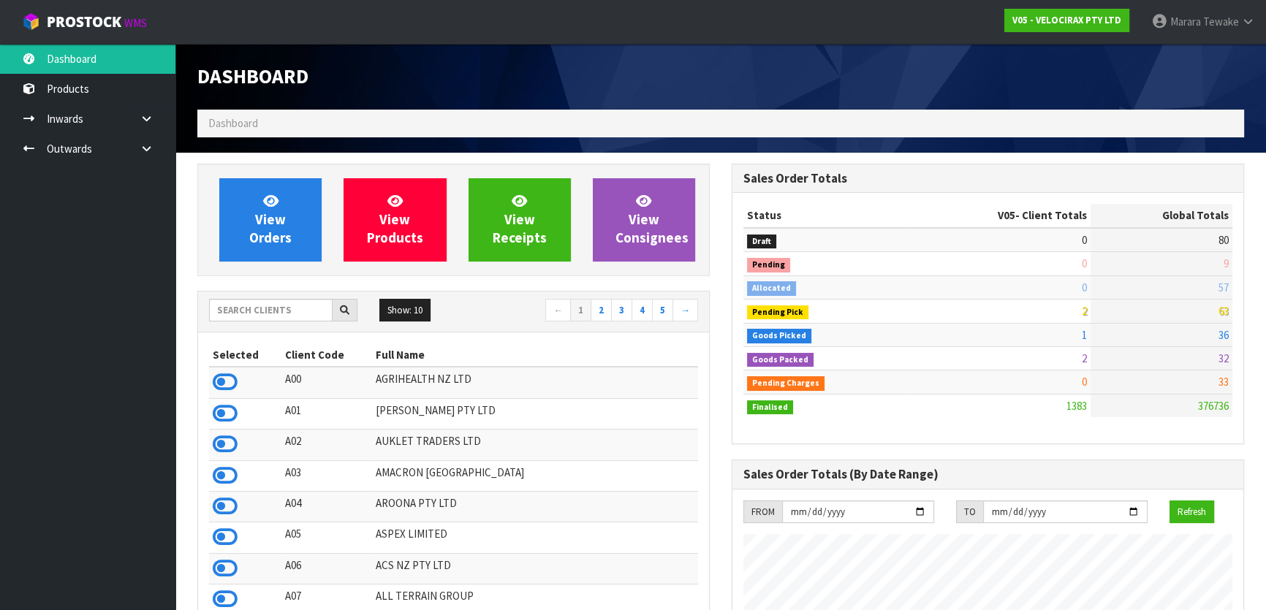
click at [562, 356] on th "Full Name" at bounding box center [535, 355] width 326 height 23
click at [268, 296] on div "Show: 10 5 10 25 50 ← 1 2 3 4 5 →" at bounding box center [453, 312] width 511 height 41
click at [270, 303] on input "text" at bounding box center [271, 310] width 124 height 23
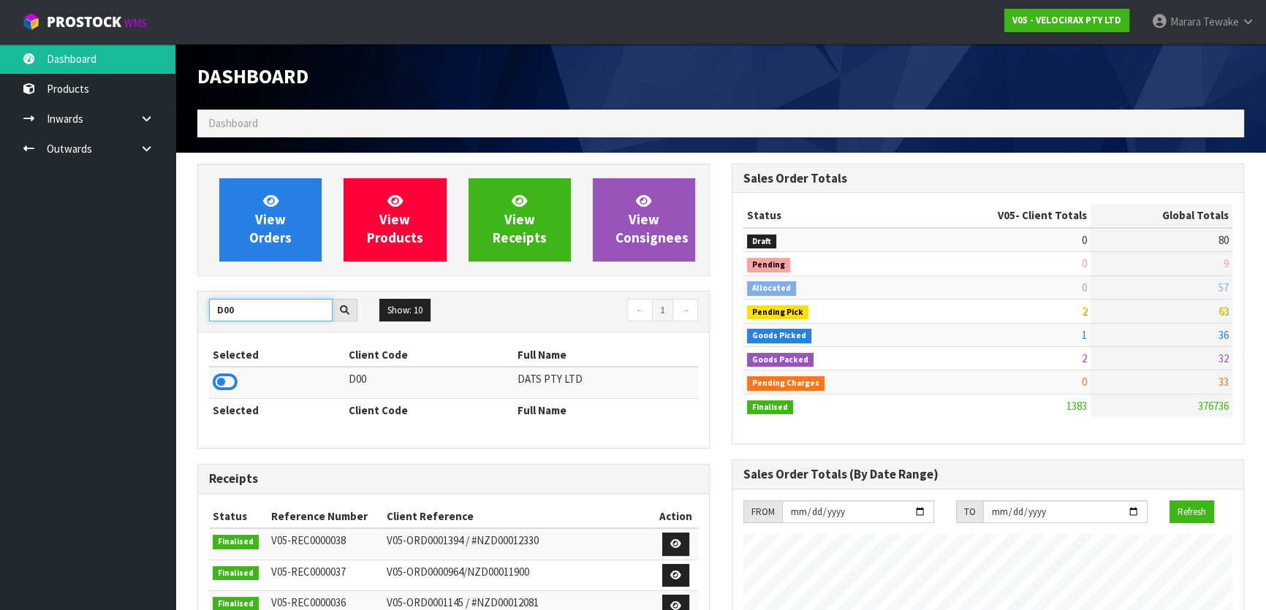
type input "D00"
click at [229, 378] on icon at bounding box center [225, 382] width 25 height 22
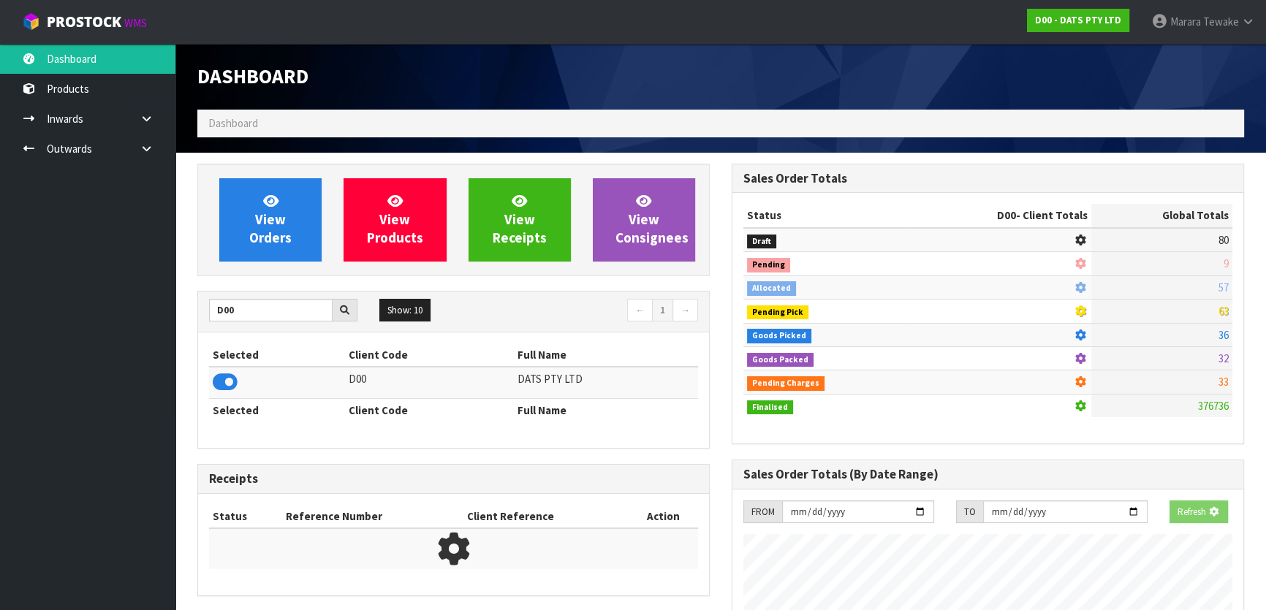
scroll to position [729975, 730351]
click at [254, 205] on link "View Orders" at bounding box center [270, 219] width 102 height 83
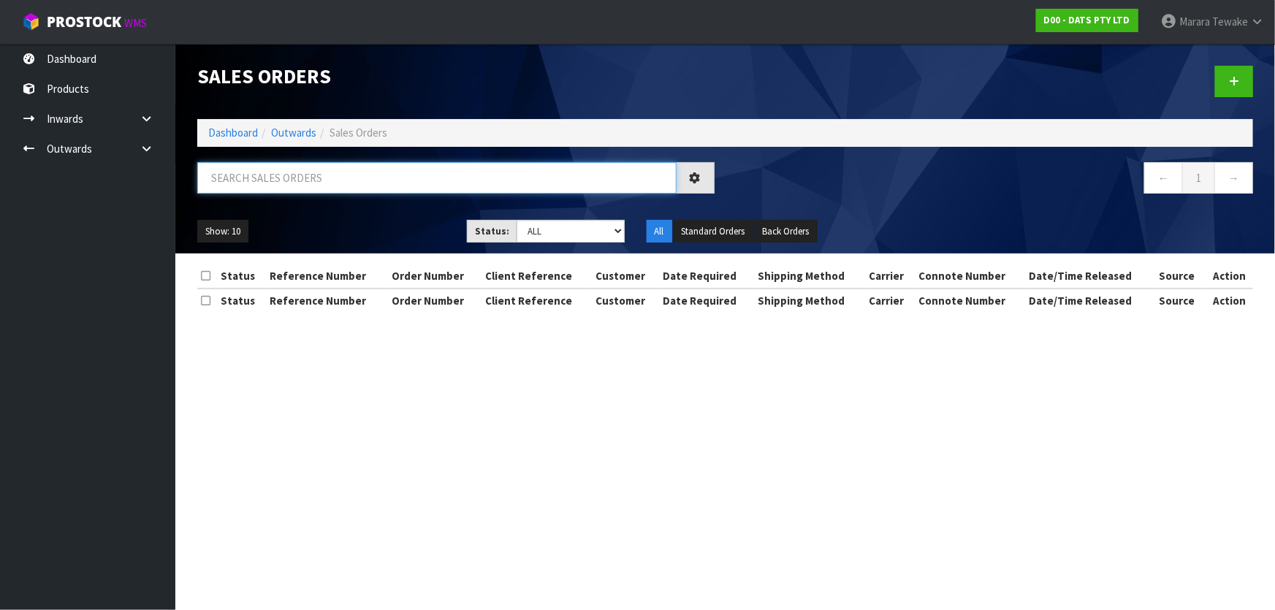
click at [277, 175] on input "text" at bounding box center [436, 177] width 479 height 31
type input "JOB-0407262"
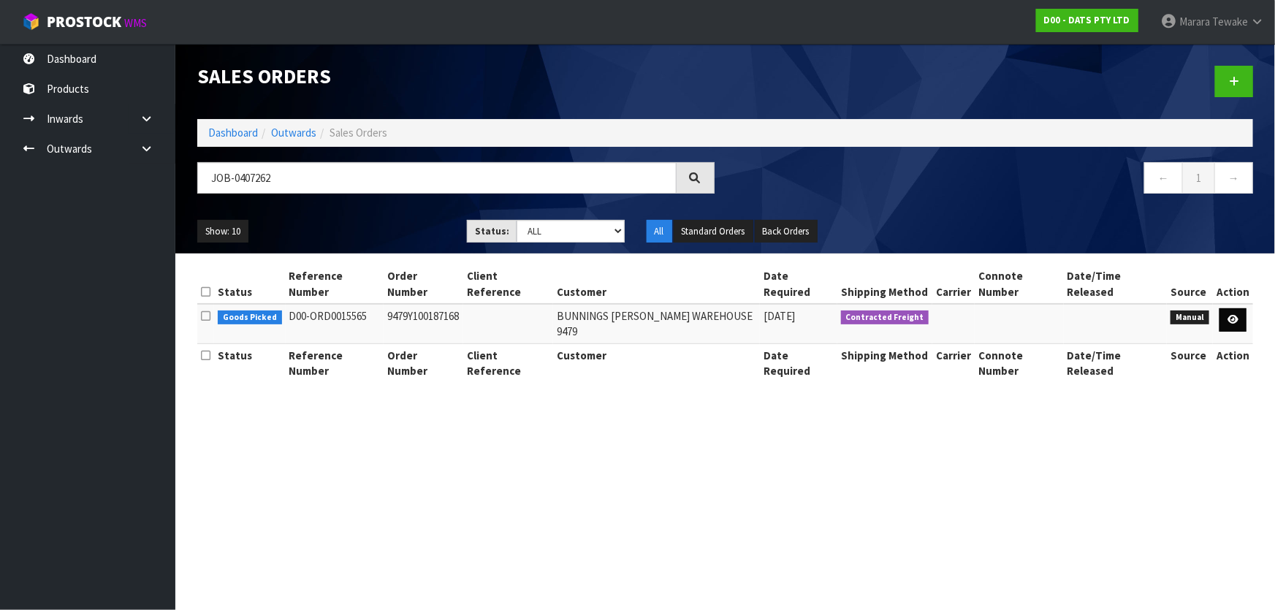
drag, startPoint x: 1251, startPoint y: 303, endPoint x: 1241, endPoint y: 301, distance: 9.6
click at [1245, 304] on td at bounding box center [1233, 323] width 40 height 39
click at [1240, 308] on link at bounding box center [1233, 319] width 27 height 23
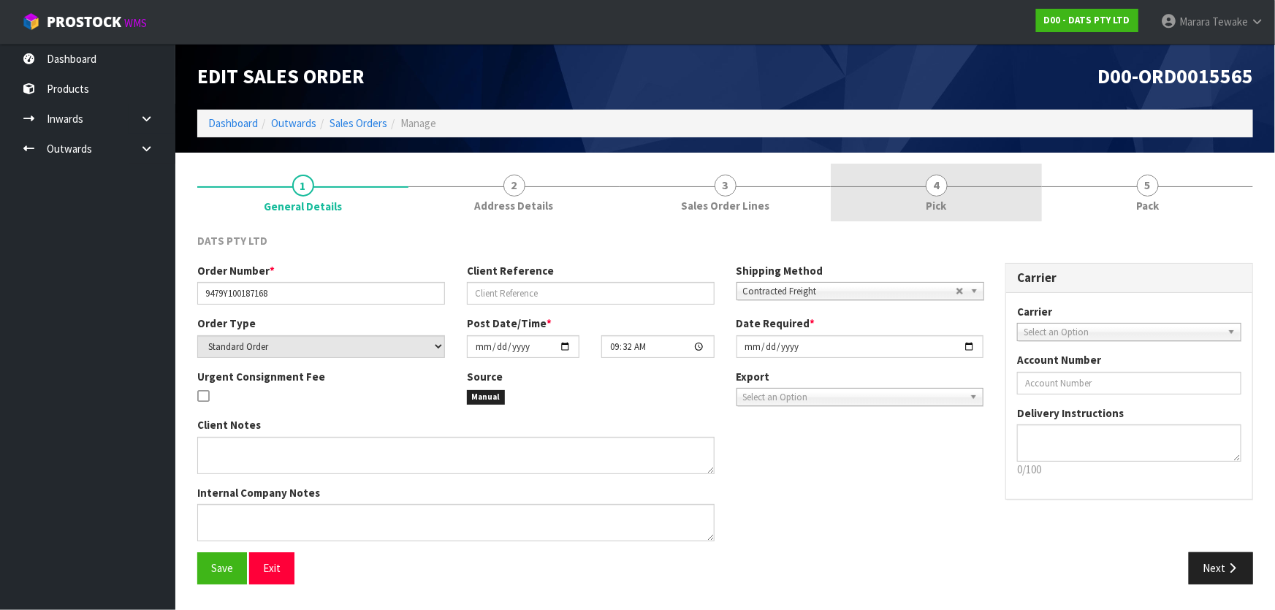
click at [969, 205] on link "4 Pick" at bounding box center [936, 193] width 211 height 58
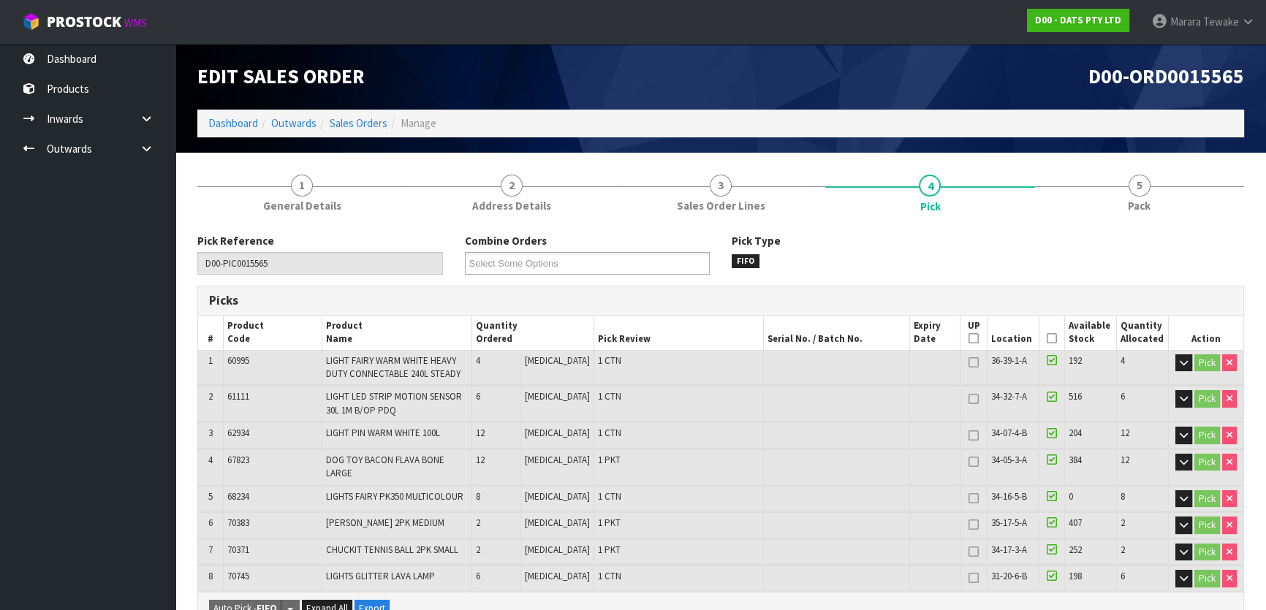
click at [1049, 338] on icon at bounding box center [1052, 338] width 10 height 1
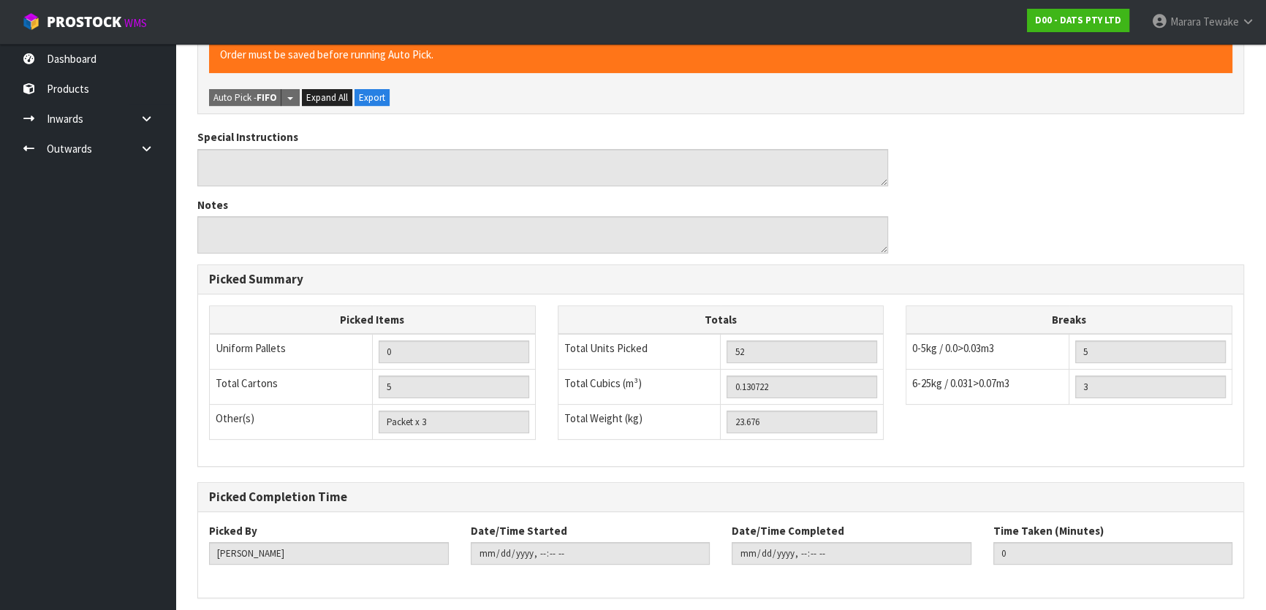
scroll to position [607, 0]
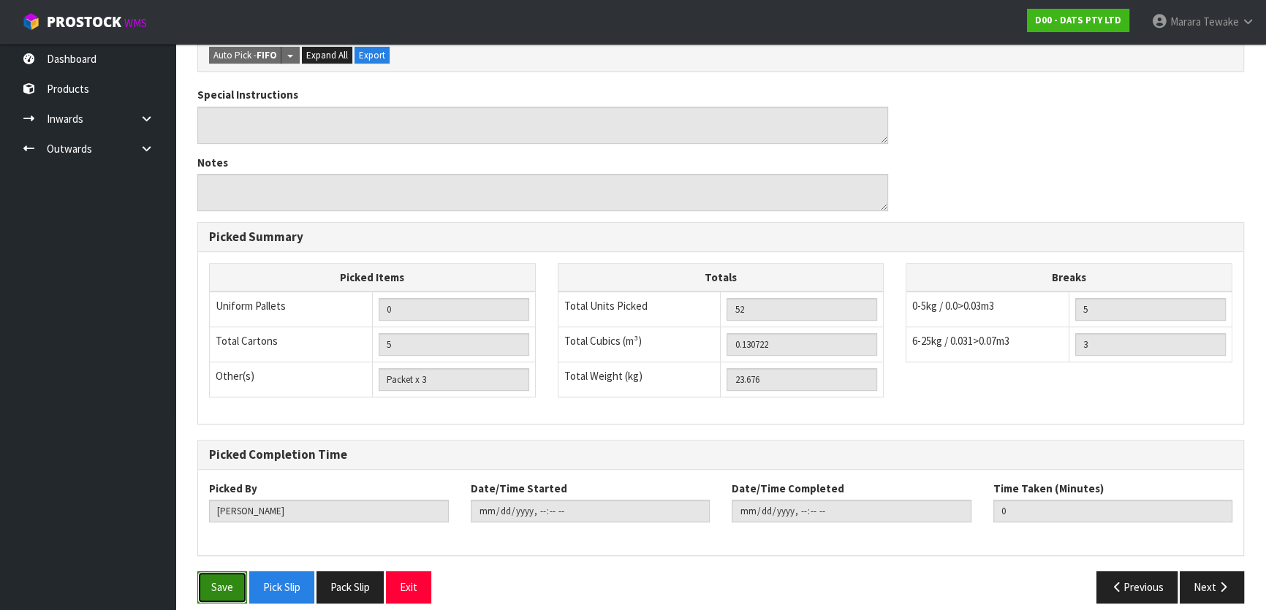
click at [222, 572] on button "Save" at bounding box center [222, 587] width 50 height 31
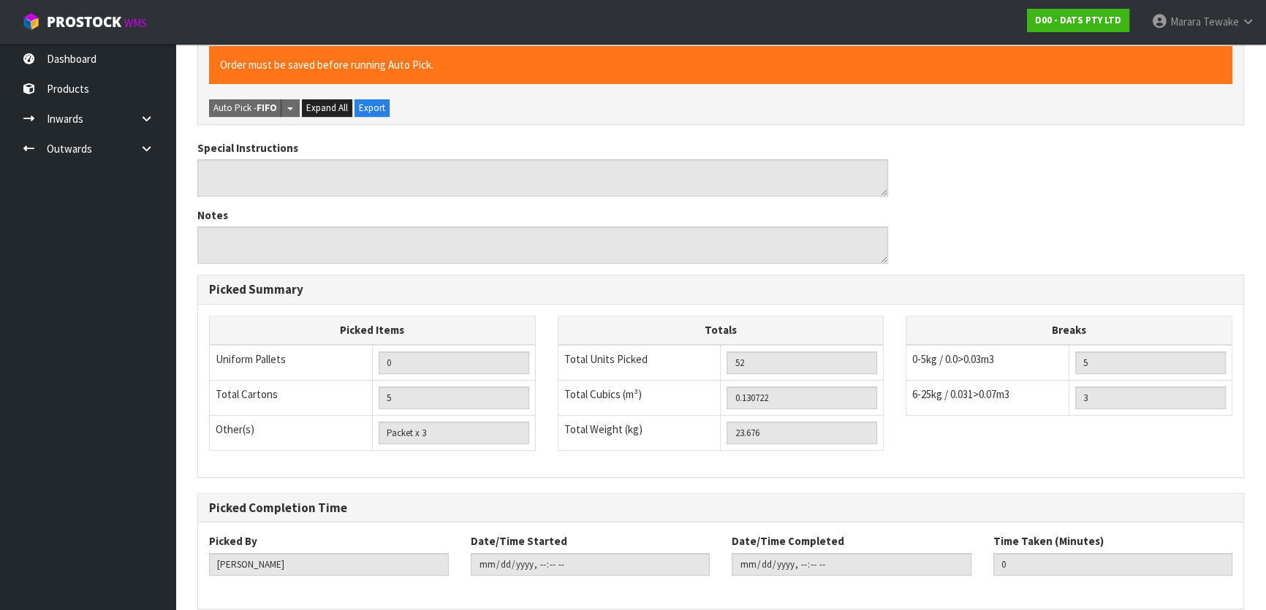
scroll to position [0, 0]
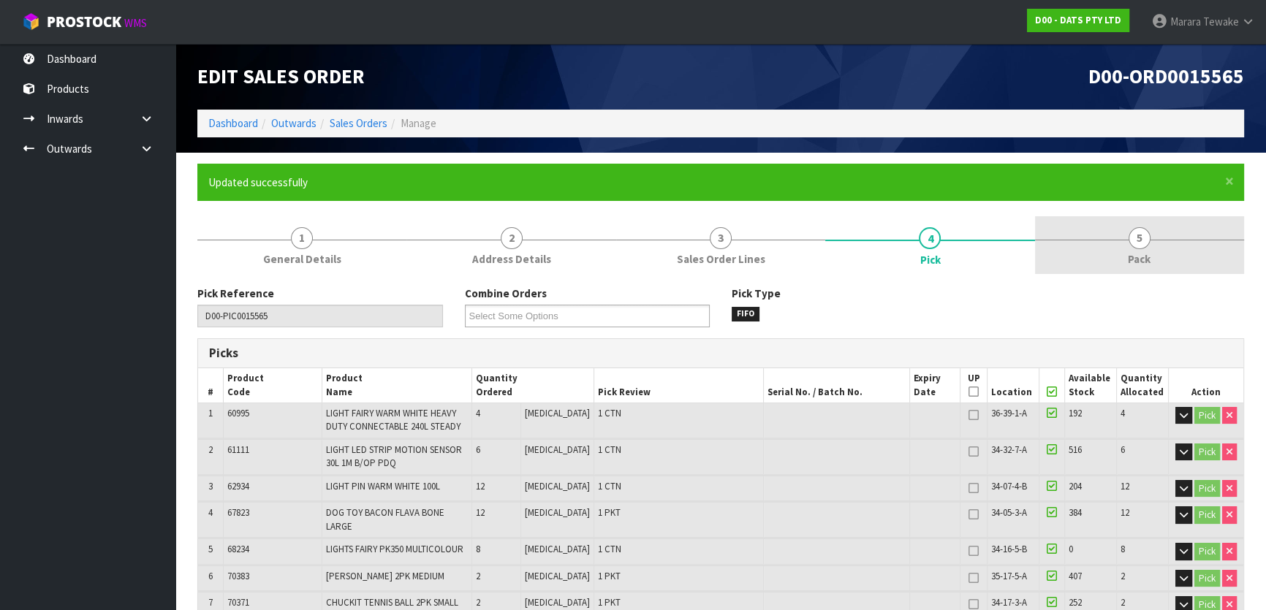
click at [1149, 241] on span "5" at bounding box center [1139, 238] width 22 height 22
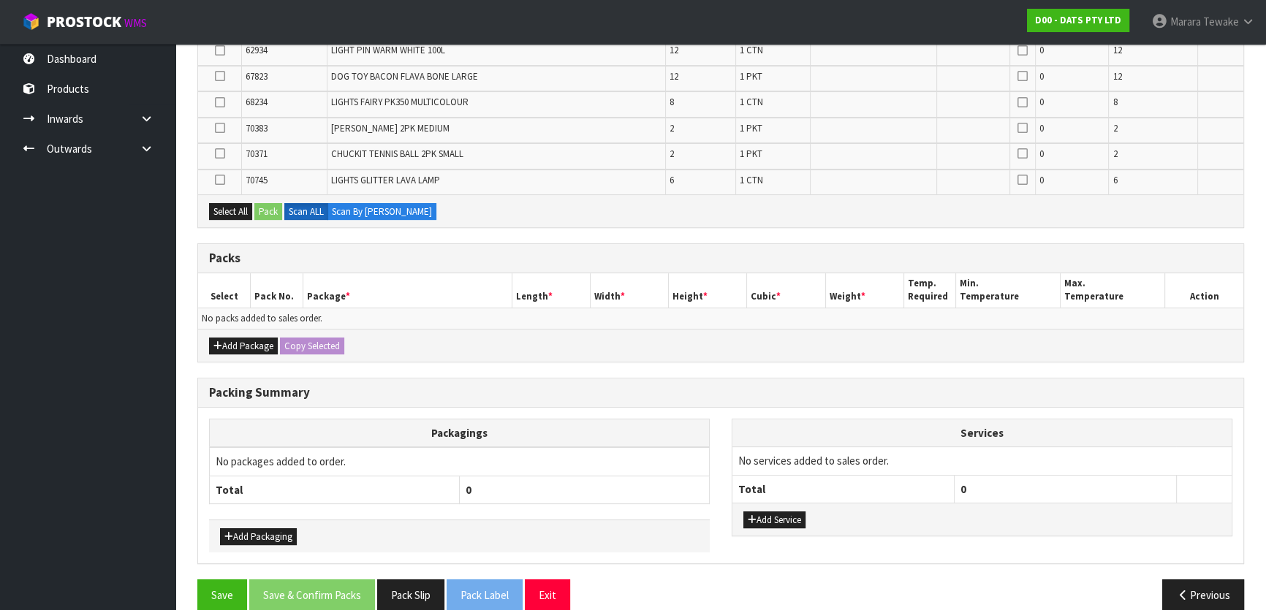
scroll to position [420, 0]
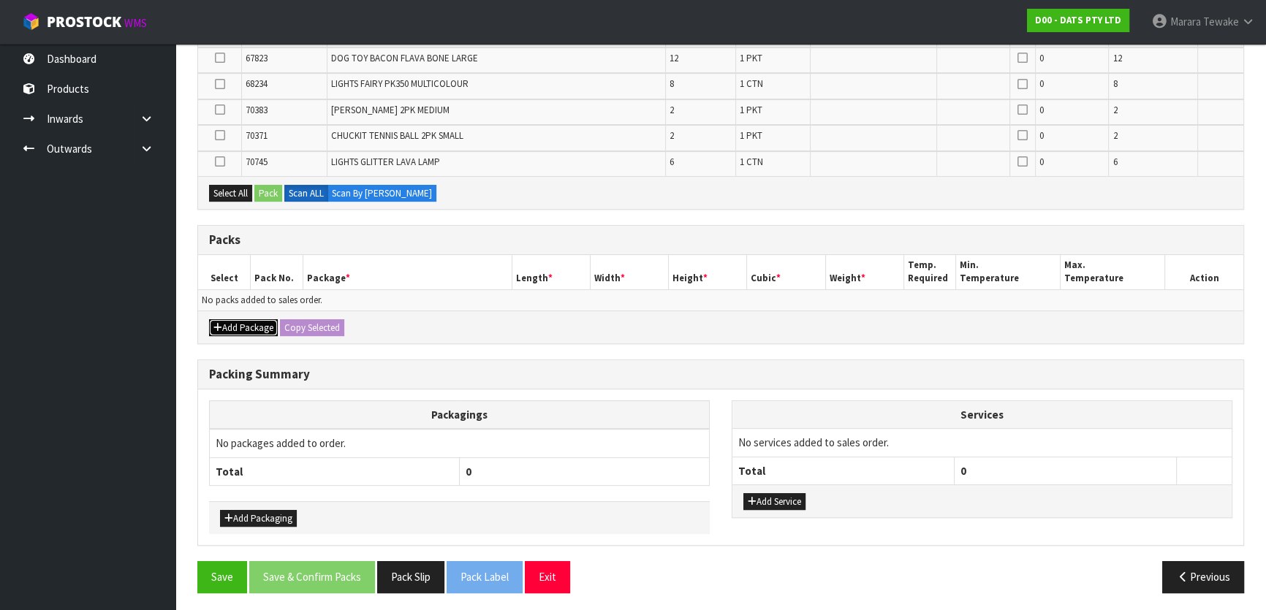
click at [259, 320] on button "Add Package" at bounding box center [243, 328] width 69 height 18
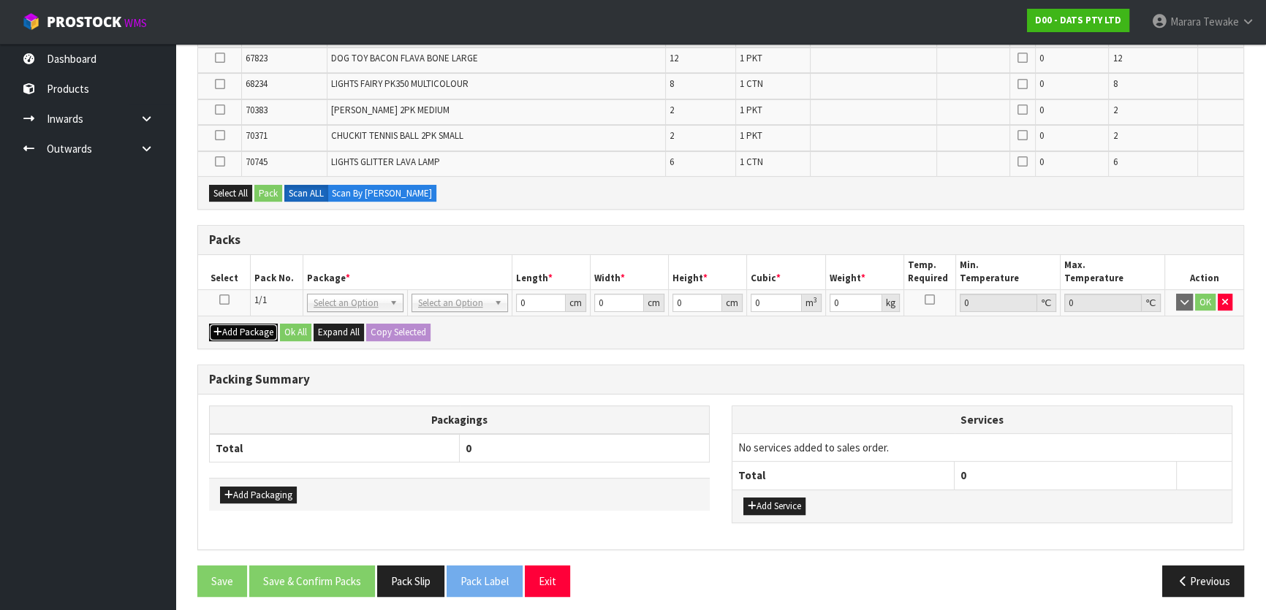
click at [257, 331] on button "Add Package" at bounding box center [243, 333] width 69 height 18
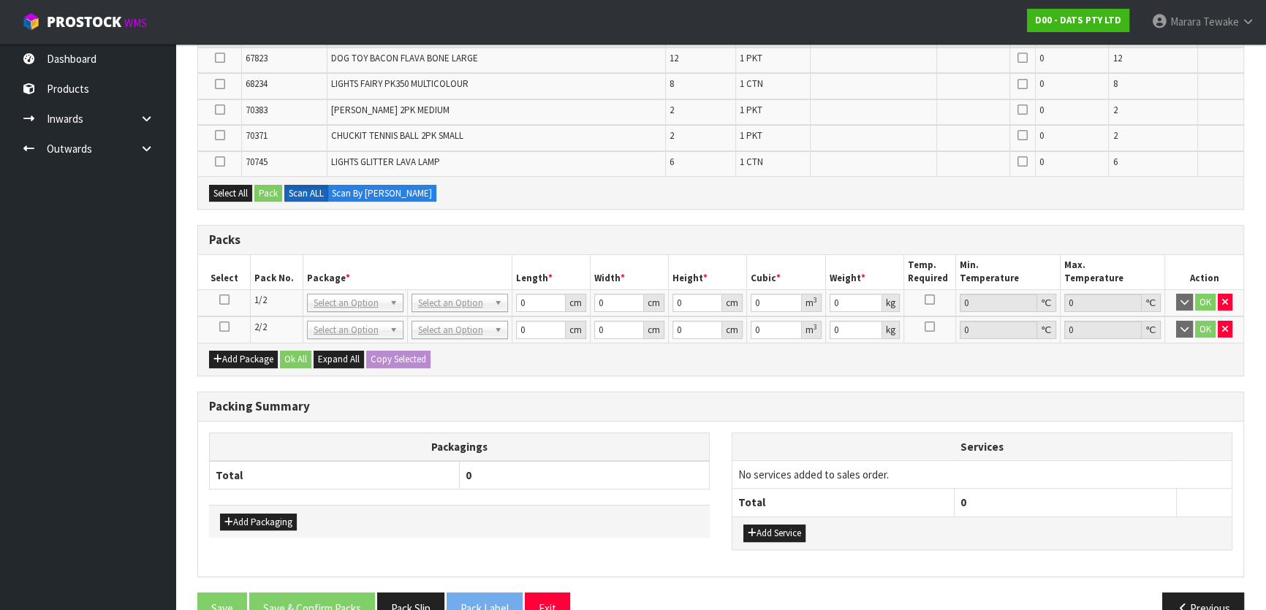
click at [225, 327] on icon at bounding box center [224, 327] width 10 height 1
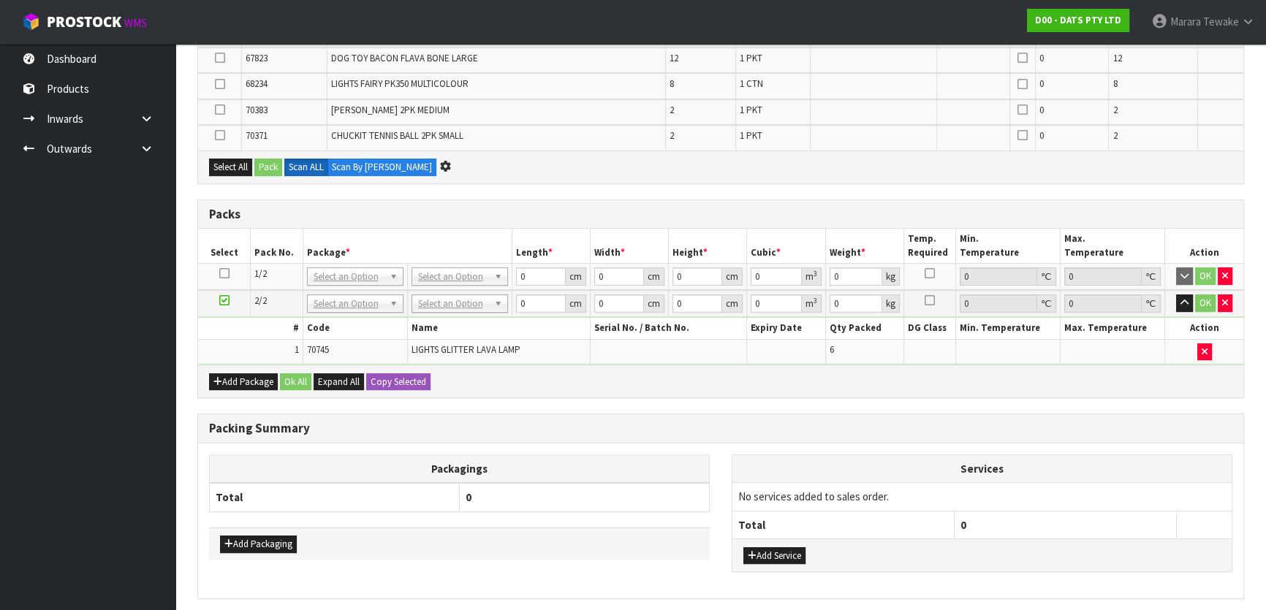
scroll to position [395, 0]
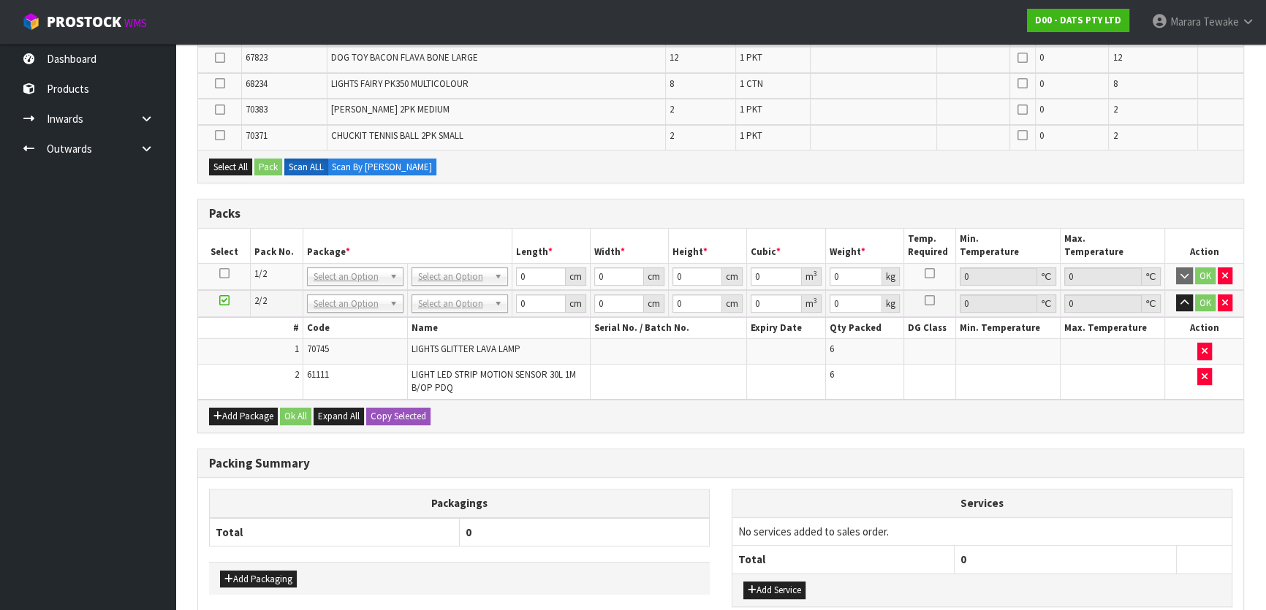
drag, startPoint x: 223, startPoint y: 274, endPoint x: 231, endPoint y: 248, distance: 27.5
click at [221, 273] on icon at bounding box center [224, 273] width 10 height 1
drag, startPoint x: 233, startPoint y: 166, endPoint x: 250, endPoint y: 167, distance: 16.9
click at [234, 166] on button "Select All" at bounding box center [230, 168] width 43 height 18
drag, startPoint x: 268, startPoint y: 167, endPoint x: 355, endPoint y: 178, distance: 88.4
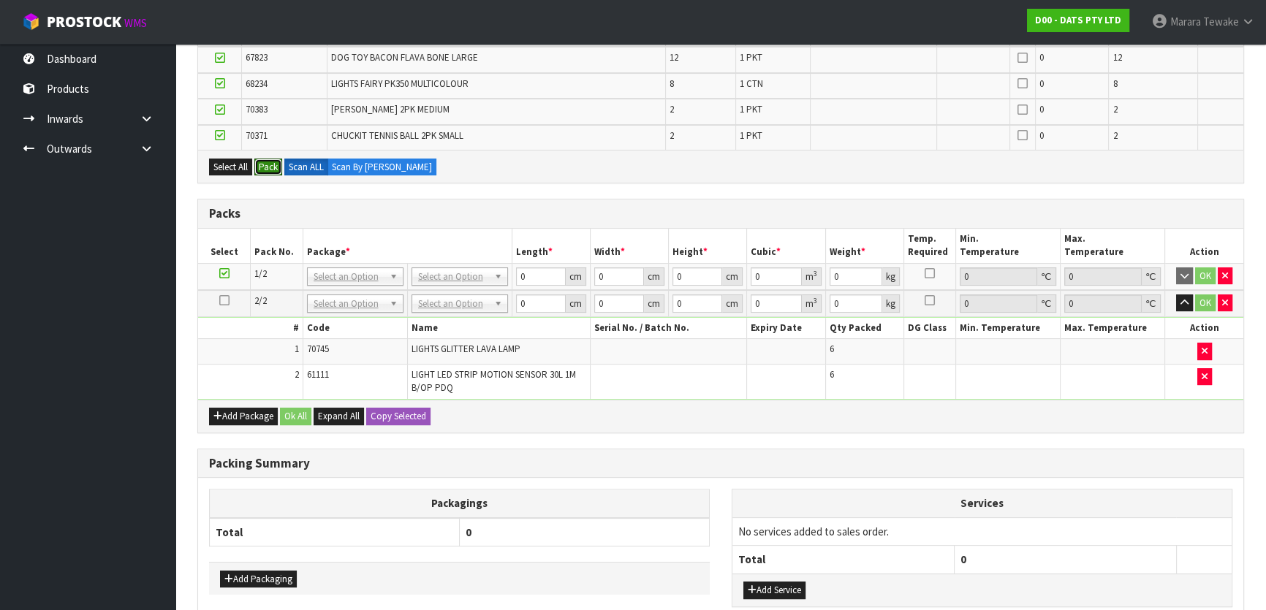
click at [268, 167] on button "Pack" at bounding box center [268, 168] width 28 height 18
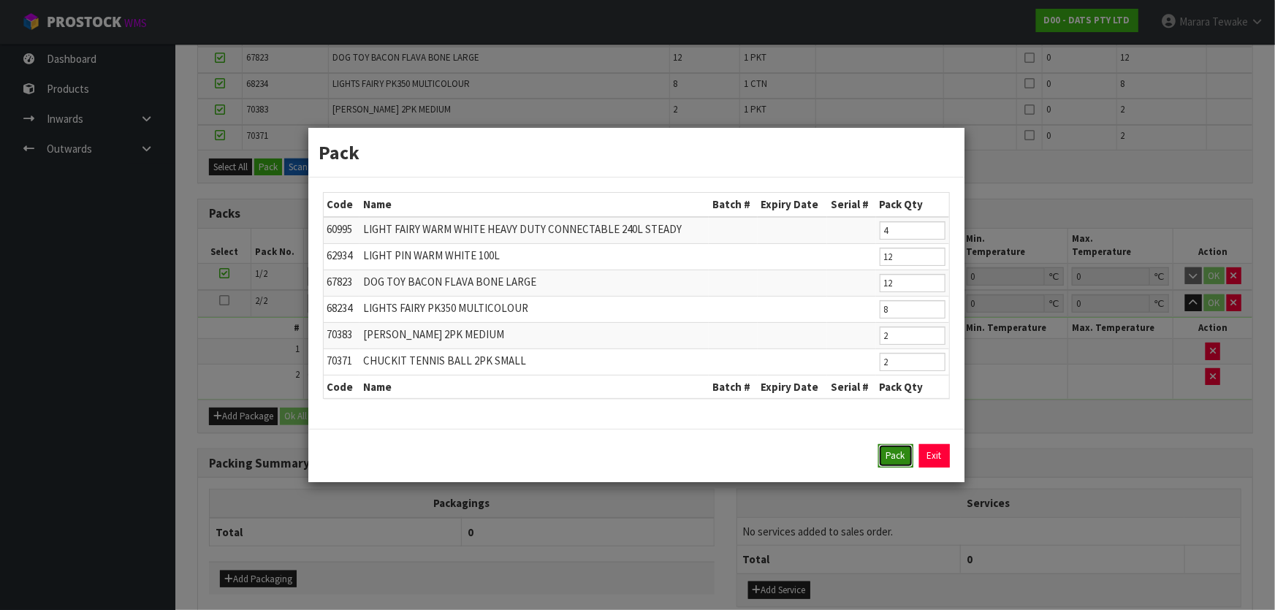
click at [890, 460] on button "Pack" at bounding box center [896, 455] width 35 height 23
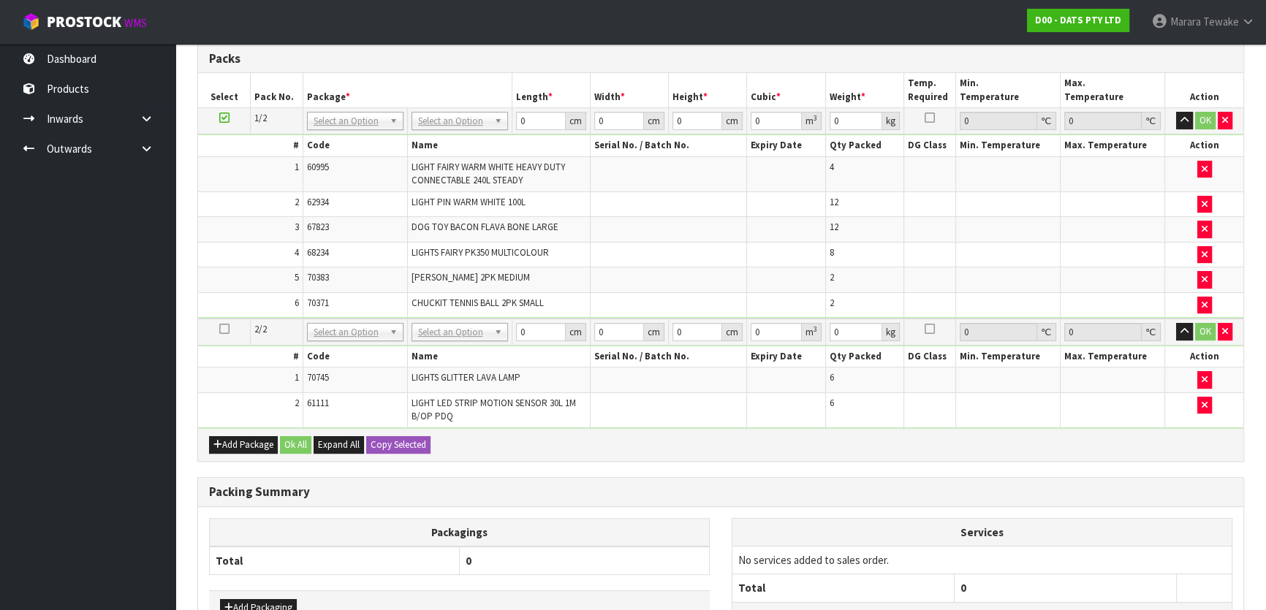
scroll to position [328, 0]
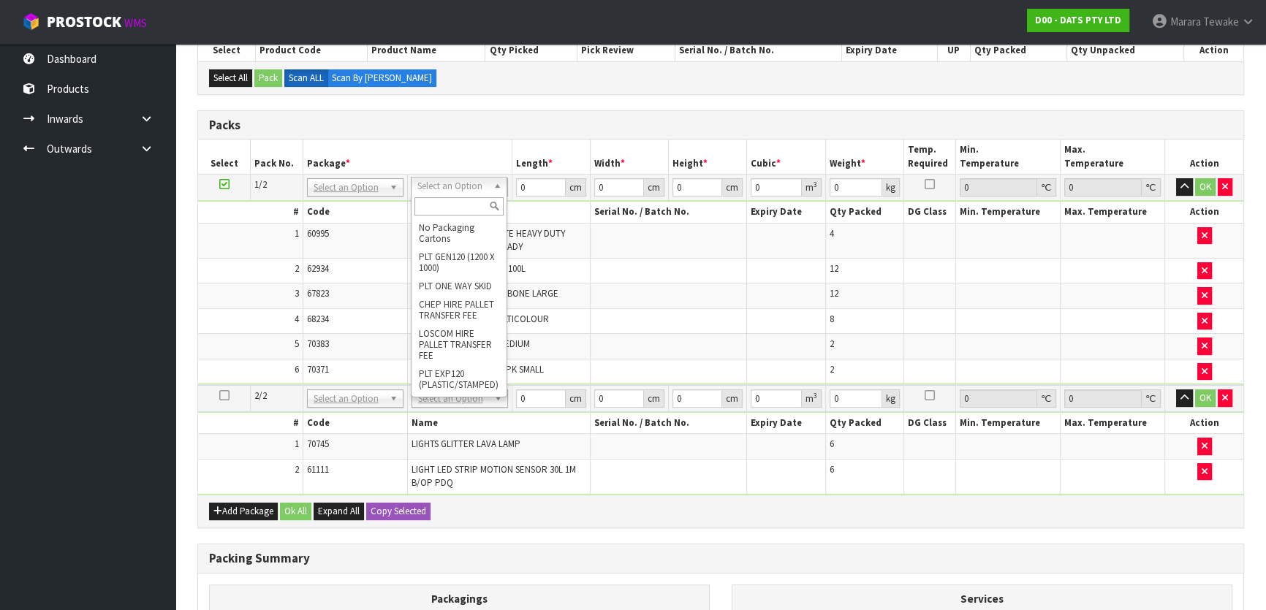
click at [452, 201] on input "text" at bounding box center [458, 206] width 89 height 18
type input "ctn9"
type input "51"
type input "38"
type input "58.5"
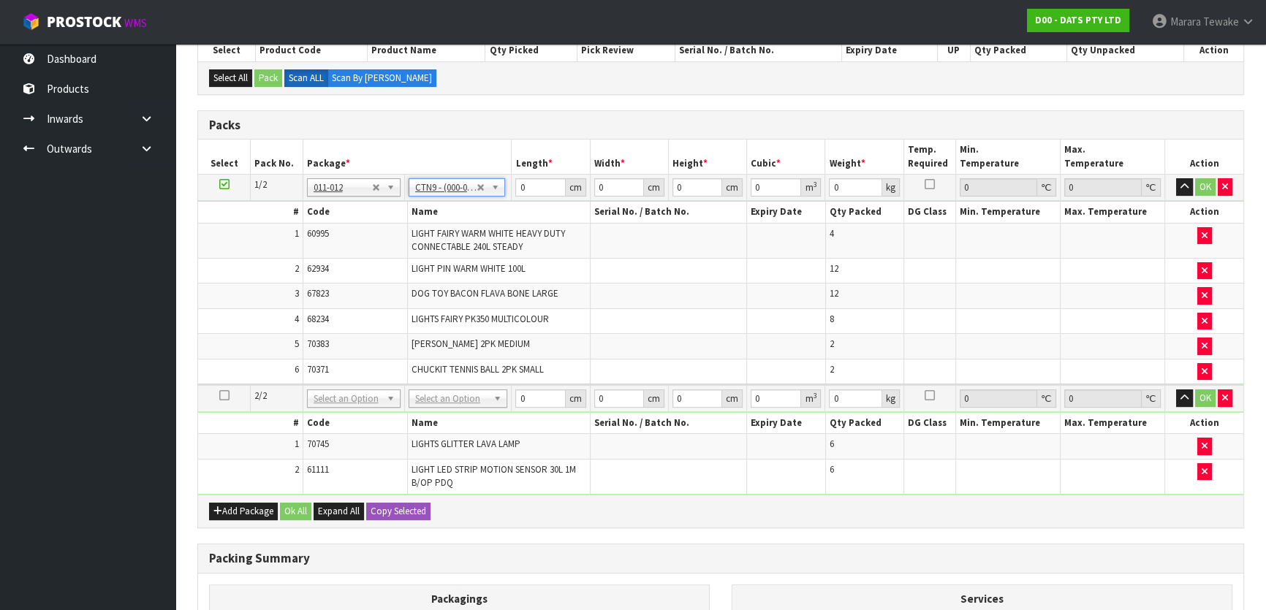
type input "0.113373"
type input "17.376"
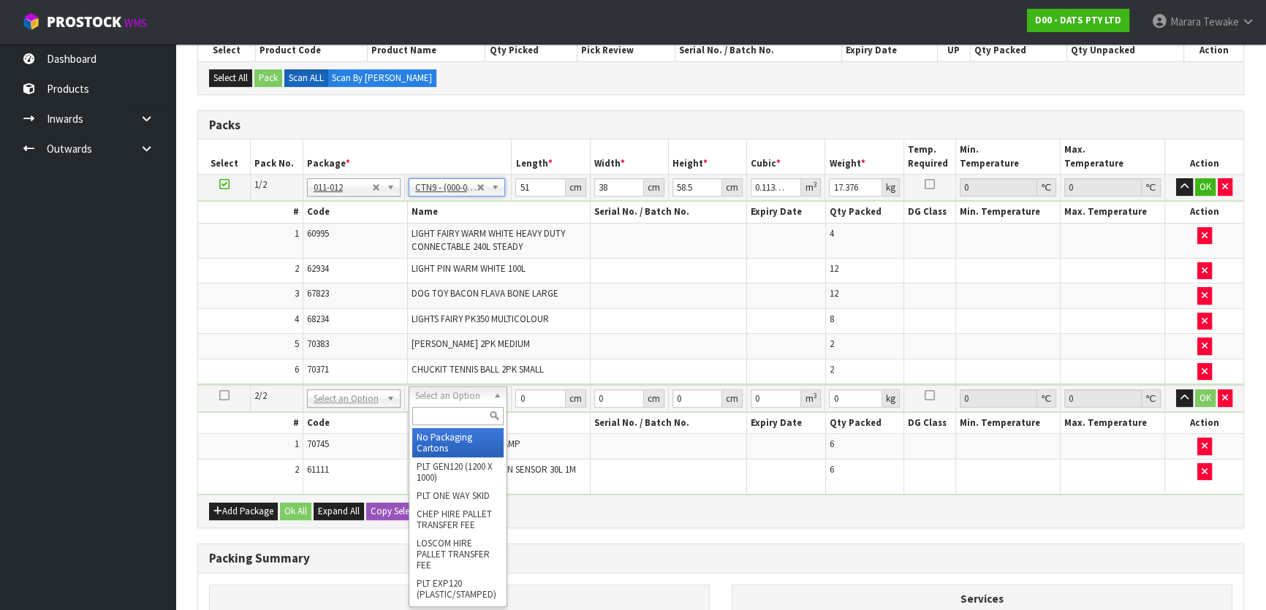
click at [453, 422] on input "text" at bounding box center [457, 416] width 91 height 18
type input "oc"
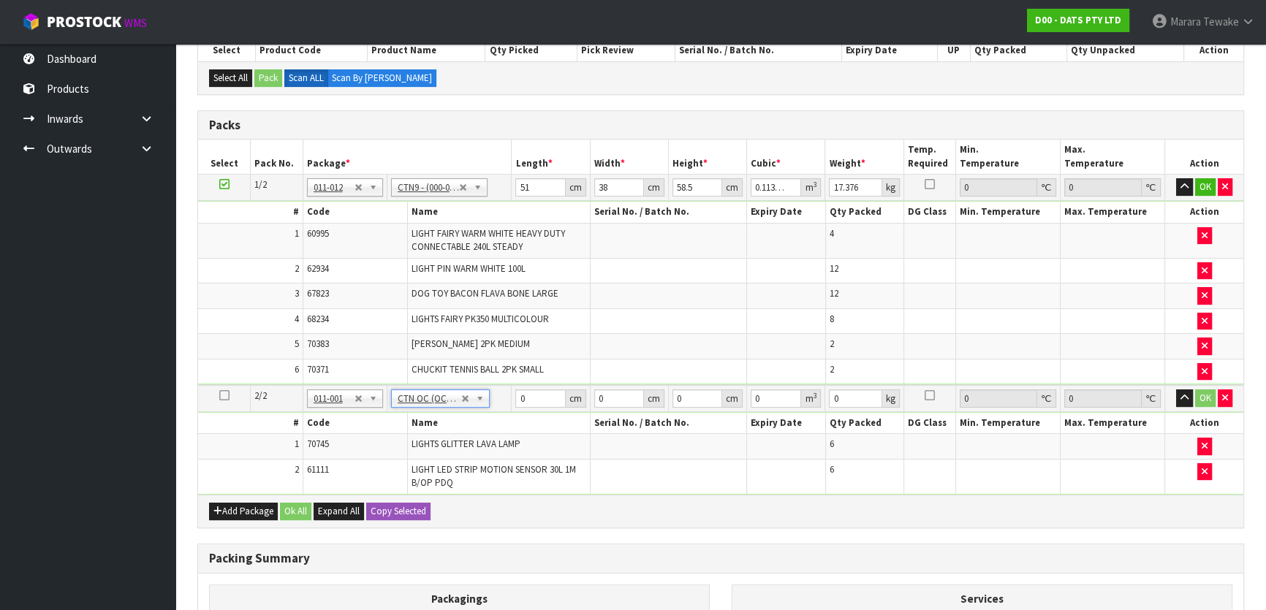
type input "6.5"
drag, startPoint x: 532, startPoint y: 182, endPoint x: 501, endPoint y: 172, distance: 32.4
click at [504, 175] on tr "1/2 NONE 007-001 007-002 007-004 007-009 007-013 007-014 007-015 007-017 007-01…" at bounding box center [720, 188] width 1045 height 26
type input "5"
type input "0.011115"
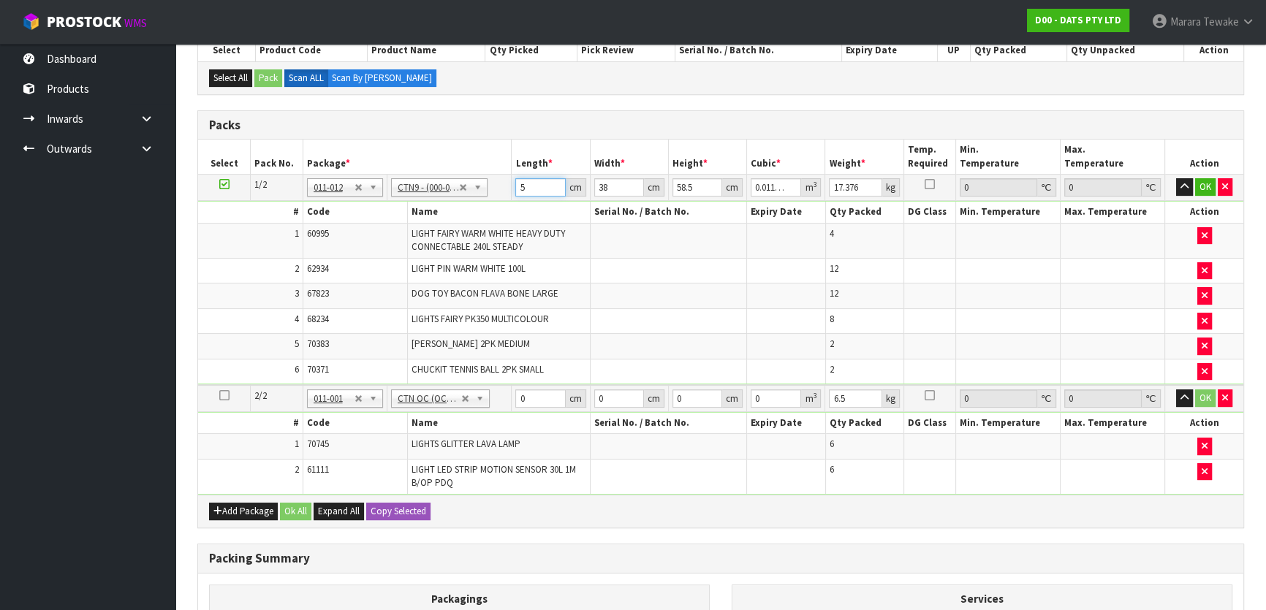
type input "52"
type input "0.115596"
type input "52"
type input "3"
type input "0.009126"
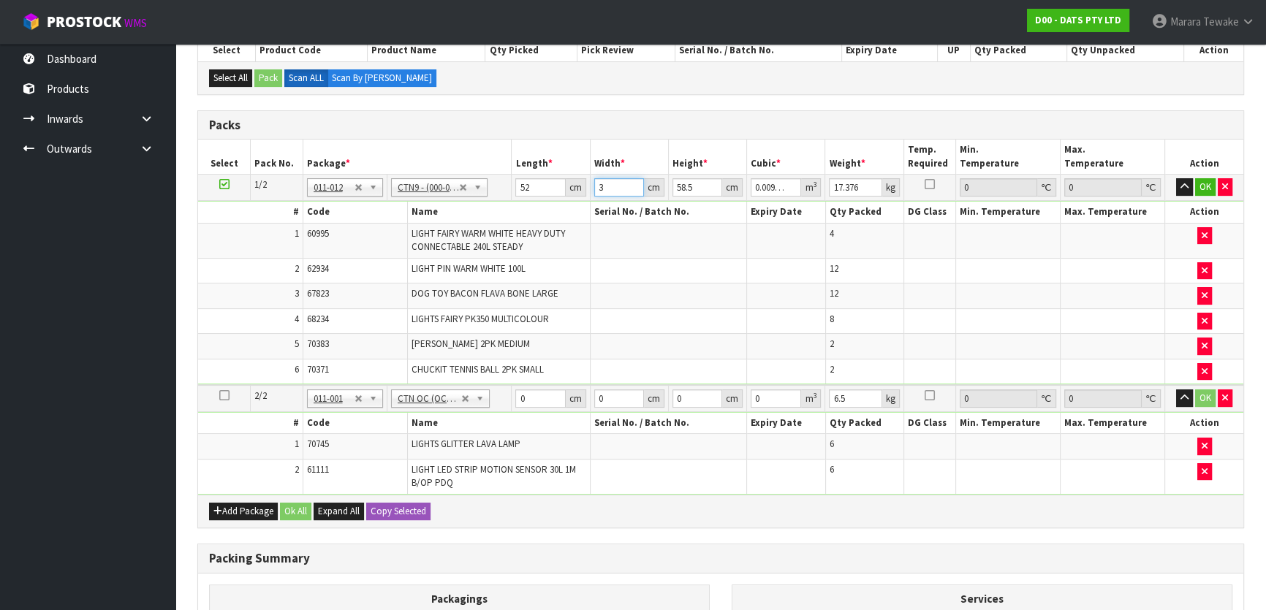
type input "39"
type input "0.118638"
type input "39"
type input "4"
type input "0.008112"
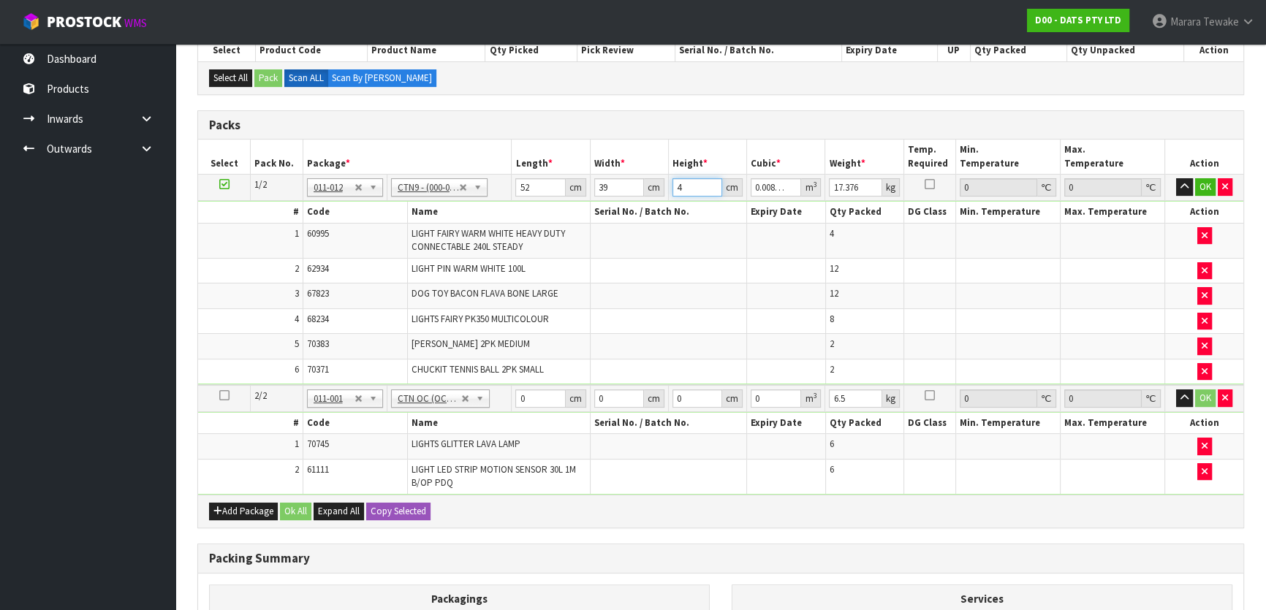
type input "47"
type input "0.095316"
type input "47"
type input "11"
click at [1176, 178] on button "button" at bounding box center [1184, 187] width 17 height 18
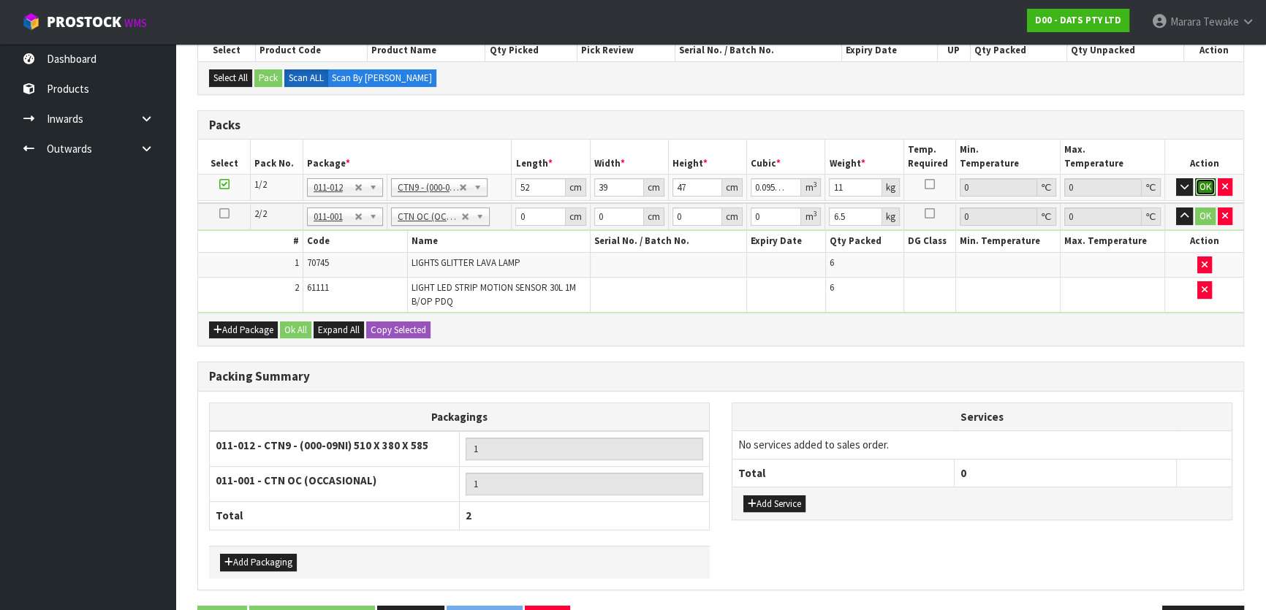
click button "OK" at bounding box center [1205, 187] width 20 height 18
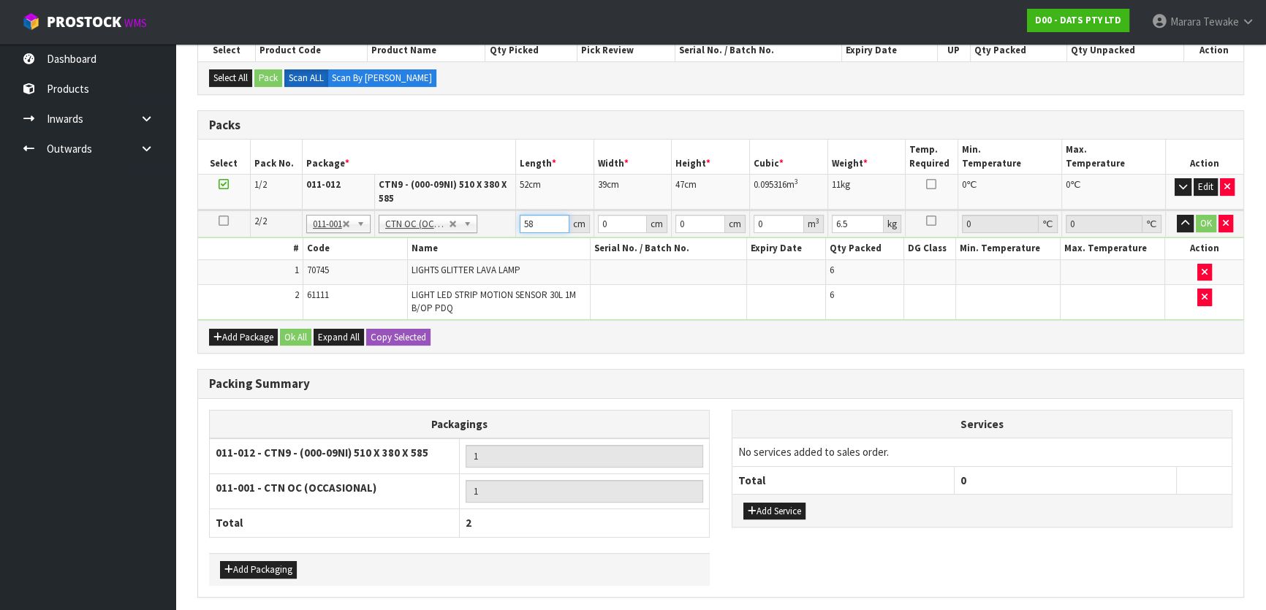
type input "58"
type input "39"
type input "2"
type input "0.004524"
type input "26"
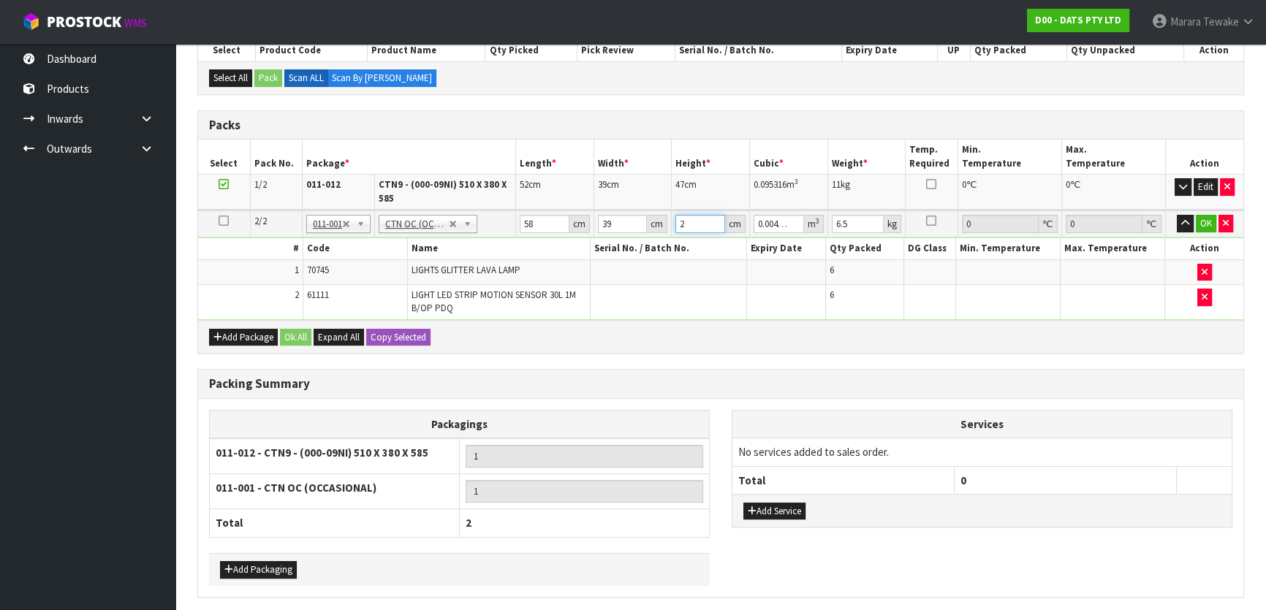
type input "0.058812"
type input "26"
type input "8"
click at [1177, 215] on button "button" at bounding box center [1185, 224] width 17 height 18
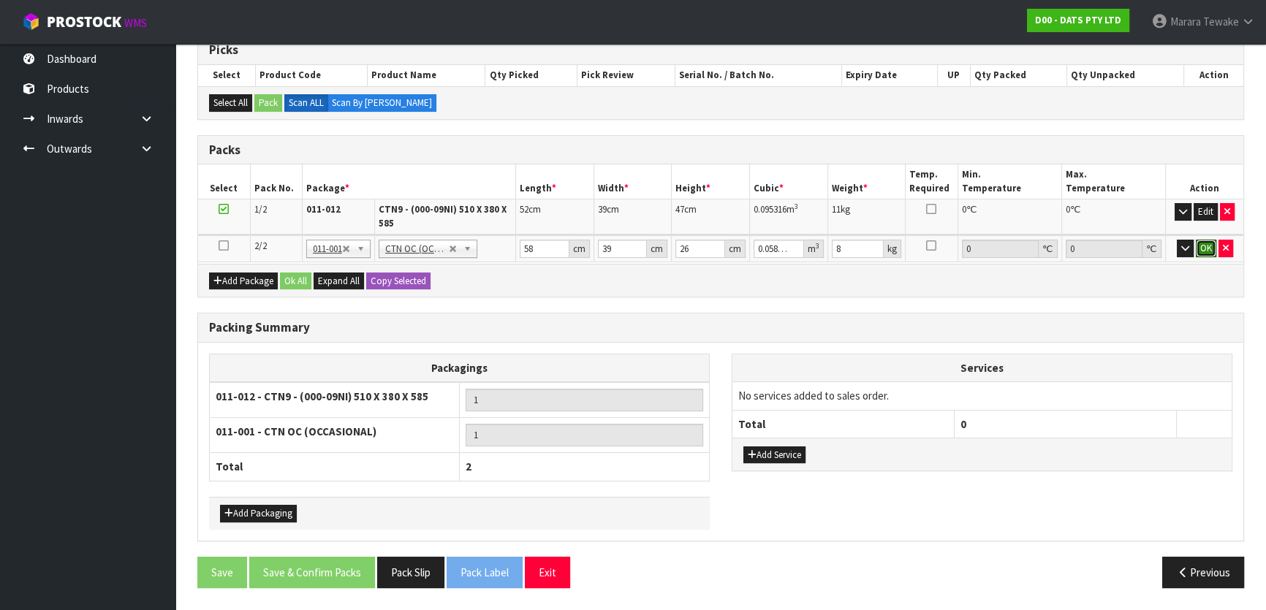
click button "OK" at bounding box center [1206, 249] width 20 height 18
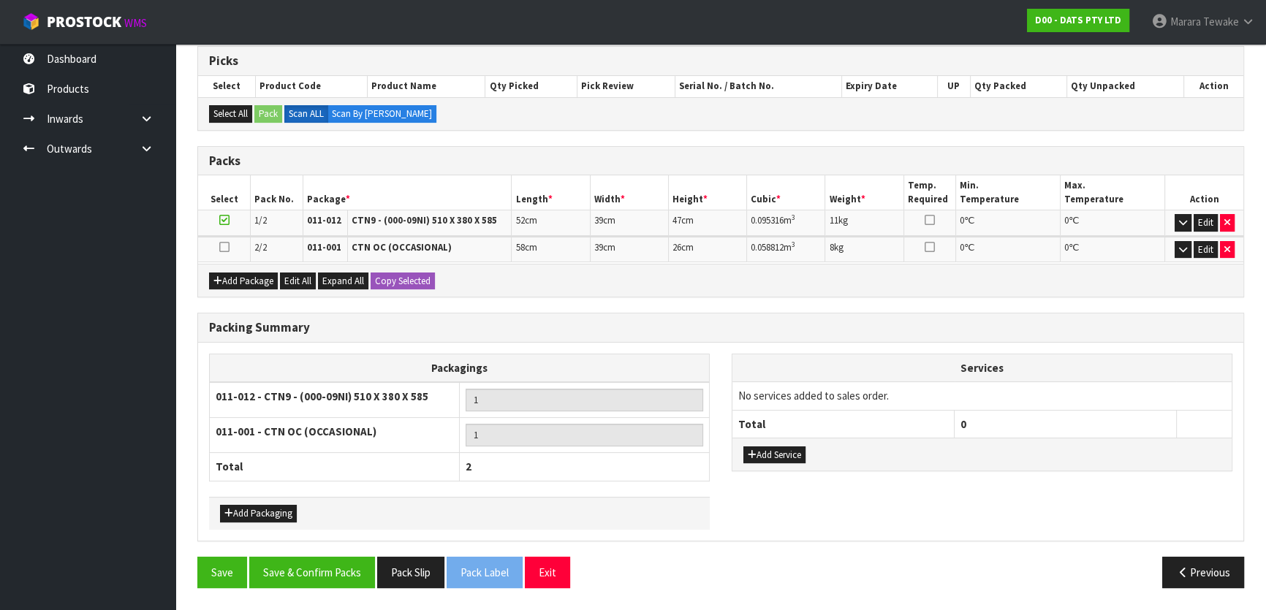
scroll to position [287, 0]
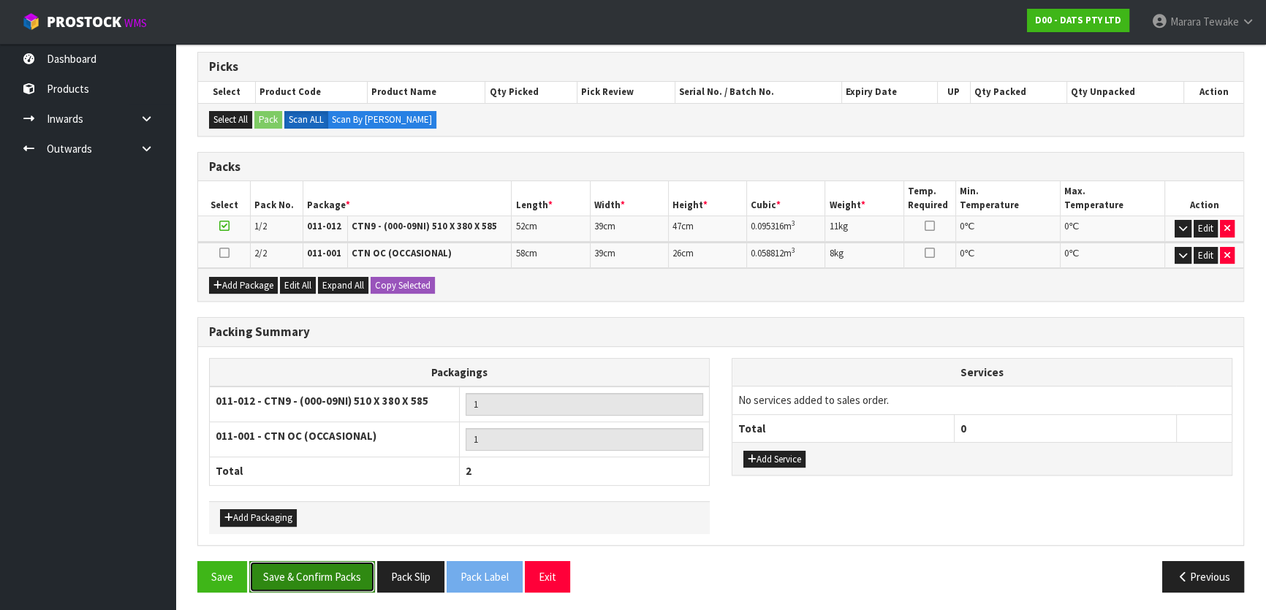
click at [310, 561] on button "Save & Confirm Packs" at bounding box center [312, 576] width 126 height 31
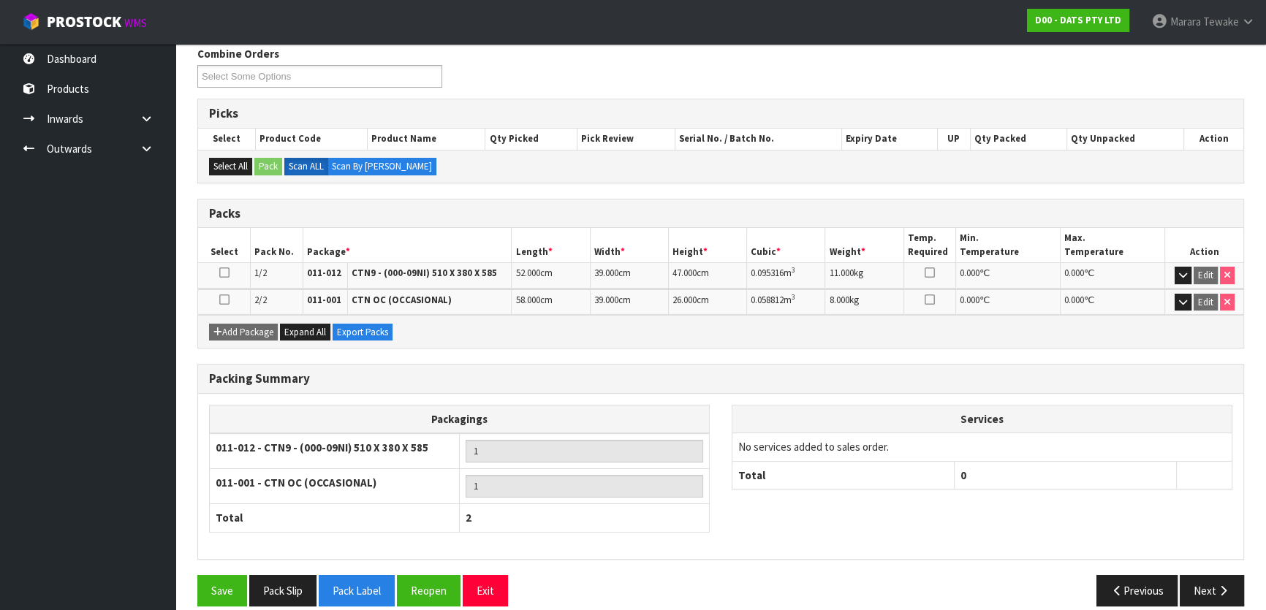
scroll to position [255, 0]
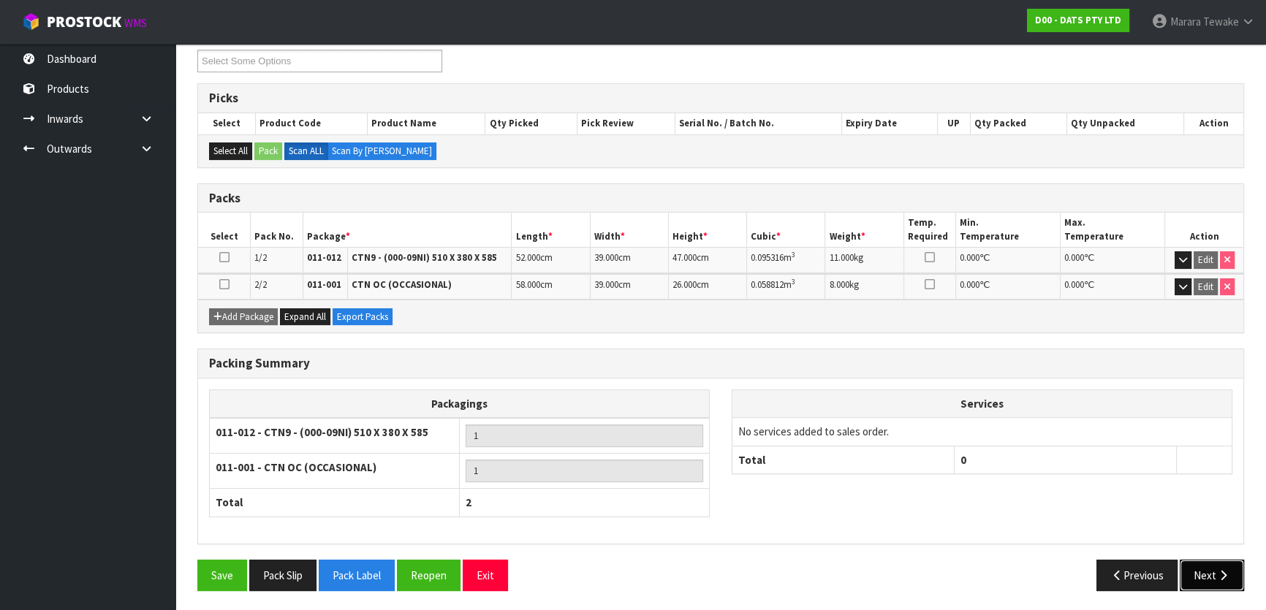
click at [1209, 576] on button "Next" at bounding box center [1212, 575] width 64 height 31
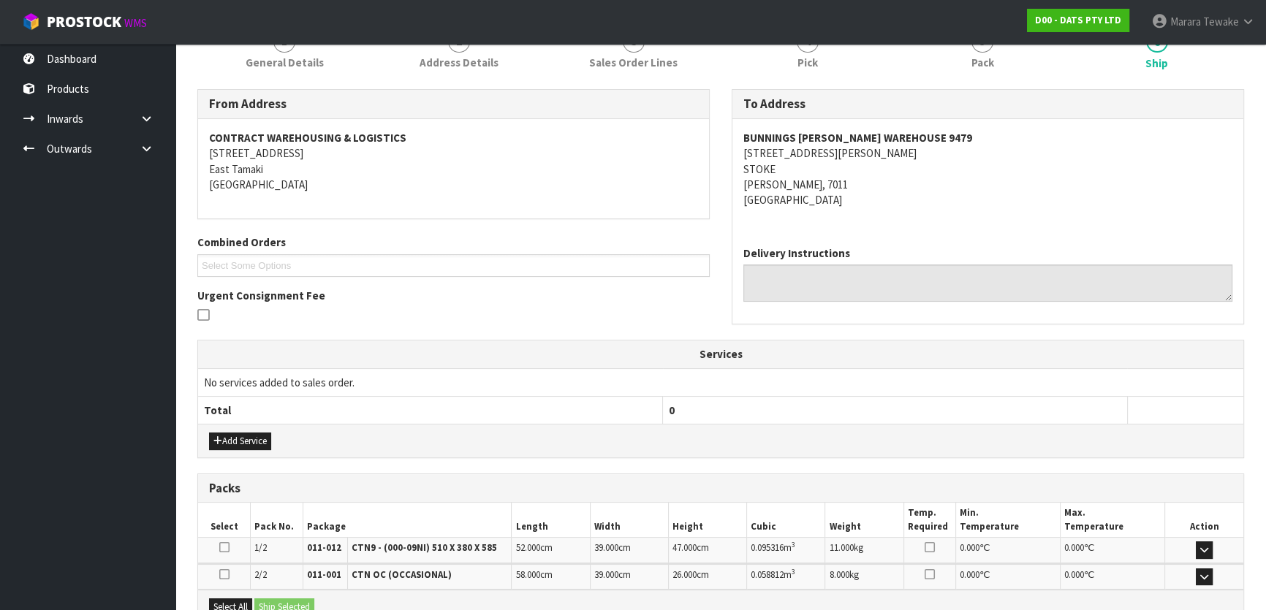
scroll to position [332, 0]
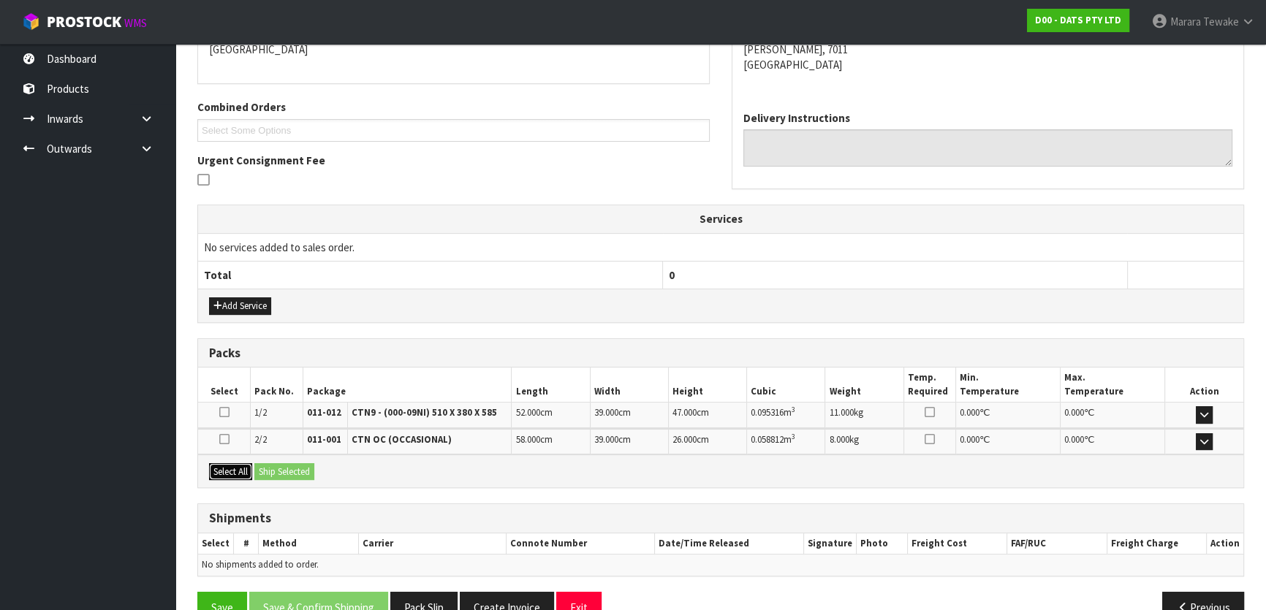
drag, startPoint x: 232, startPoint y: 460, endPoint x: 277, endPoint y: 460, distance: 45.3
click at [232, 463] on button "Select All" at bounding box center [230, 472] width 43 height 18
click at [306, 463] on button "Ship Selected" at bounding box center [284, 472] width 60 height 18
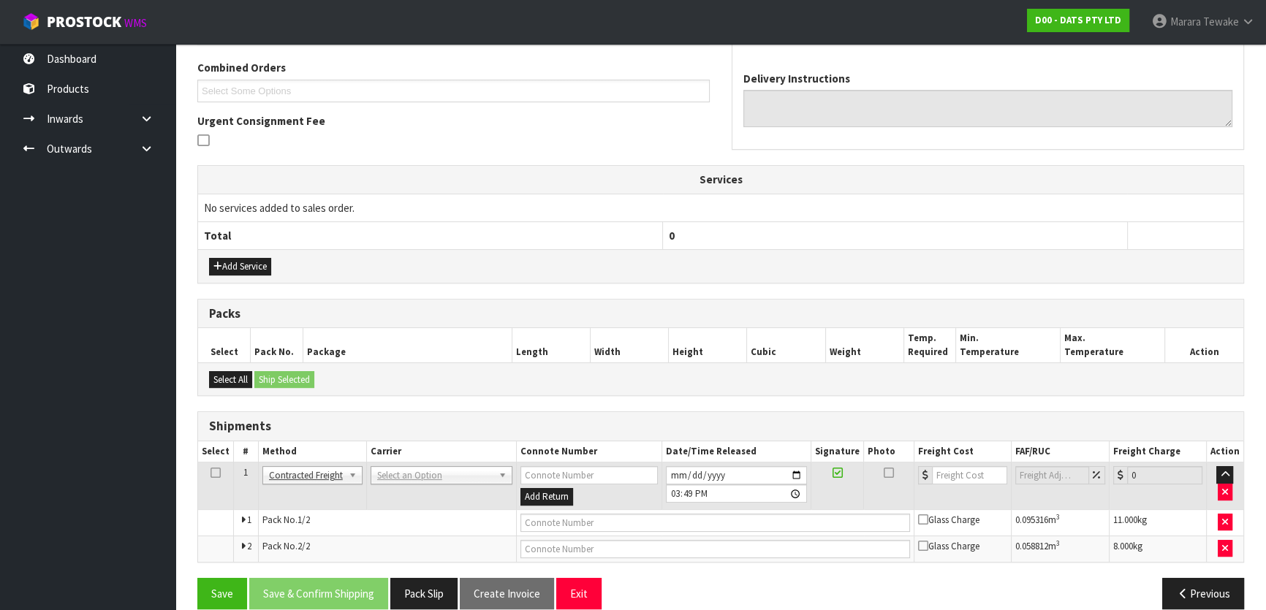
scroll to position [389, 0]
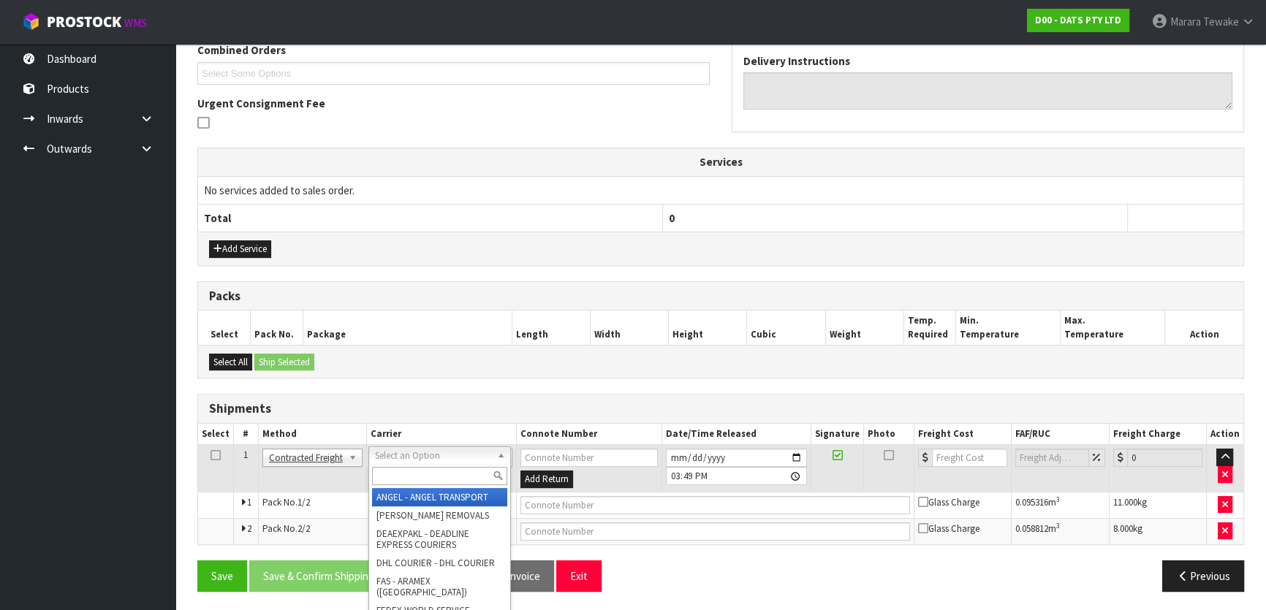
click at [439, 474] on input "text" at bounding box center [439, 476] width 135 height 18
type input "nzp"
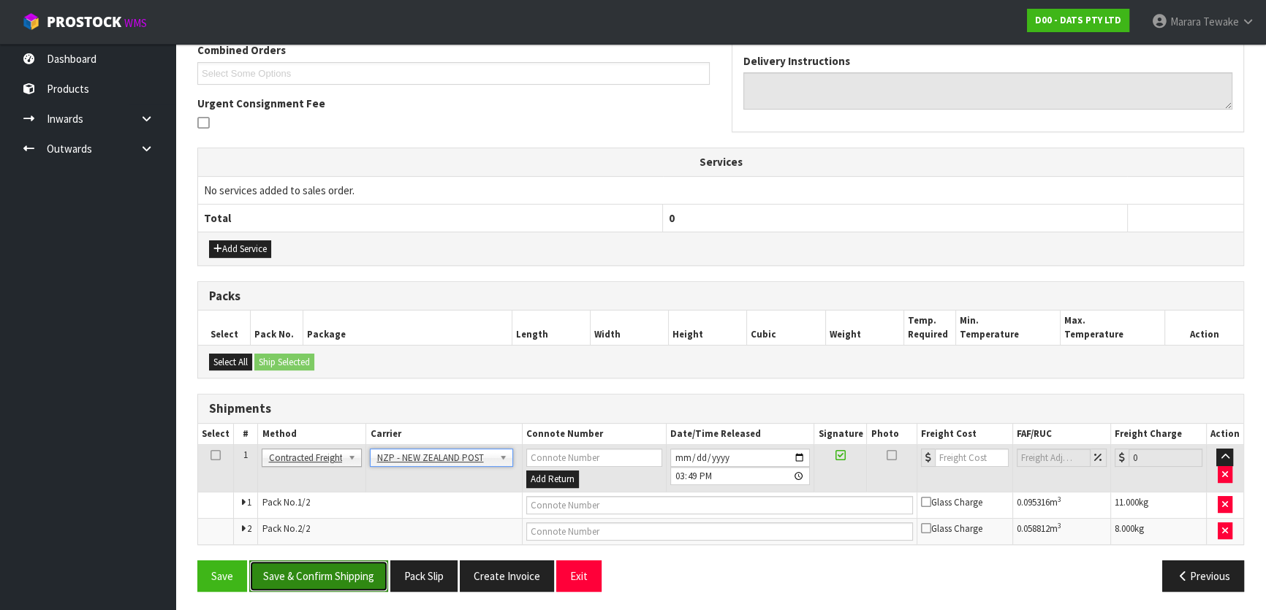
click at [346, 563] on button "Save & Confirm Shipping" at bounding box center [318, 576] width 139 height 31
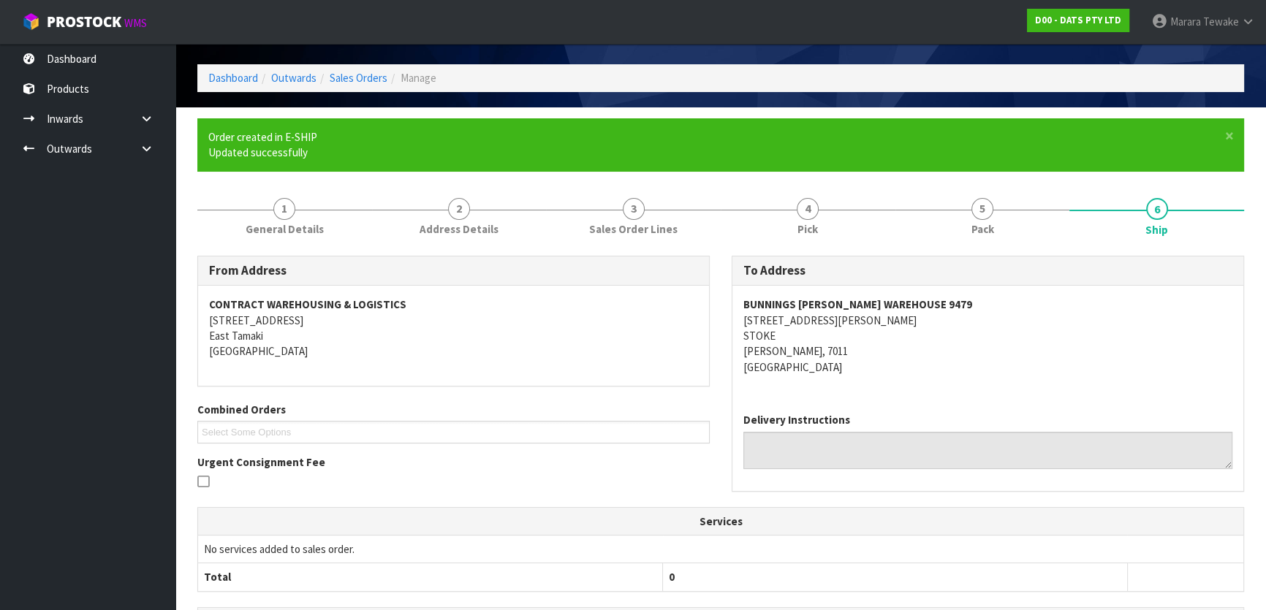
scroll to position [368, 0]
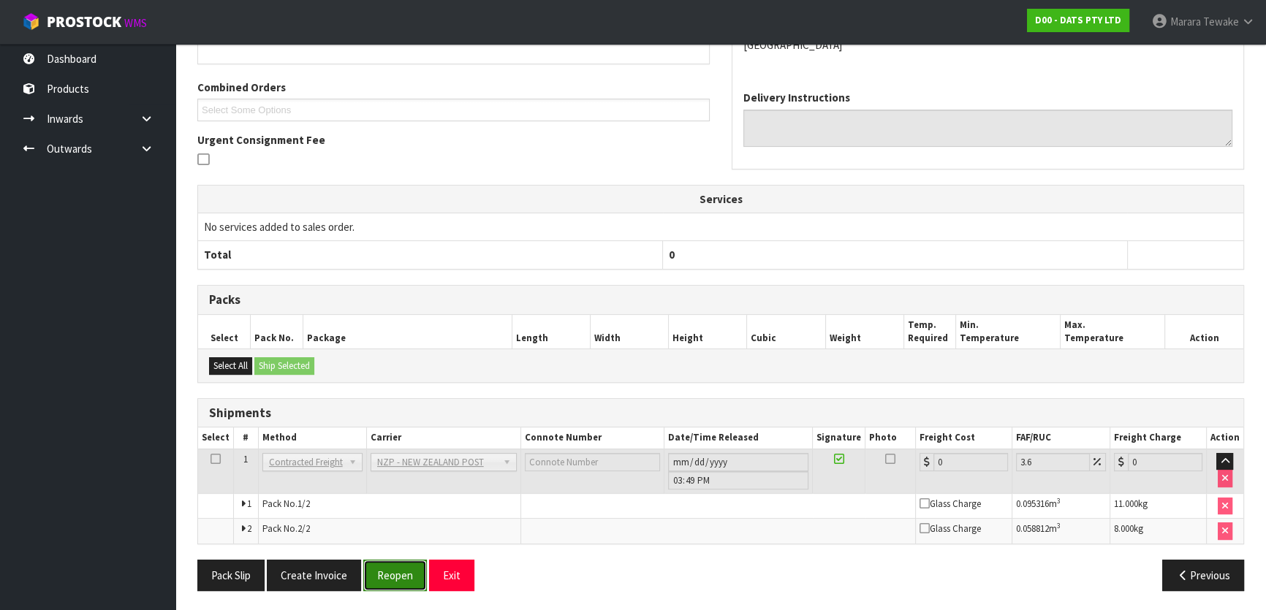
click at [388, 570] on button "Reopen" at bounding box center [395, 575] width 64 height 31
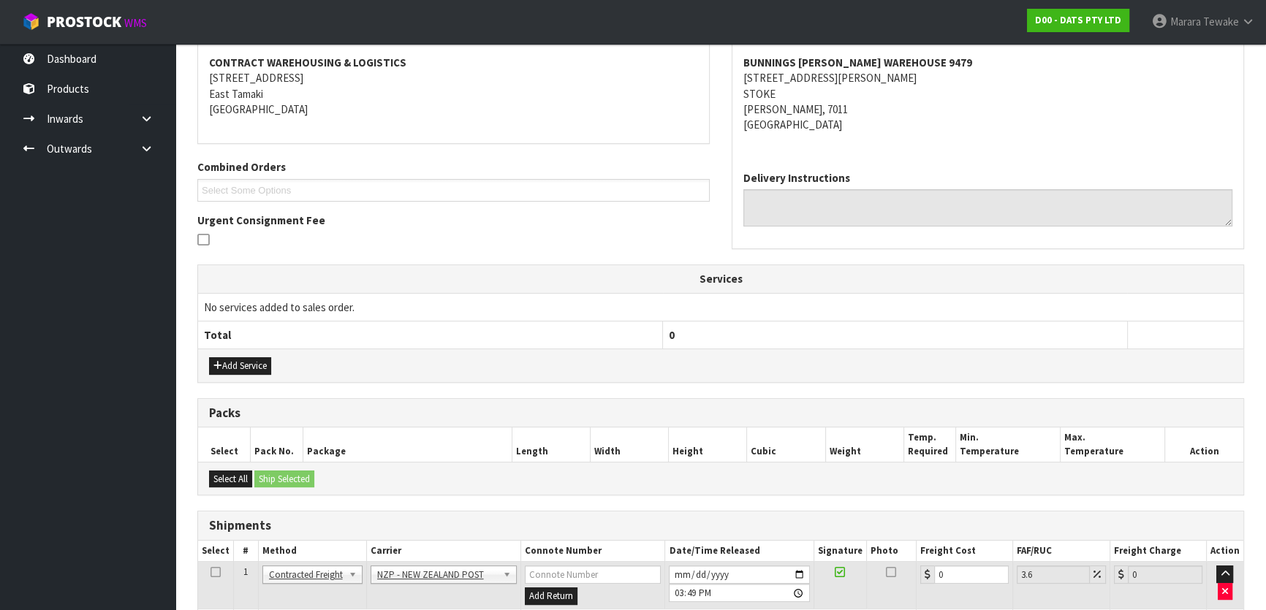
scroll to position [389, 0]
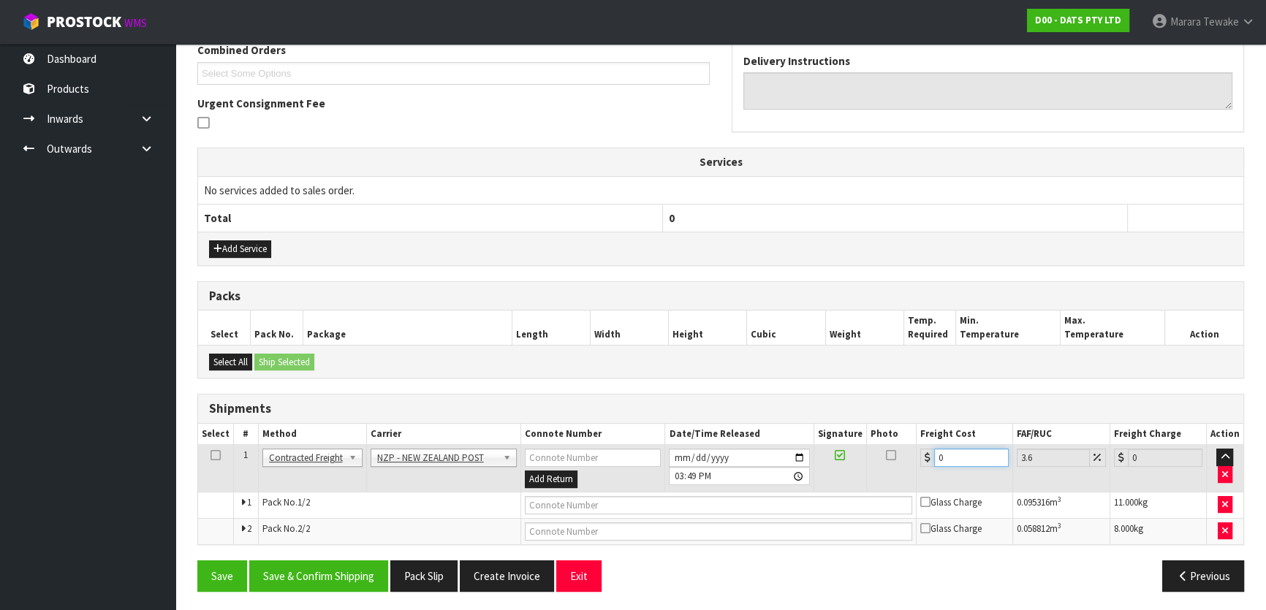
drag, startPoint x: 934, startPoint y: 458, endPoint x: 900, endPoint y: 437, distance: 40.0
click at [904, 445] on tr "1 Client Local Pickup Customer Local Pickup Company Freight Contracted Freight …" at bounding box center [720, 469] width 1045 height 48
type input "4"
type input "4.14"
type input "41"
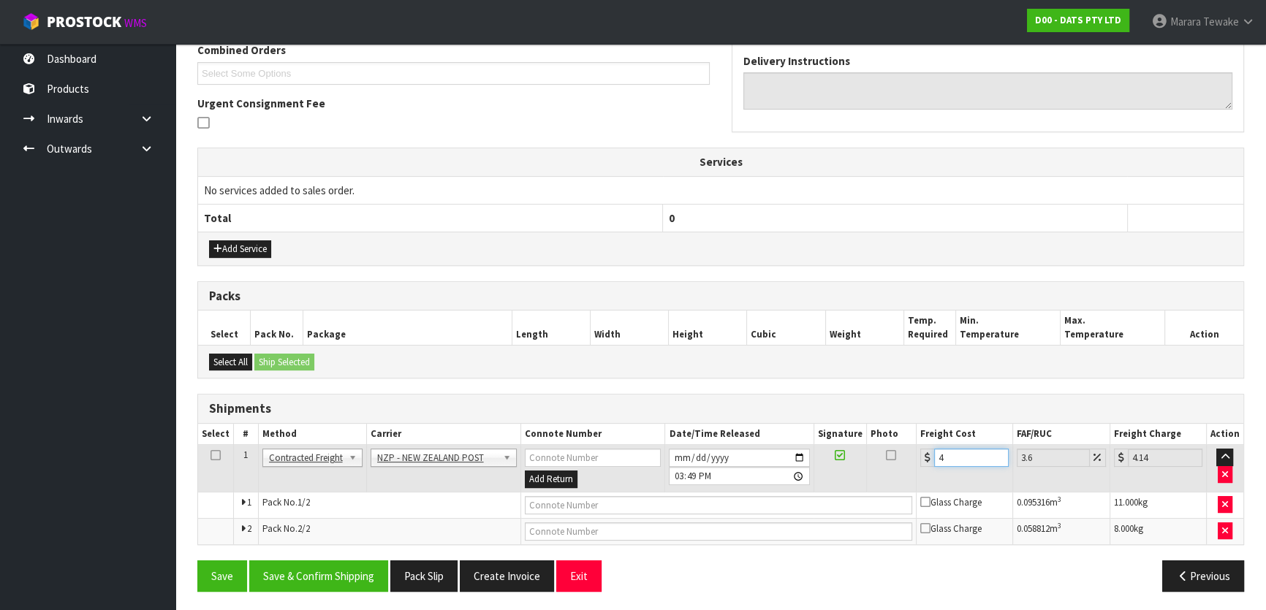
type input "42.48"
type input "41.5"
type input "42.99"
type input "41.55"
type input "43.05"
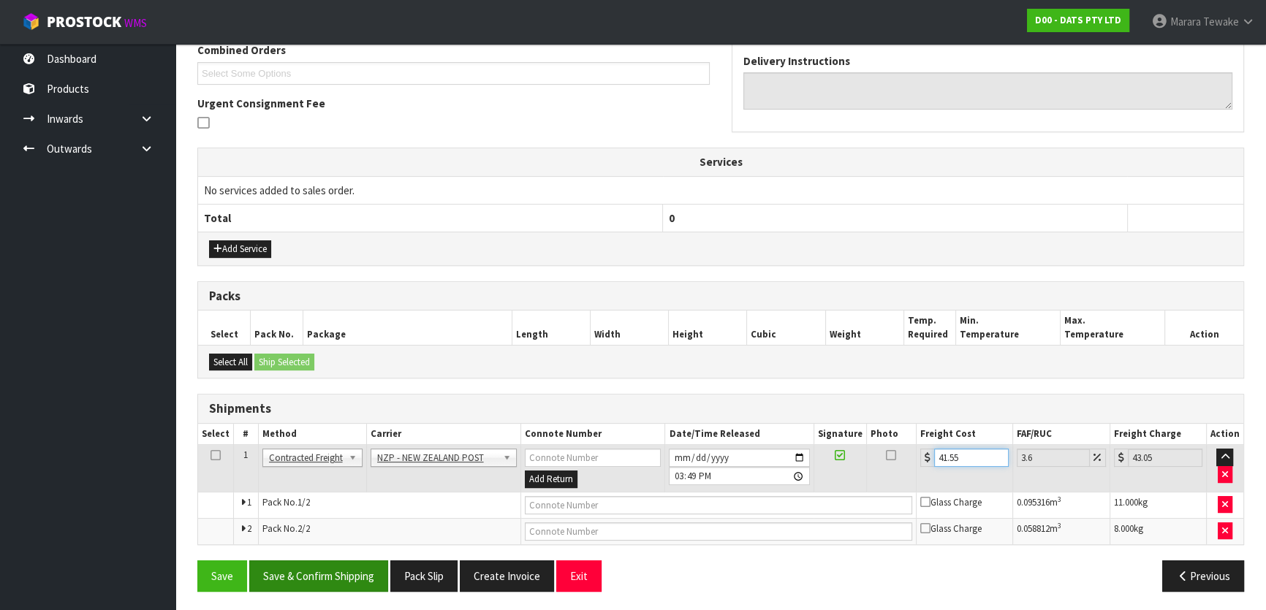
type input "41.55"
click at [344, 585] on button "Save & Confirm Shipping" at bounding box center [318, 576] width 139 height 31
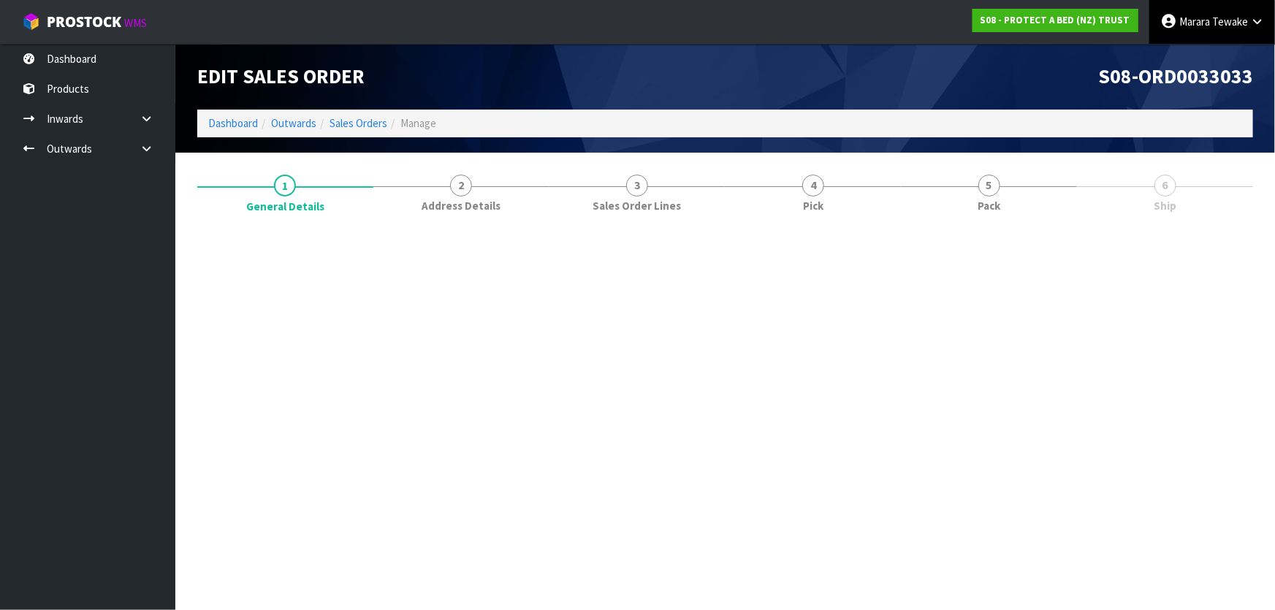
click at [1204, 26] on span "Marara" at bounding box center [1195, 22] width 31 height 14
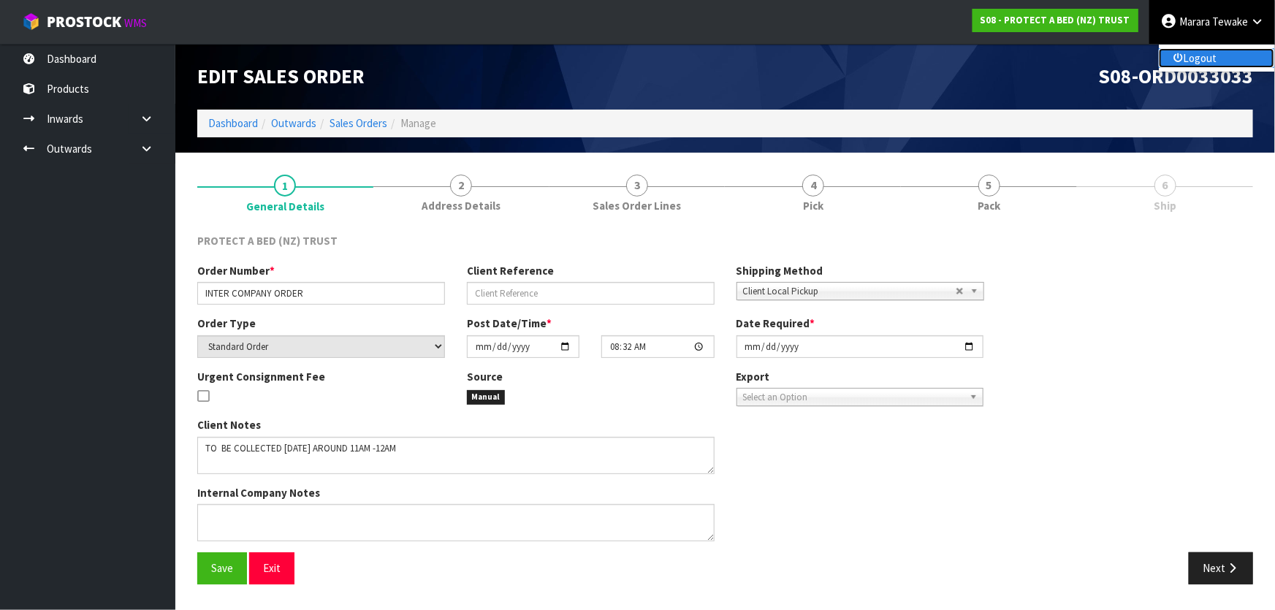
click at [1212, 56] on link "Logout" at bounding box center [1216, 58] width 115 height 20
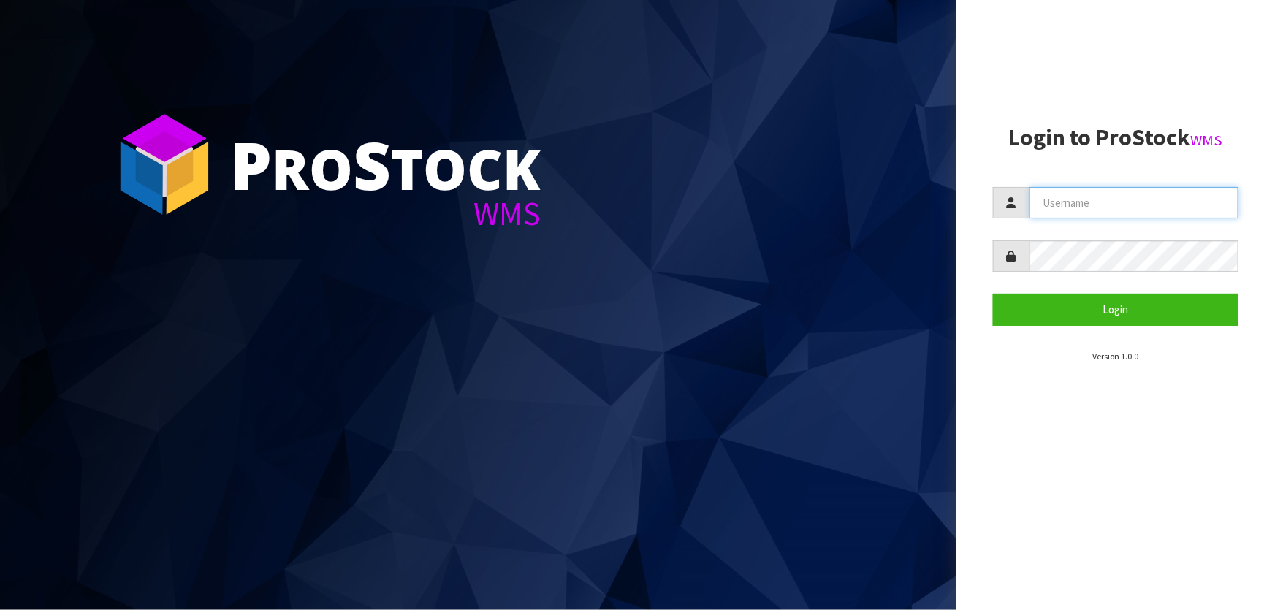
click at [1090, 187] on input "text" at bounding box center [1134, 202] width 209 height 31
type input "tarshae"
click at [993, 294] on button "Login" at bounding box center [1116, 309] width 246 height 31
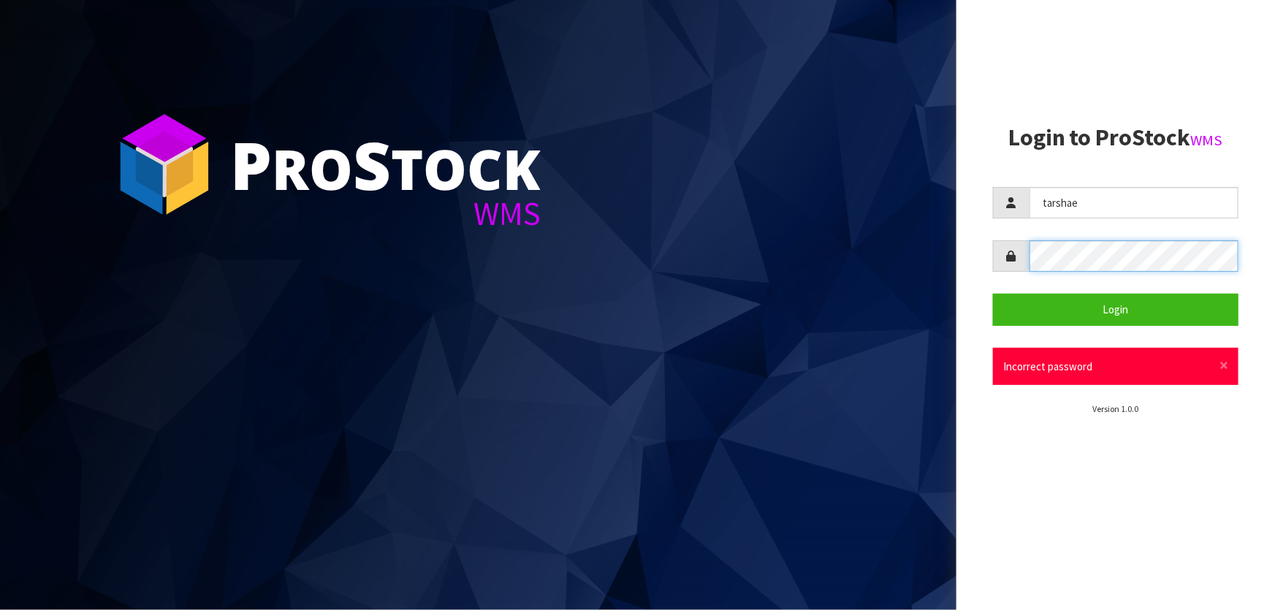
click at [1023, 271] on div at bounding box center [1116, 255] width 246 height 31
click at [993, 294] on button "Login" at bounding box center [1116, 309] width 246 height 31
